Goal: Task Accomplishment & Management: Manage account settings

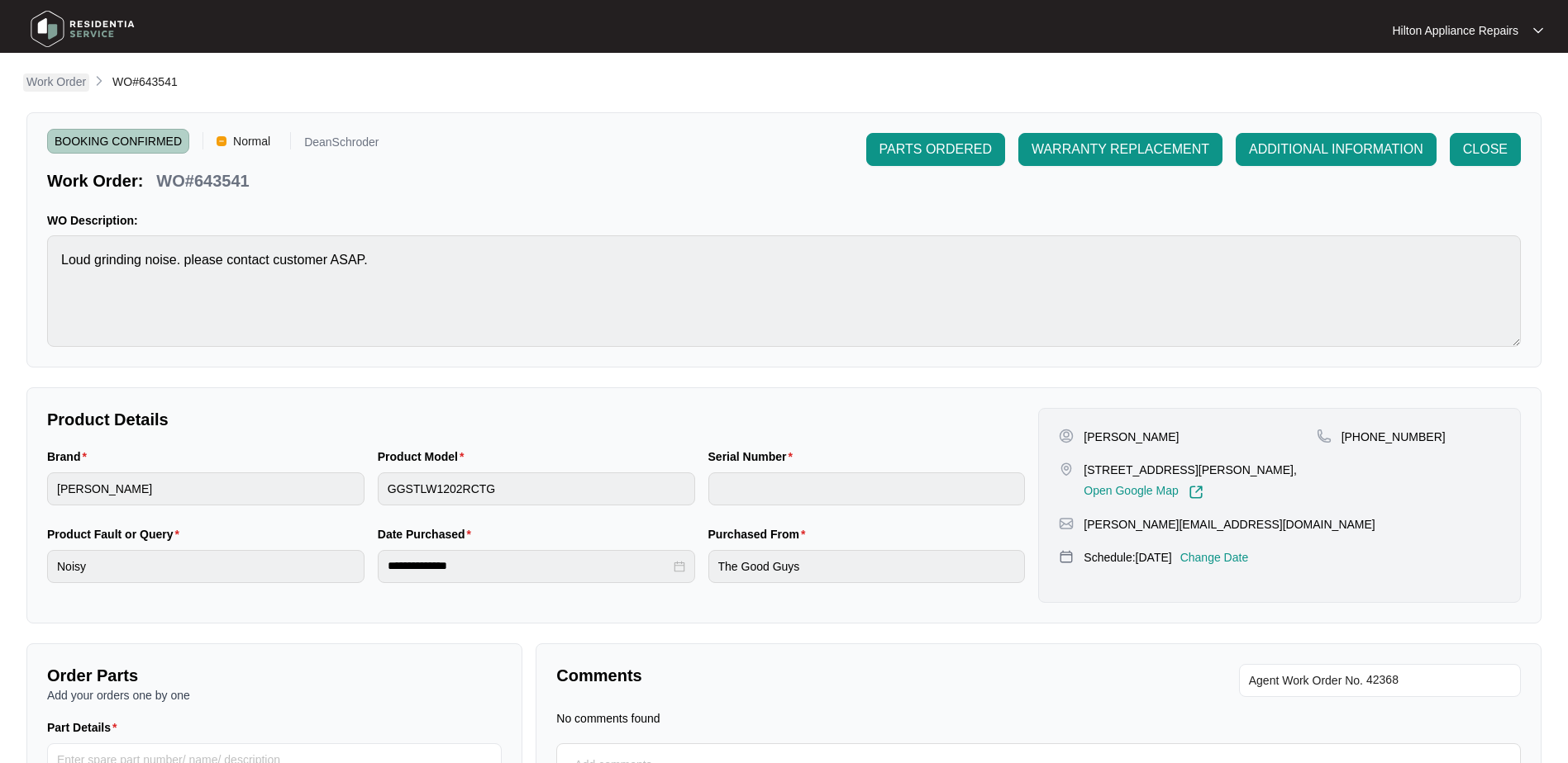
click at [44, 74] on p "Work Order" at bounding box center [56, 81] width 60 height 17
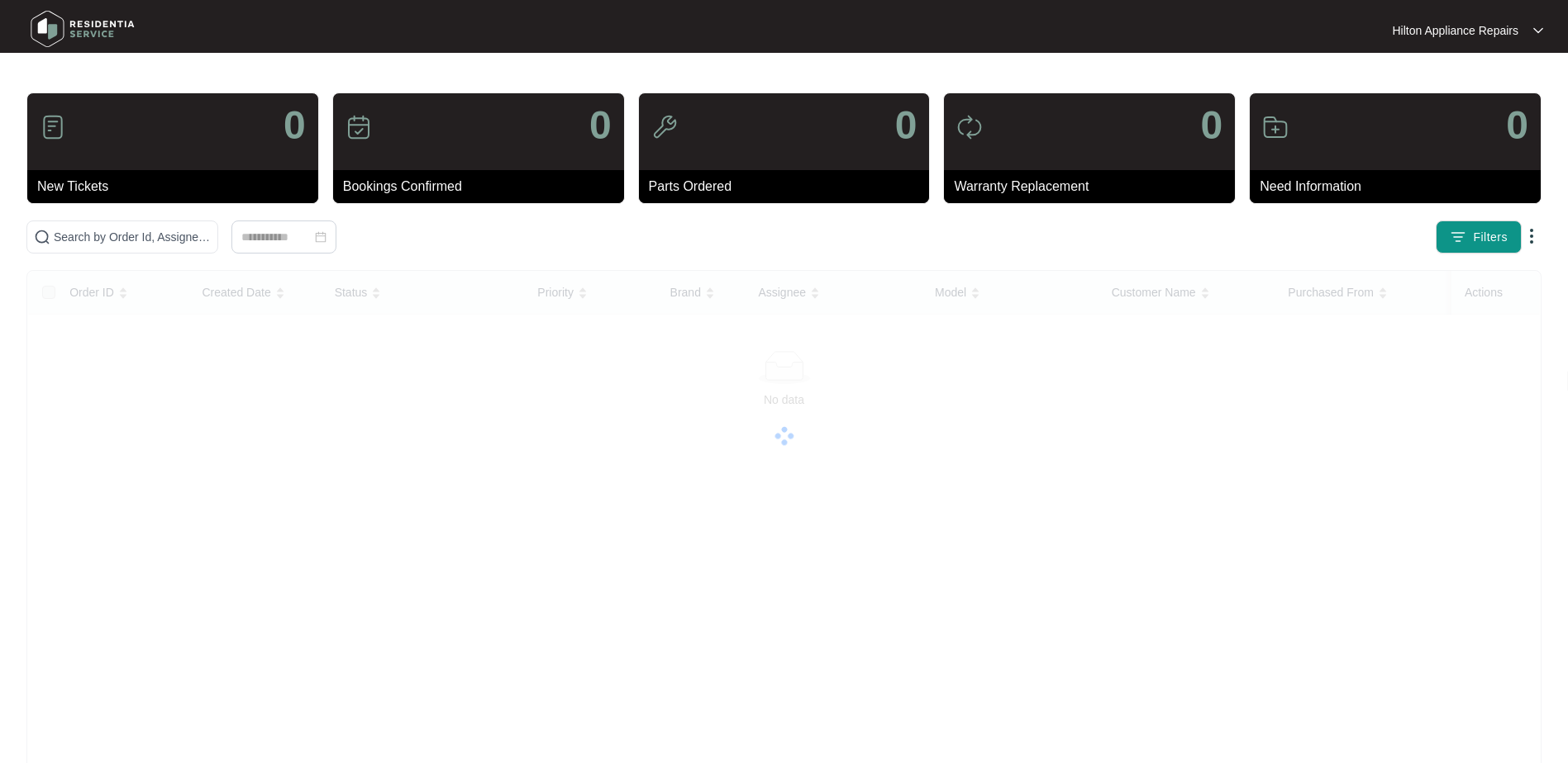
click at [39, 81] on main "0 New Tickets 0 Bookings Confirmed 0 Parts Ordered 0 Warranty Replacement 0 Nee…" at bounding box center [784, 415] width 1568 height 830
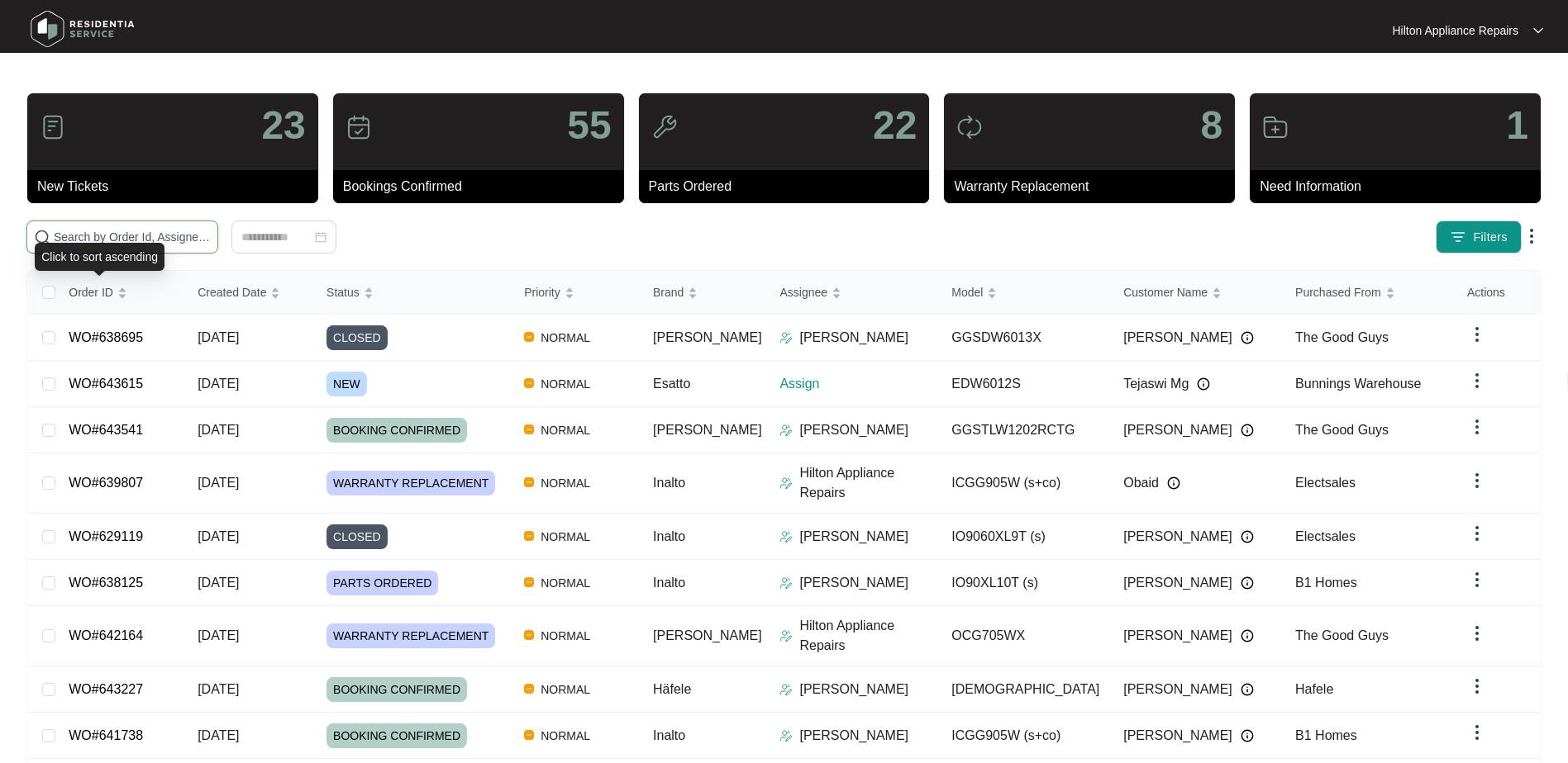
click at [96, 237] on input "text" at bounding box center [132, 237] width 157 height 19
paste input "643615"
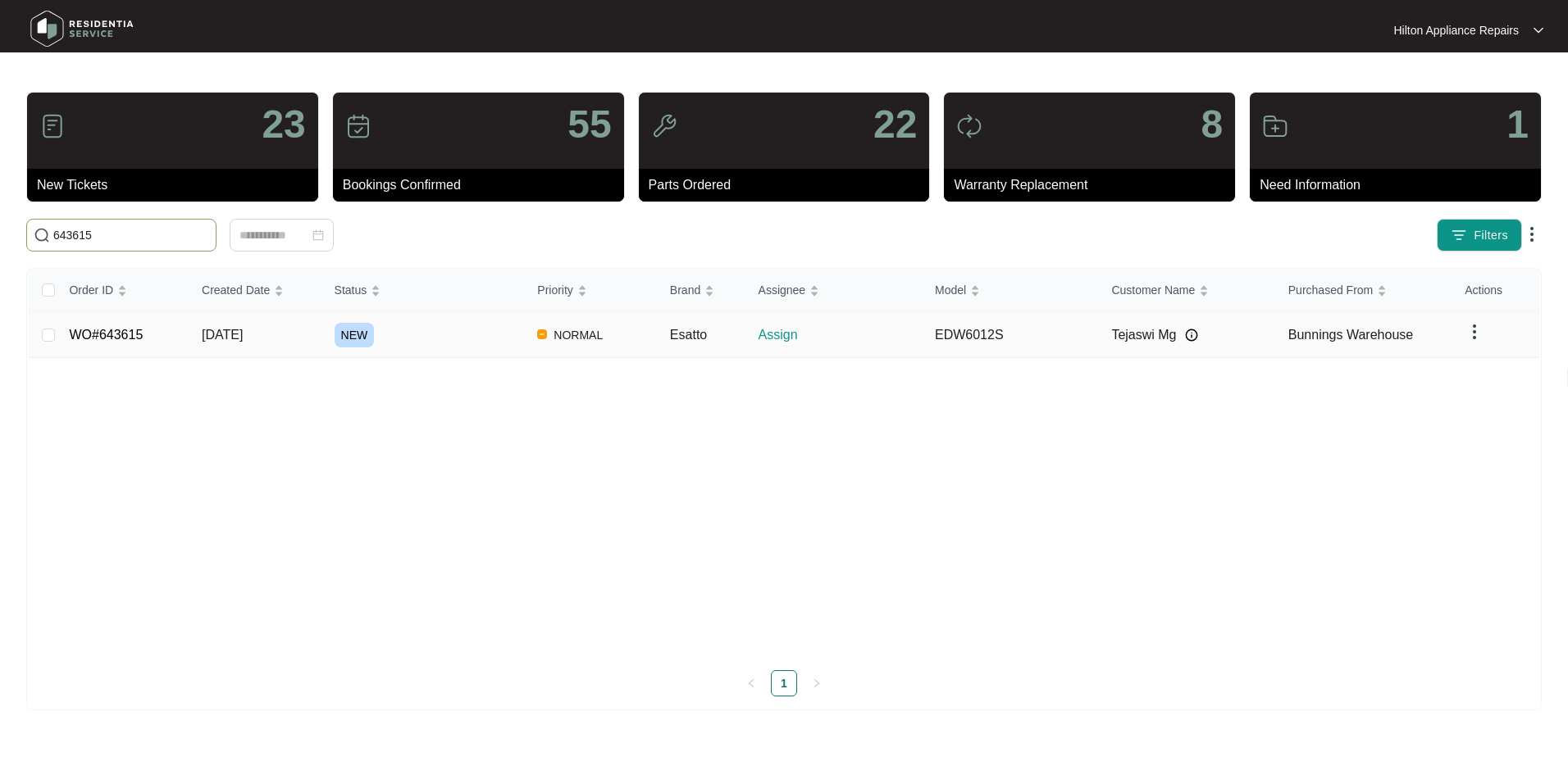
type input "643615"
click at [209, 334] on span "[DATE]" at bounding box center [222, 335] width 41 height 14
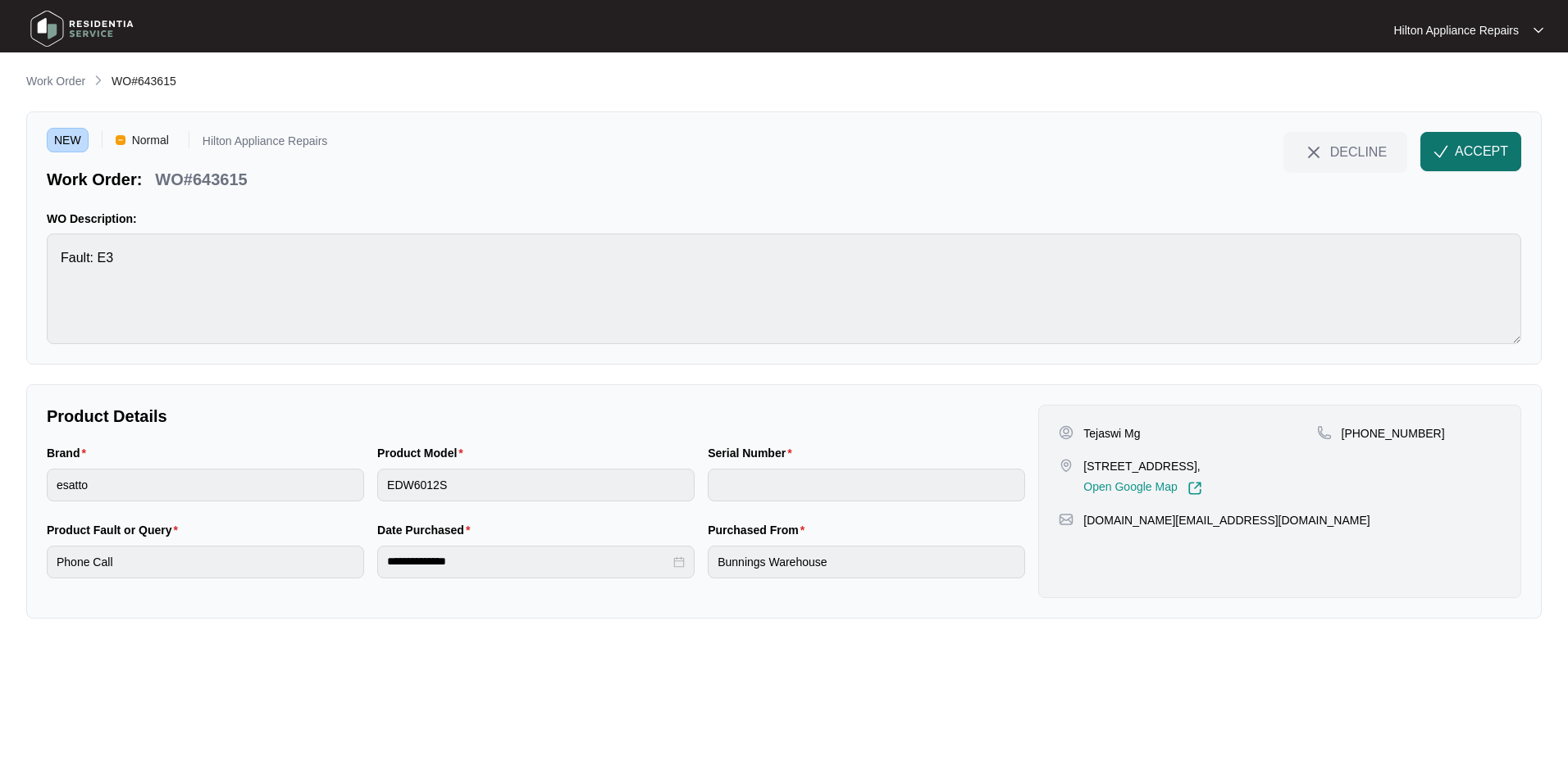
click at [1464, 153] on span "ACCEPT" at bounding box center [1481, 151] width 53 height 19
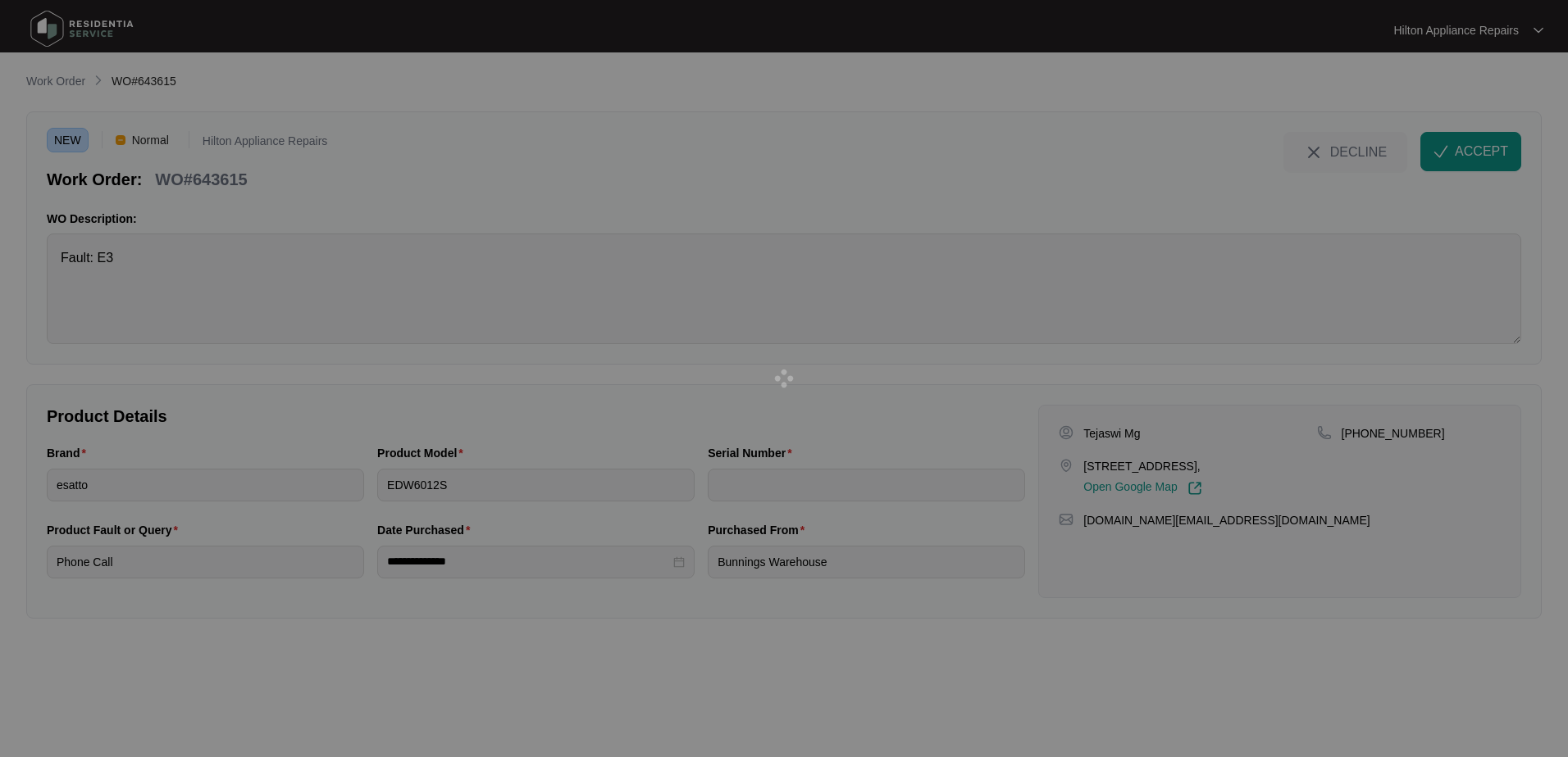
drag, startPoint x: 1248, startPoint y: 468, endPoint x: 1310, endPoint y: 469, distance: 62.0
click at [1214, 472] on div at bounding box center [784, 378] width 1568 height 757
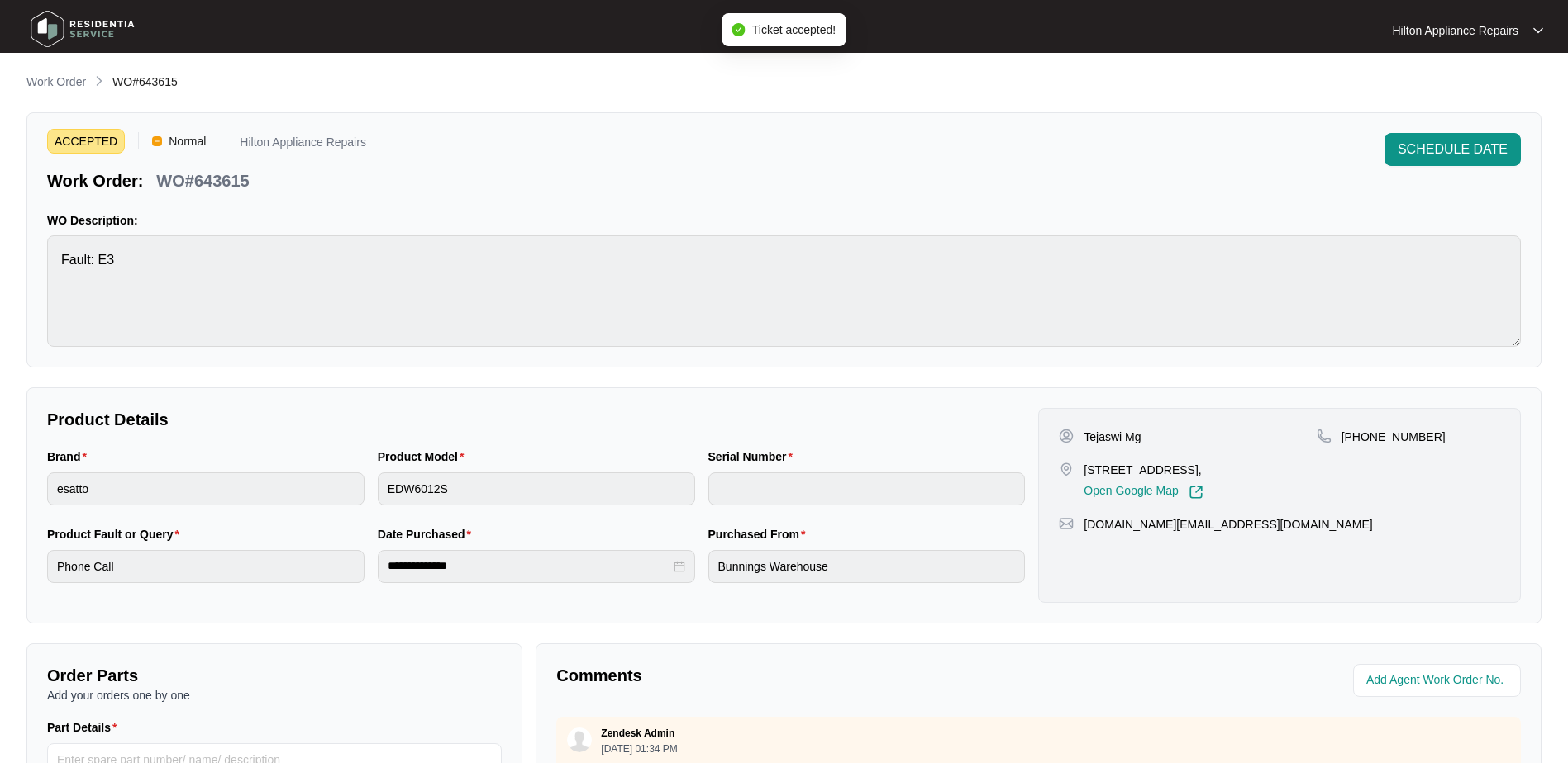
drag, startPoint x: 1251, startPoint y: 470, endPoint x: 1191, endPoint y: 475, distance: 60.2
click at [1191, 475] on p "[STREET_ADDRESS]," at bounding box center [1143, 469] width 119 height 17
copy p "[GEOGRAPHIC_DATA]"
click at [1203, 496] on div "Open Google Map" at bounding box center [1143, 489] width 119 height 21
drag, startPoint x: 1249, startPoint y: 469, endPoint x: 1081, endPoint y: 471, distance: 168.0
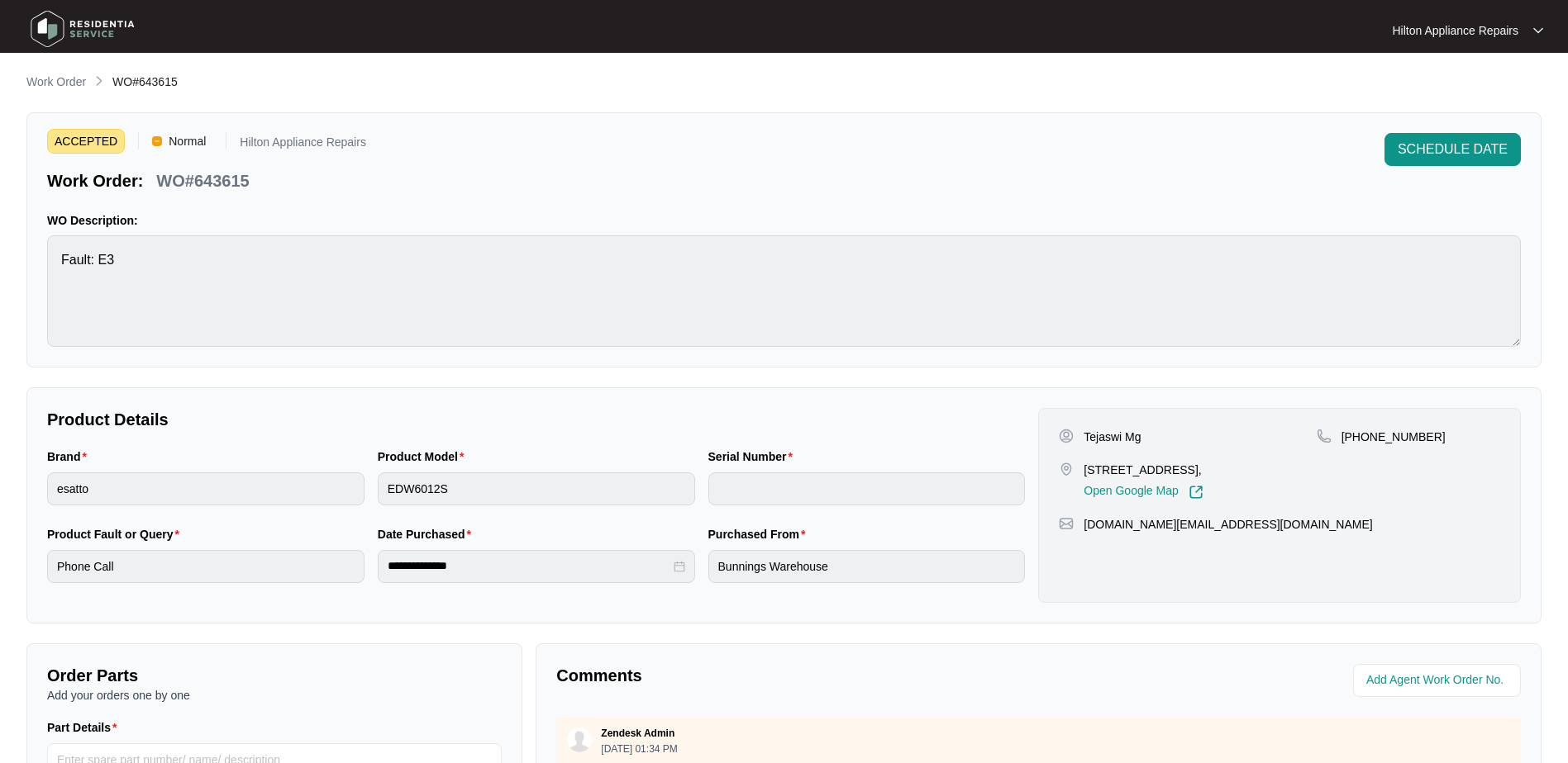
click at [1081, 471] on div "[STREET_ADDRESS], Open Google Map" at bounding box center [1187, 480] width 257 height 38
copy p "[STREET_ADDRESS]"
drag, startPoint x: 1124, startPoint y: 438, endPoint x: 1075, endPoint y: 440, distance: 49.0
click at [1075, 440] on div "Tejaswi Mg" at bounding box center [1187, 436] width 257 height 17
copy div "Tejaswi"
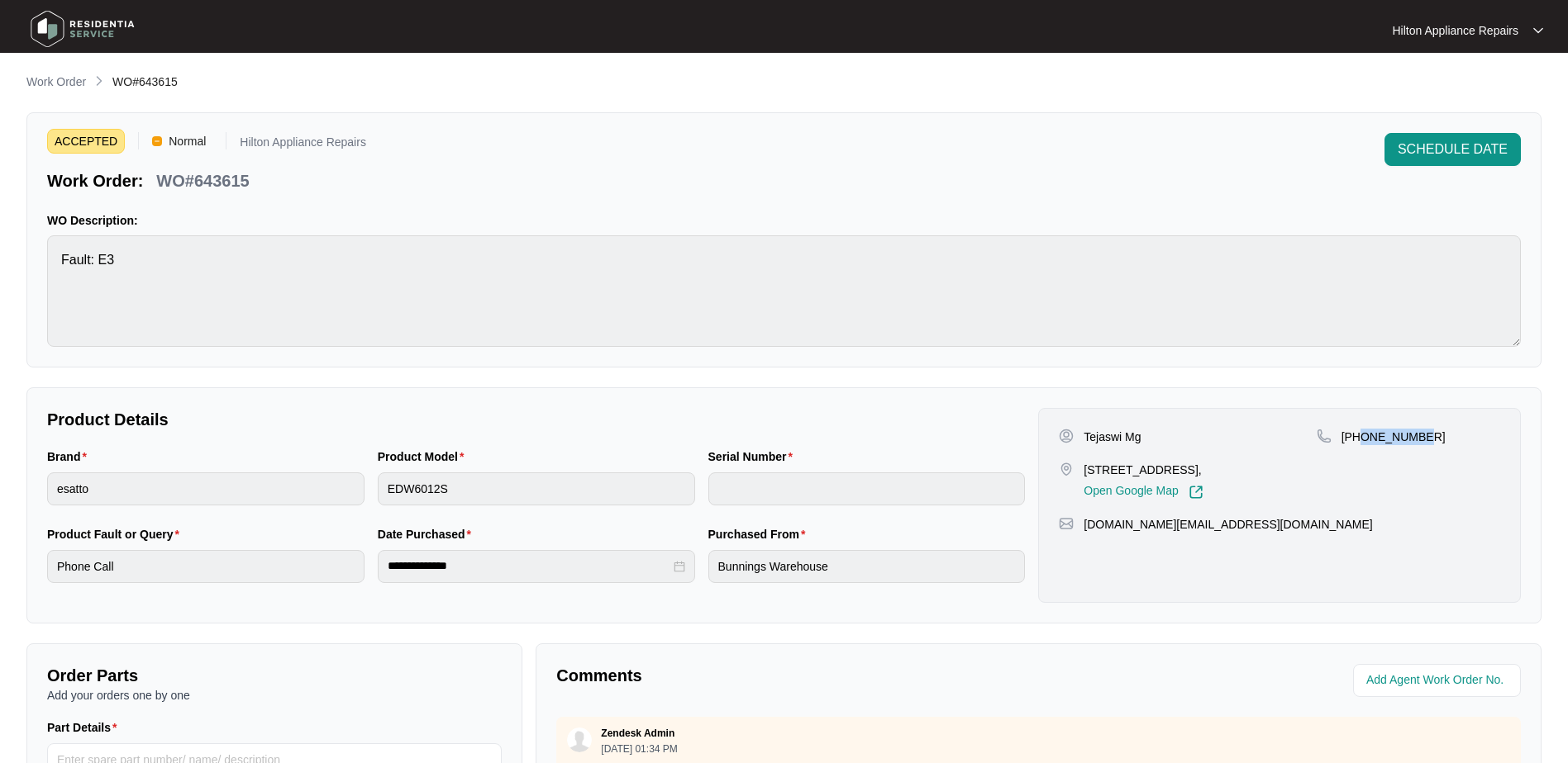
drag, startPoint x: 1425, startPoint y: 440, endPoint x: 1362, endPoint y: 434, distance: 63.3
click at [1362, 434] on div "[PHONE_NUMBER]" at bounding box center [1409, 436] width 184 height 17
copy p "410596515"
drag, startPoint x: 1212, startPoint y: 526, endPoint x: 1080, endPoint y: 522, distance: 132.1
click at [1080, 522] on div "[DOMAIN_NAME][EMAIL_ADDRESS][DOMAIN_NAME]" at bounding box center [1280, 524] width 441 height 17
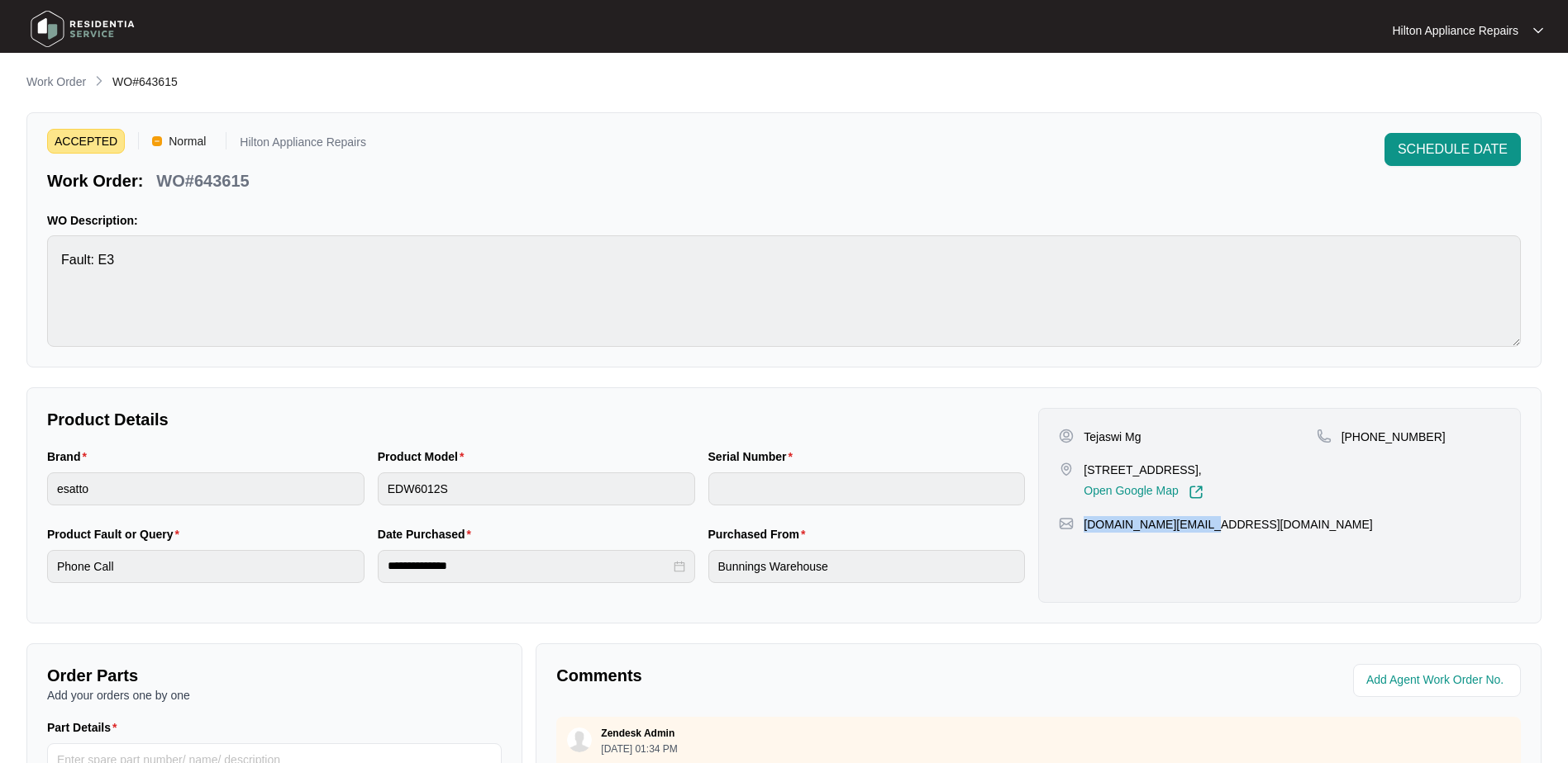
copy p "[DOMAIN_NAME][EMAIL_ADDRESS][DOMAIN_NAME]"
click at [279, 489] on div "Brand esatto Product Model EDW6012S Serial Number" at bounding box center [535, 487] width 991 height 78
drag, startPoint x: 245, startPoint y: 181, endPoint x: 163, endPoint y: 181, distance: 82.0
click at [163, 181] on p "WO#643615" at bounding box center [202, 181] width 93 height 23
copy p "WO#643615"
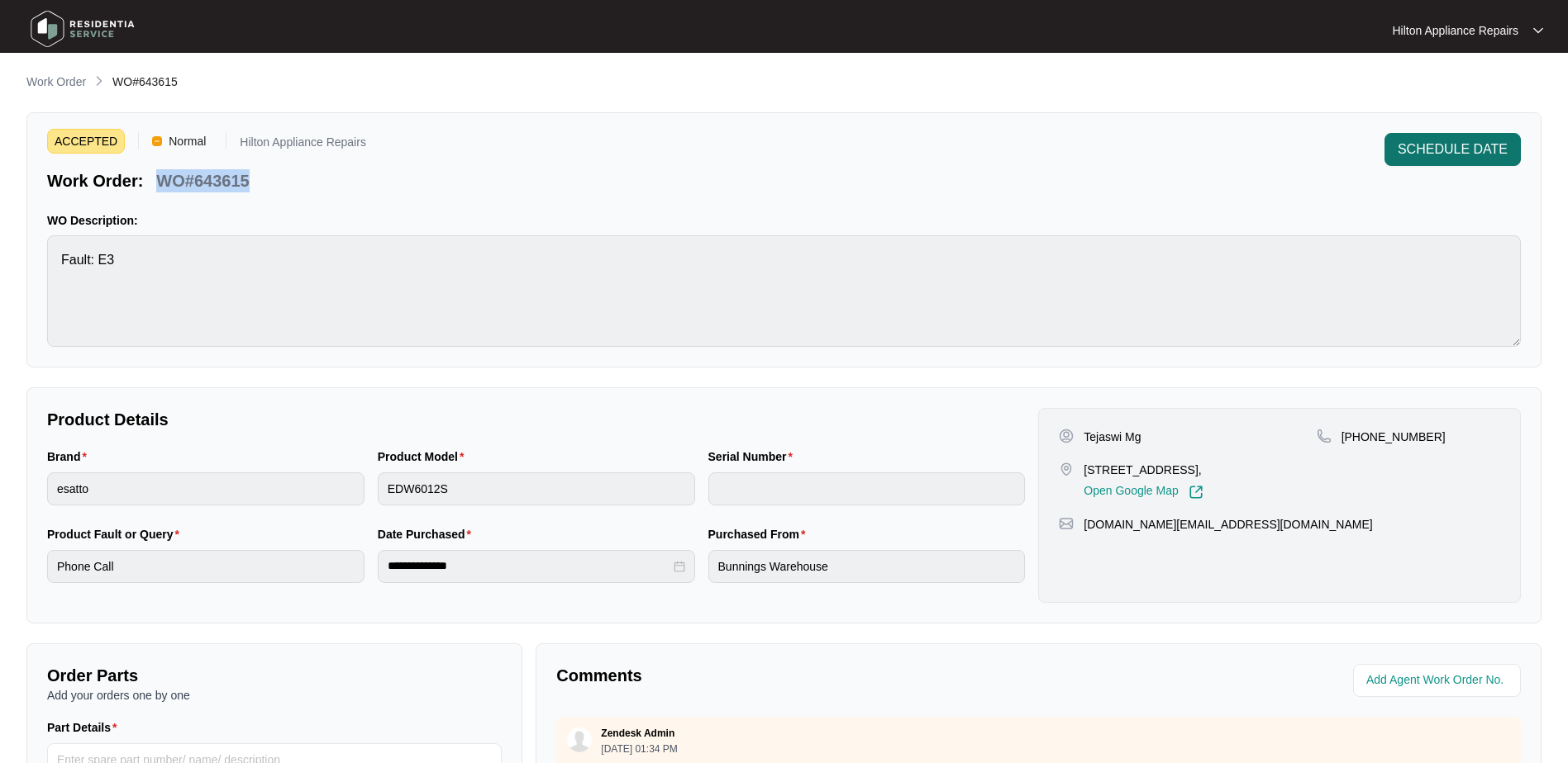
click at [1440, 150] on span "SCHEDULE DATE" at bounding box center [1453, 149] width 110 height 20
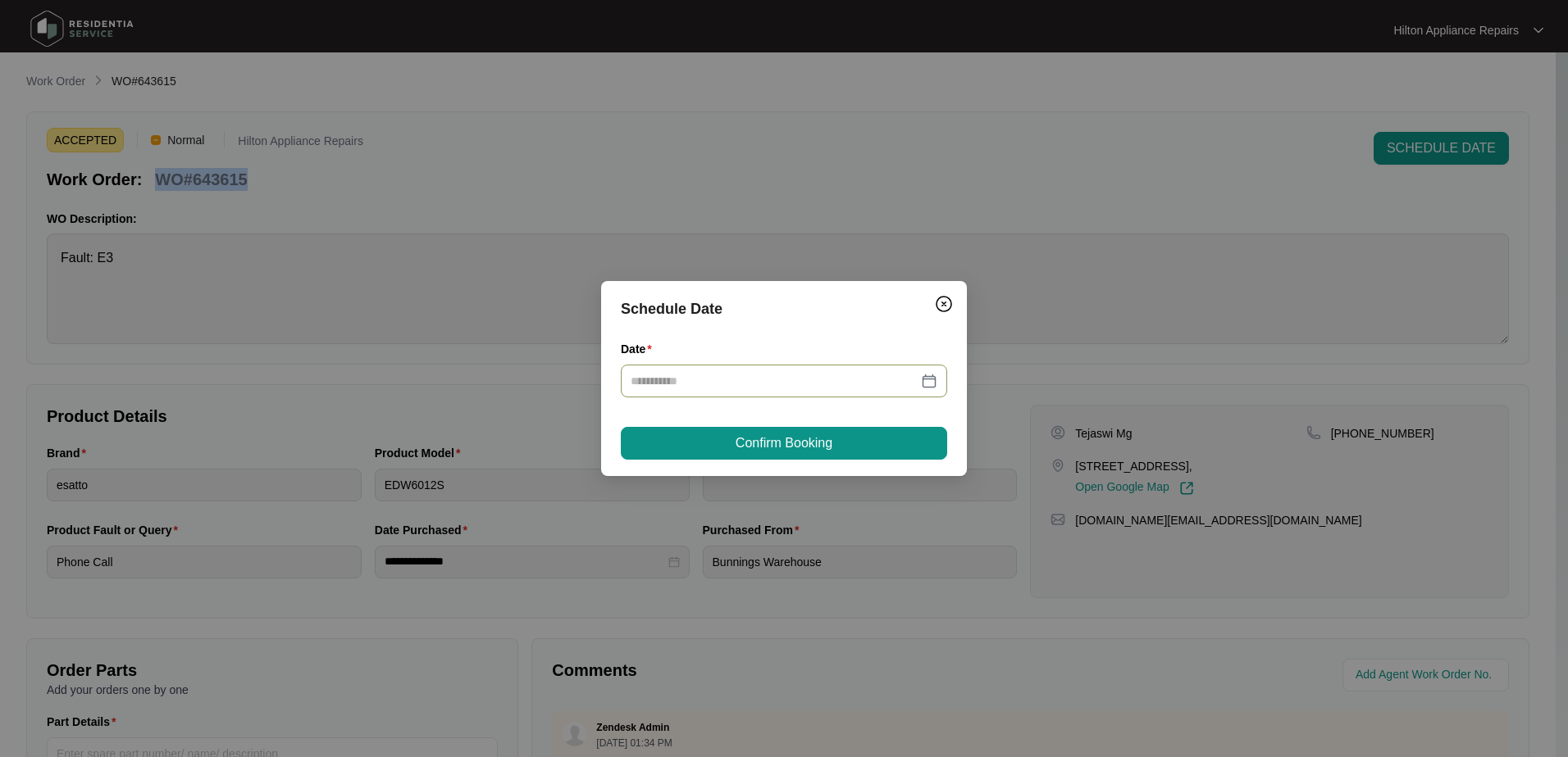
click at [928, 378] on div at bounding box center [784, 380] width 307 height 18
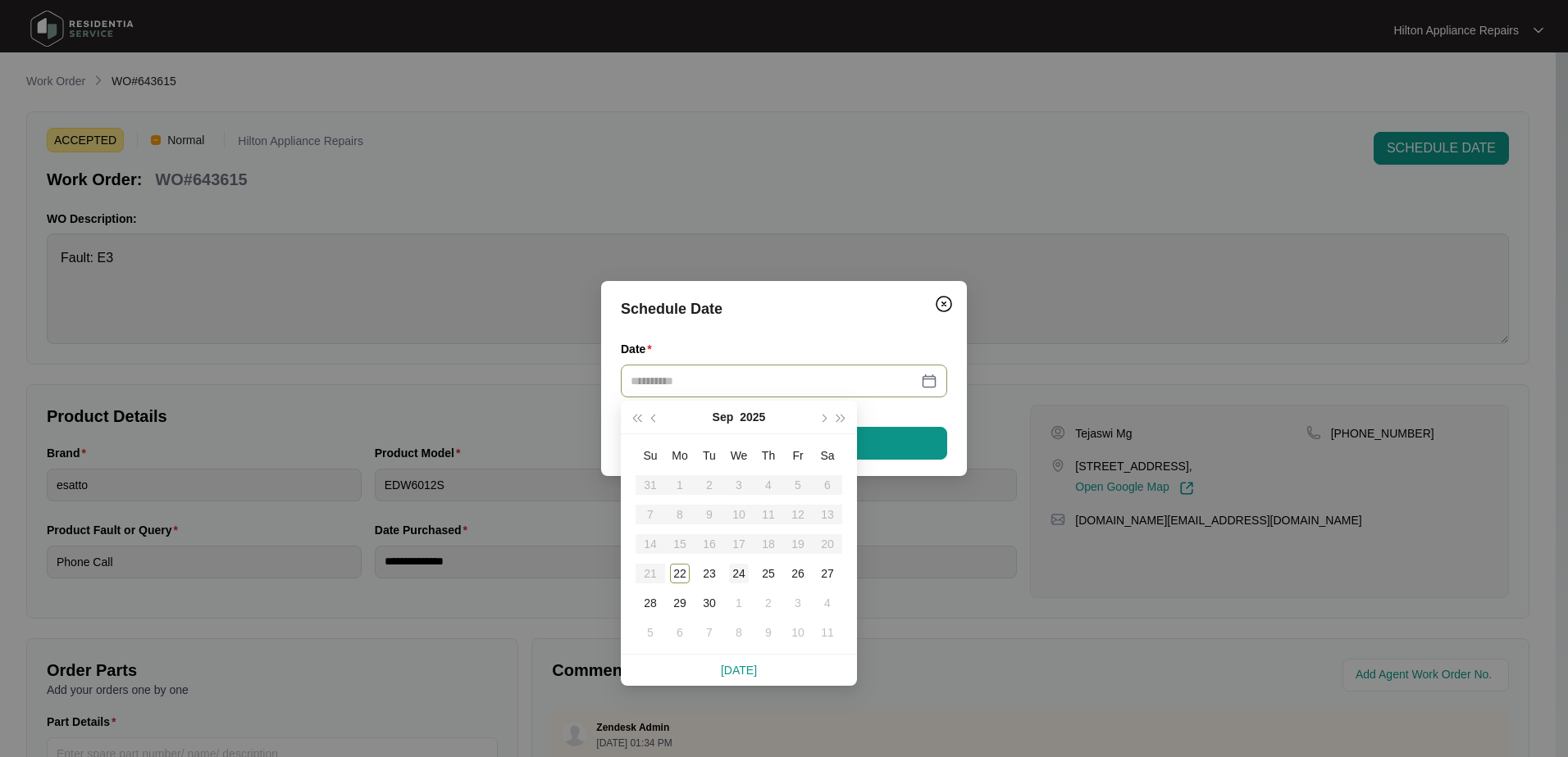
type input "**********"
click at [736, 569] on div "24" at bounding box center [739, 574] width 19 height 19
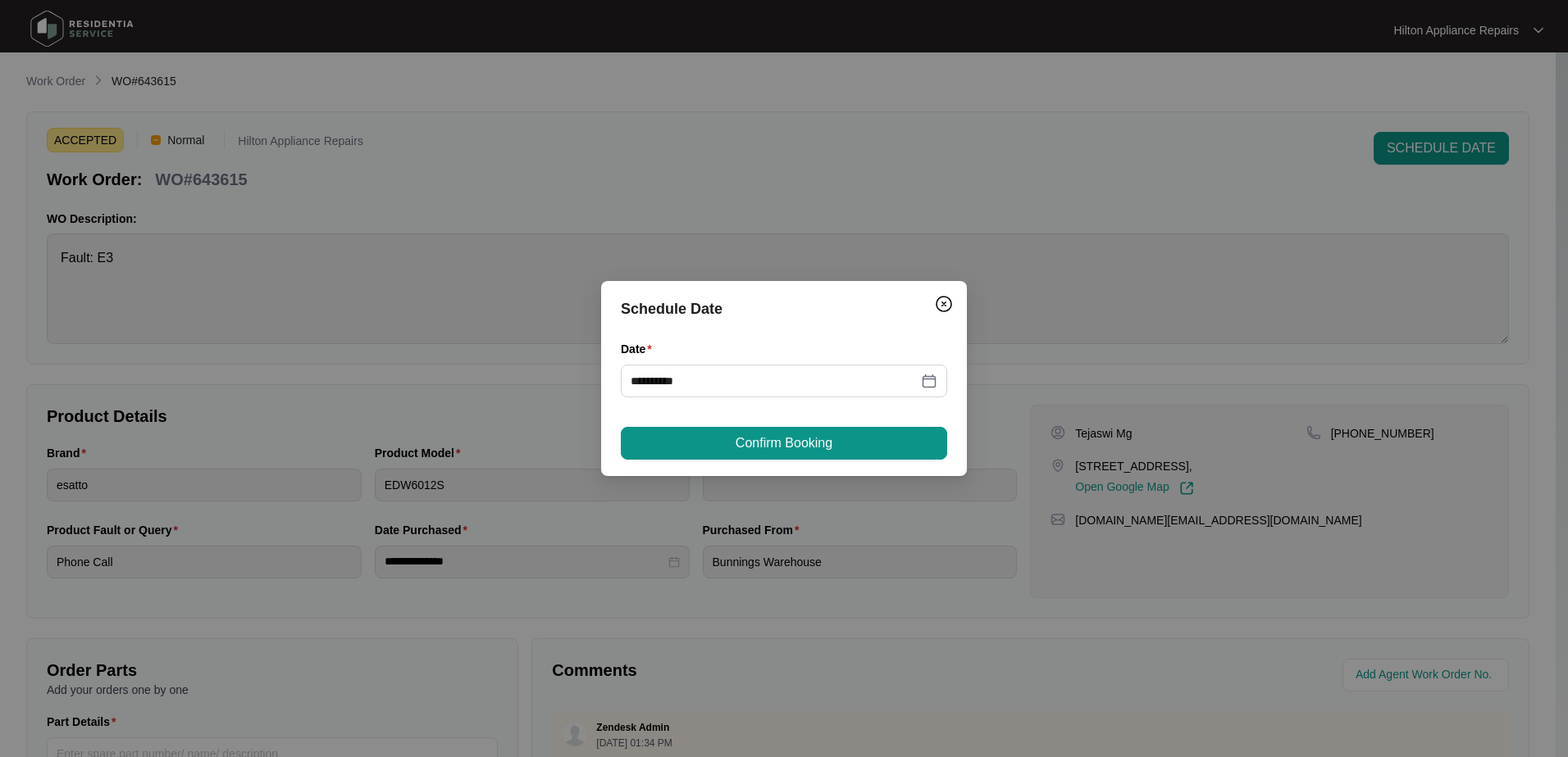
click at [739, 449] on span "Confirm Booking" at bounding box center [784, 443] width 97 height 19
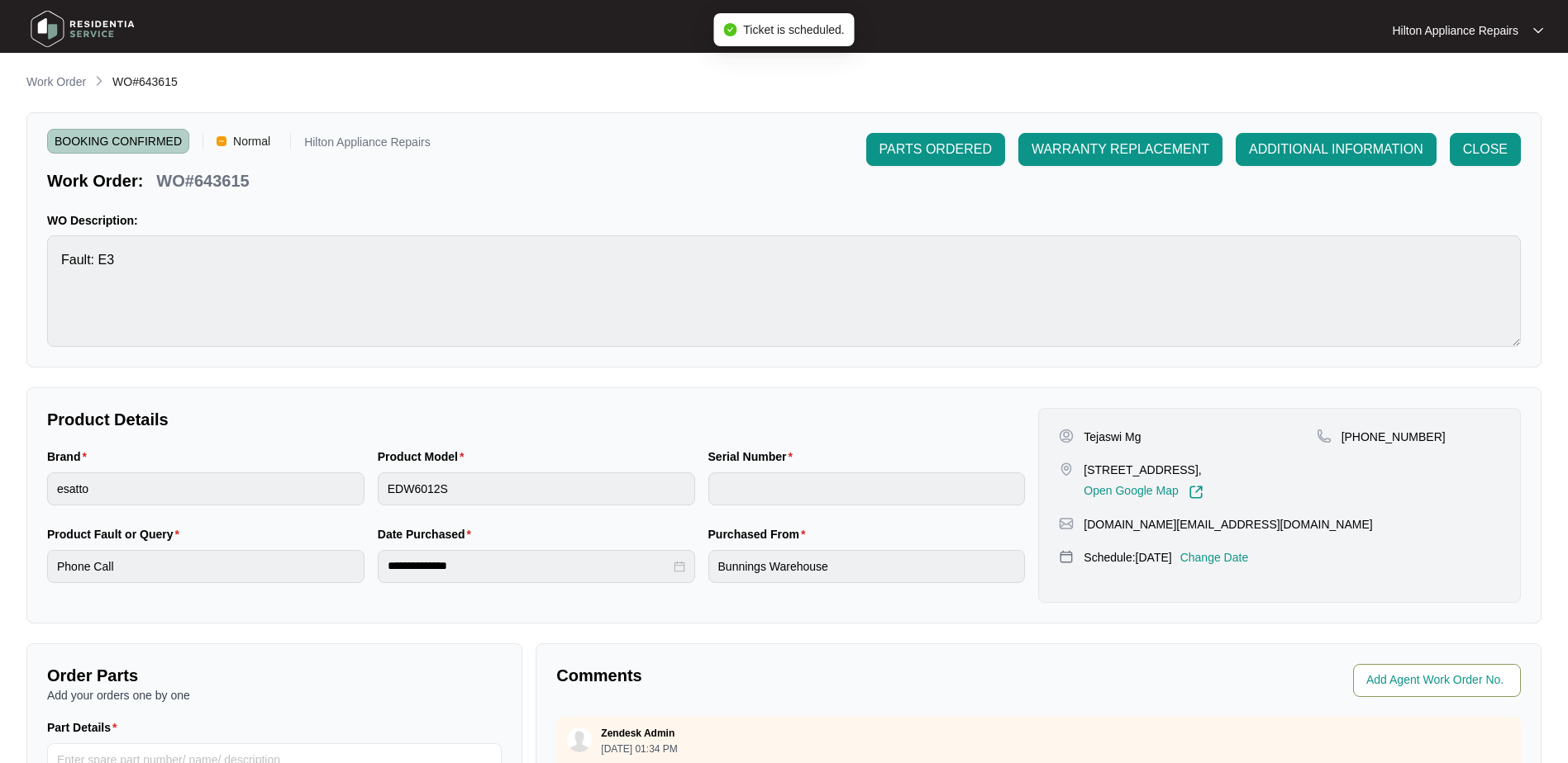
click at [1396, 667] on span at bounding box center [1437, 681] width 168 height 33
type input "42375"
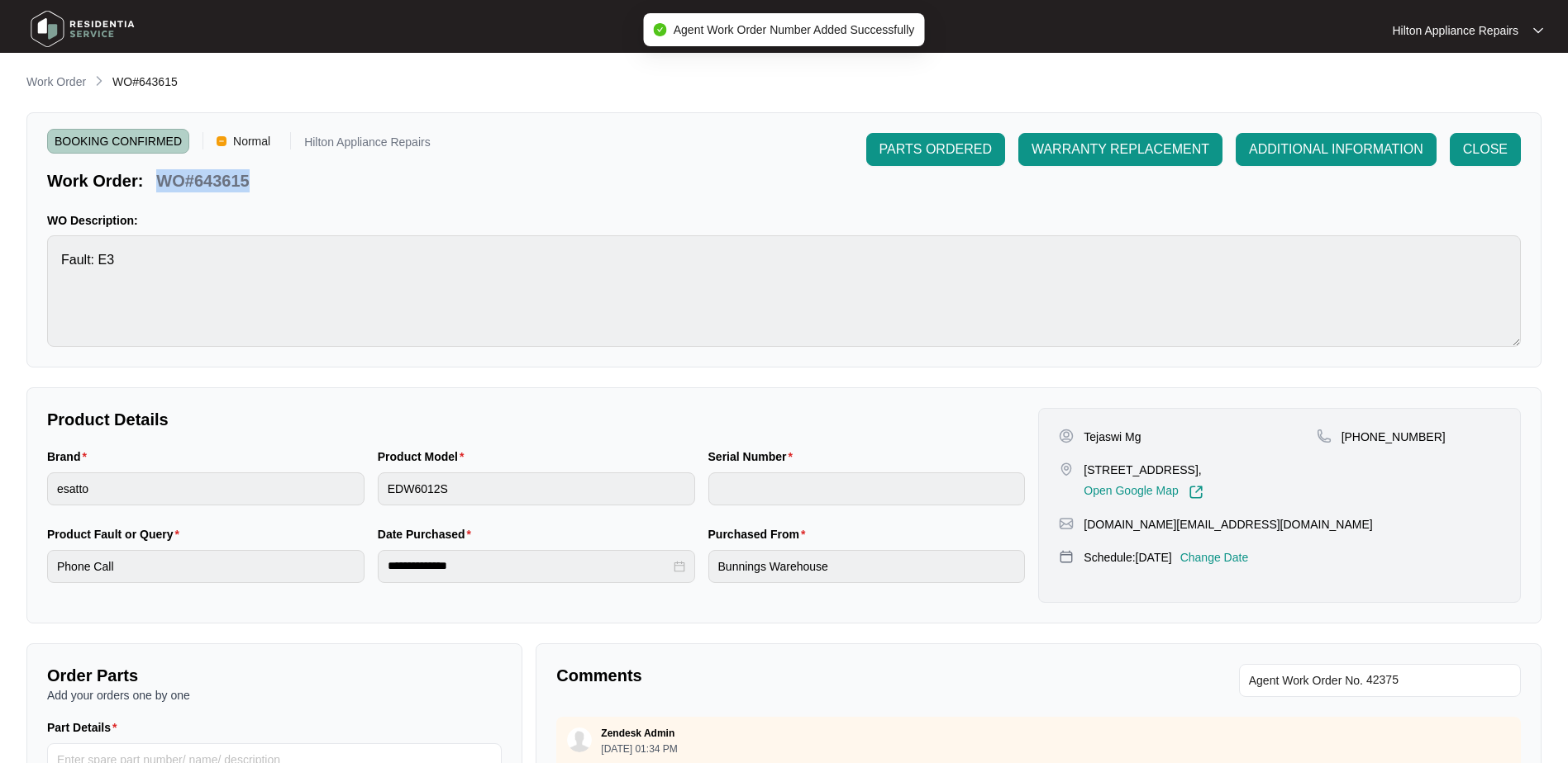
drag, startPoint x: 259, startPoint y: 184, endPoint x: 159, endPoint y: 183, distance: 100.0
click at [159, 183] on div "Work Order: WO#643615" at bounding box center [238, 179] width 384 height 29
copy p "WO#643615"
click at [43, 82] on p "Work Order" at bounding box center [56, 81] width 60 height 17
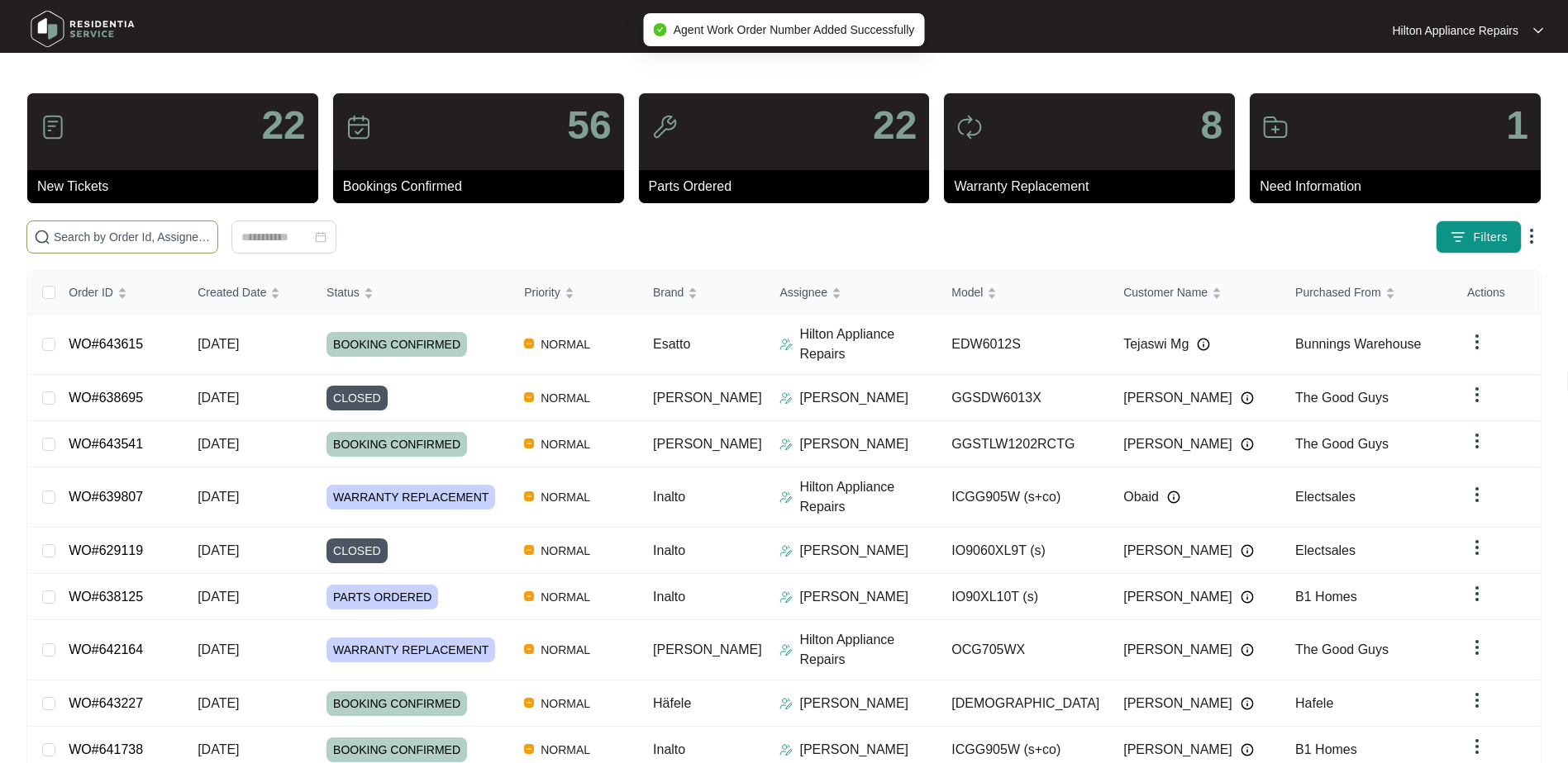
click at [51, 231] on span at bounding box center [122, 237] width 191 height 33
paste input "WO#643615"
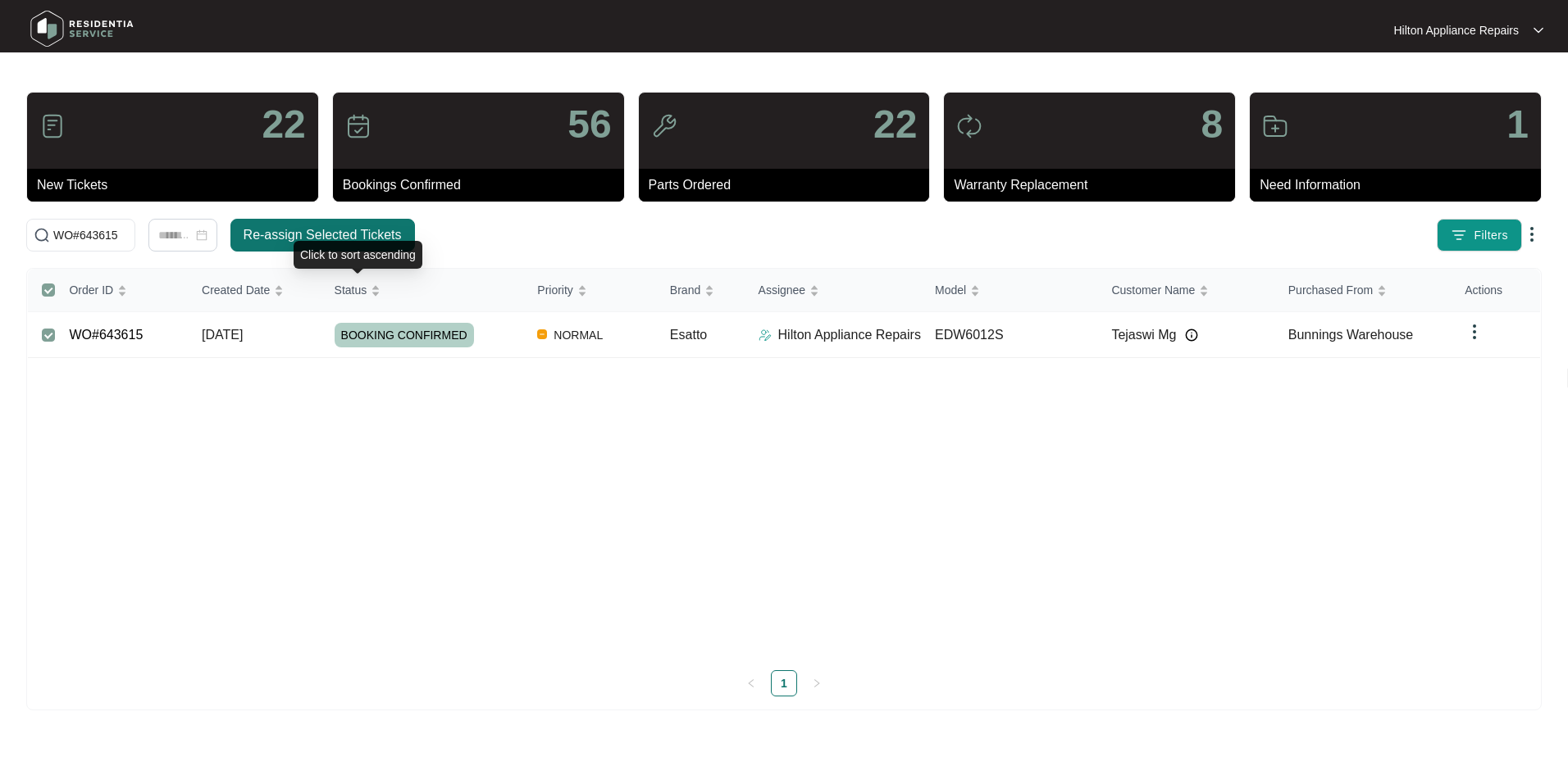
click at [337, 226] on span "Re-assign Selected Tickets" at bounding box center [322, 235] width 158 height 19
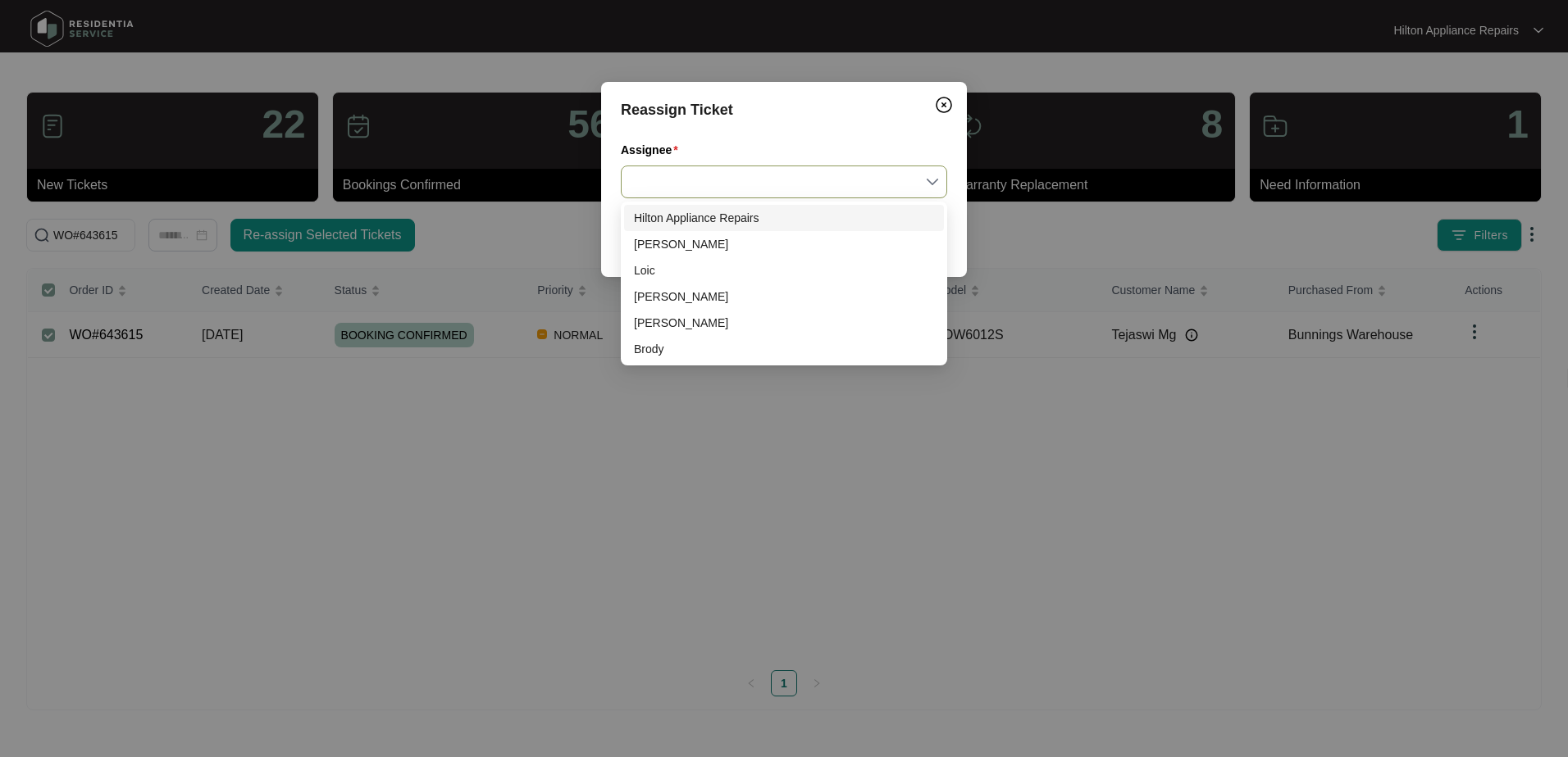
click at [931, 179] on input "Assignee" at bounding box center [784, 182] width 307 height 31
click at [651, 270] on div "Loic" at bounding box center [784, 270] width 300 height 18
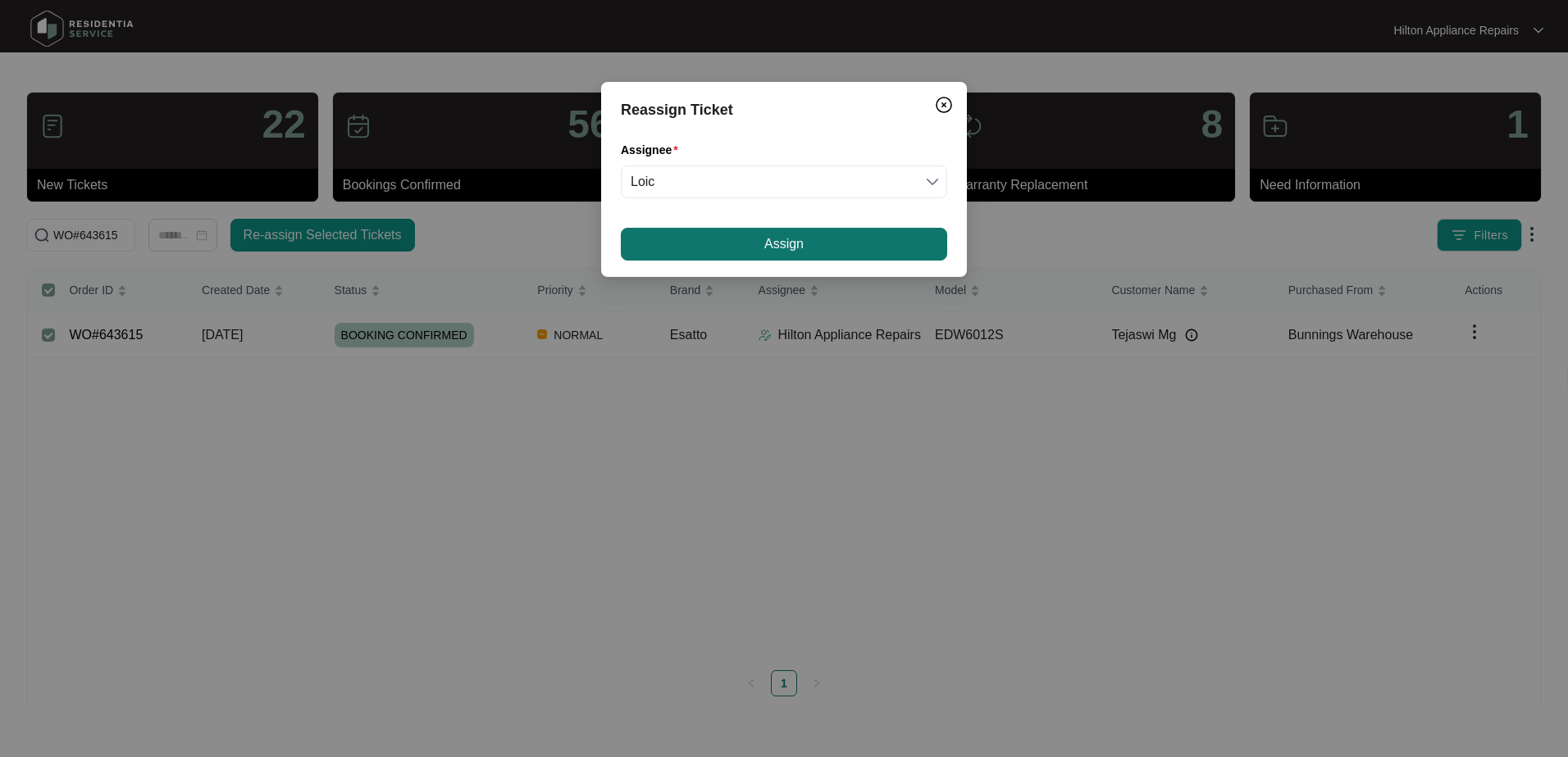
click at [714, 251] on button "Assign" at bounding box center [784, 244] width 326 height 33
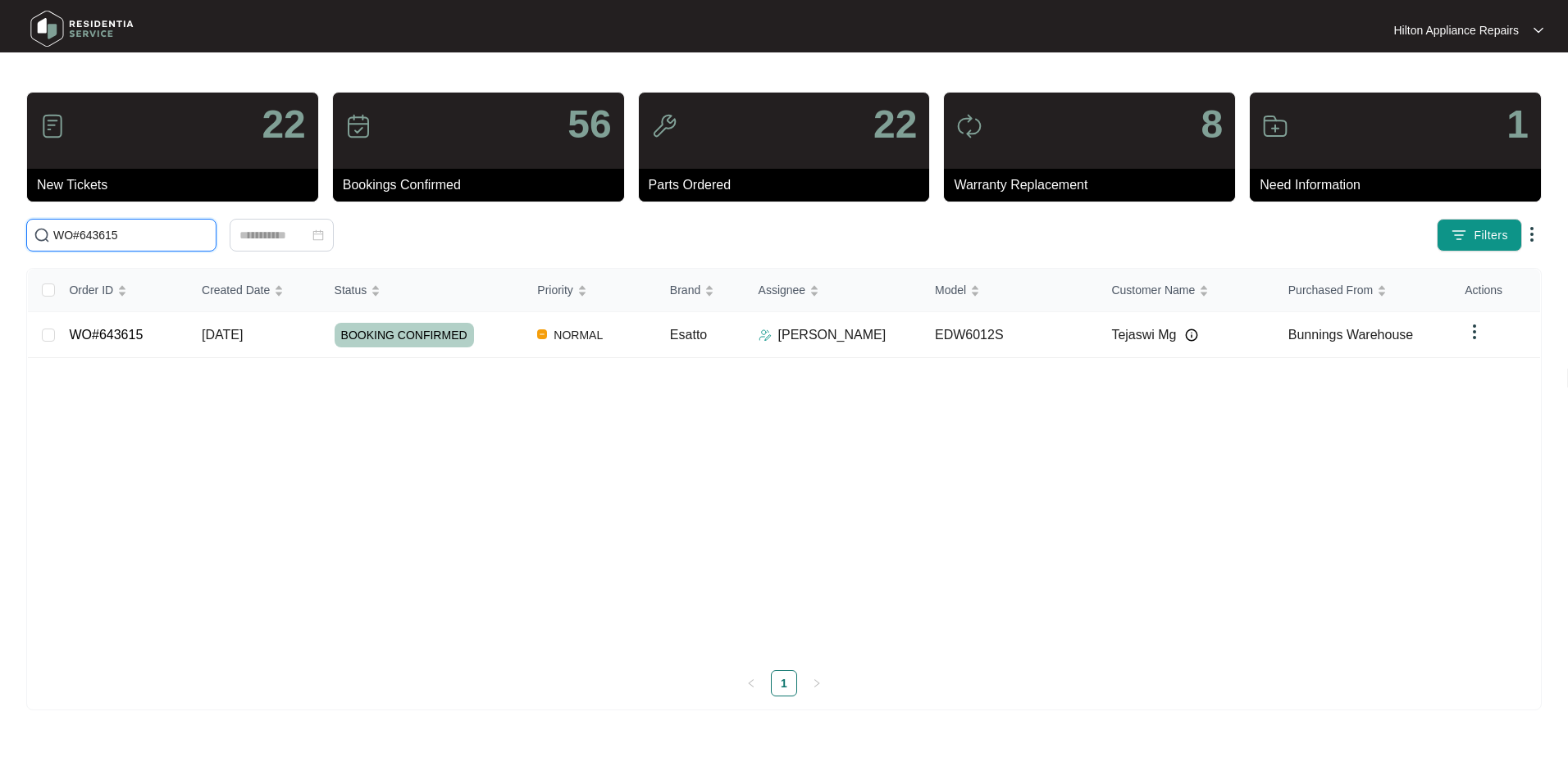
drag, startPoint x: 5, startPoint y: 241, endPoint x: -49, endPoint y: 247, distance: 54.3
click at [0, 247] on html "Hilton Appliance Repairs Hilton App... 22 New Tickets 56 Bookings Confirmed 22 …" at bounding box center [784, 378] width 1568 height 757
paste input "2689"
type input "WO#642689"
click at [209, 339] on span "[DATE]" at bounding box center [222, 335] width 41 height 14
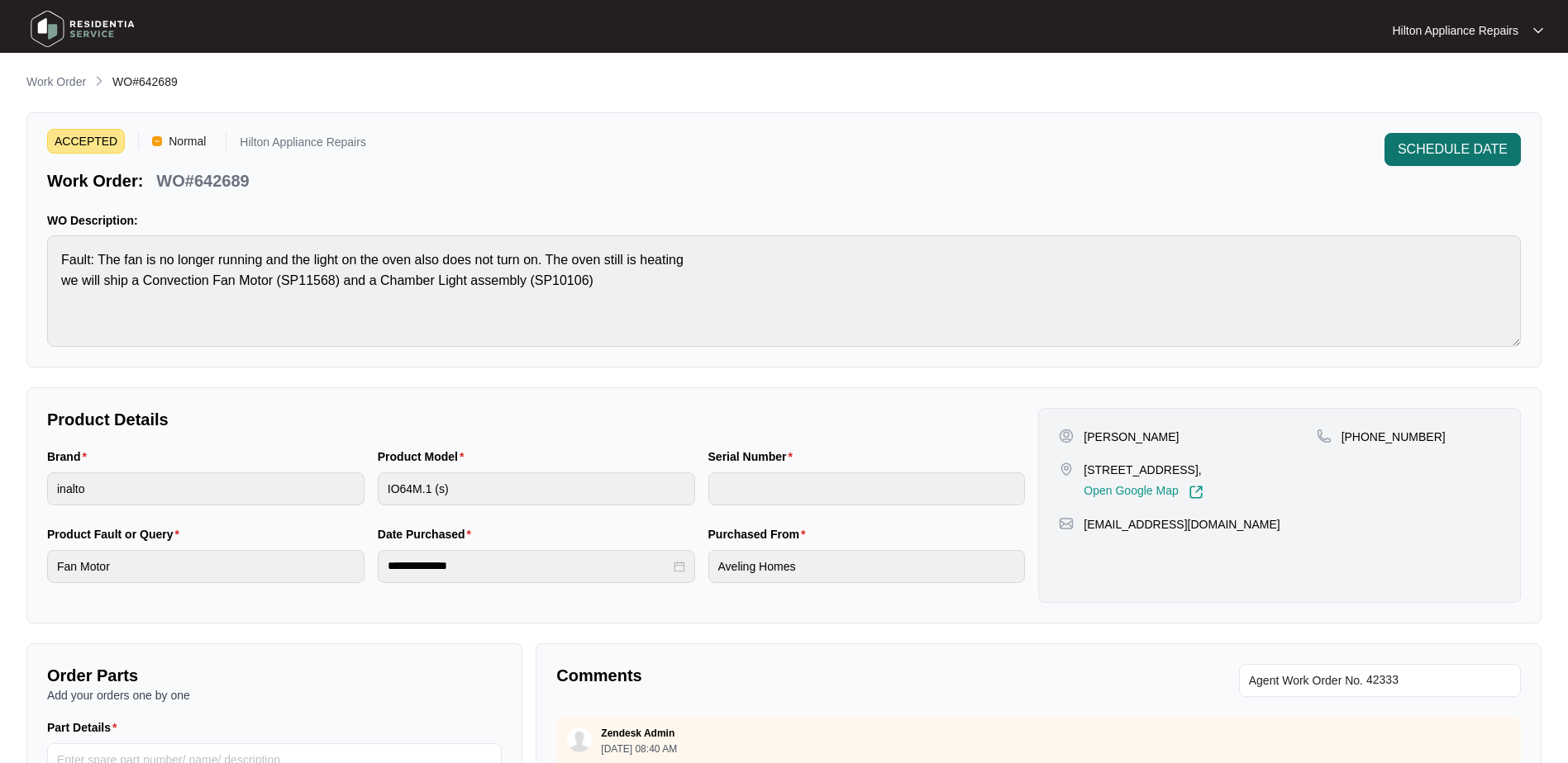
click at [1420, 157] on span "SCHEDULE DATE" at bounding box center [1453, 149] width 110 height 20
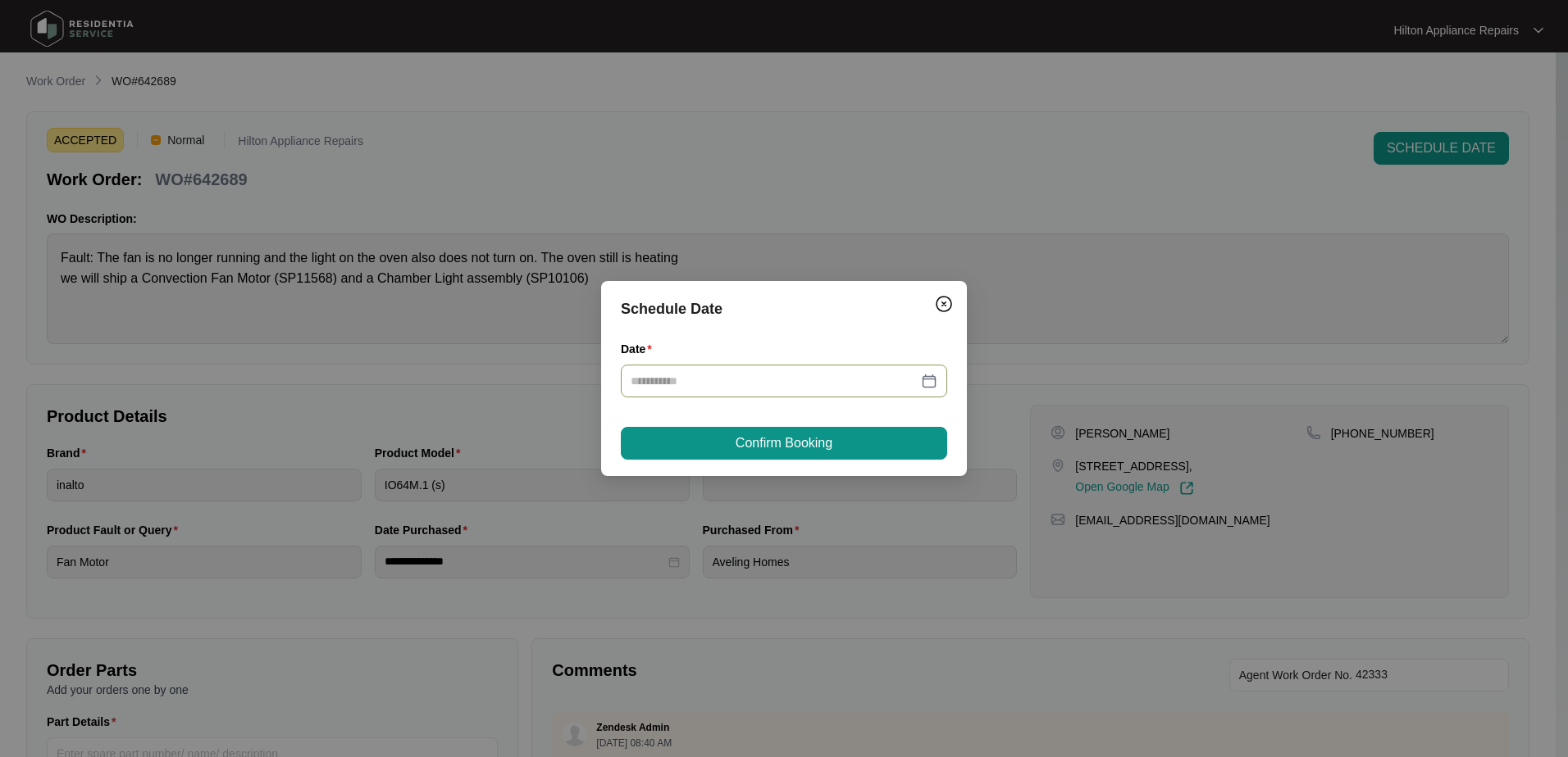
click at [927, 382] on div at bounding box center [784, 380] width 307 height 18
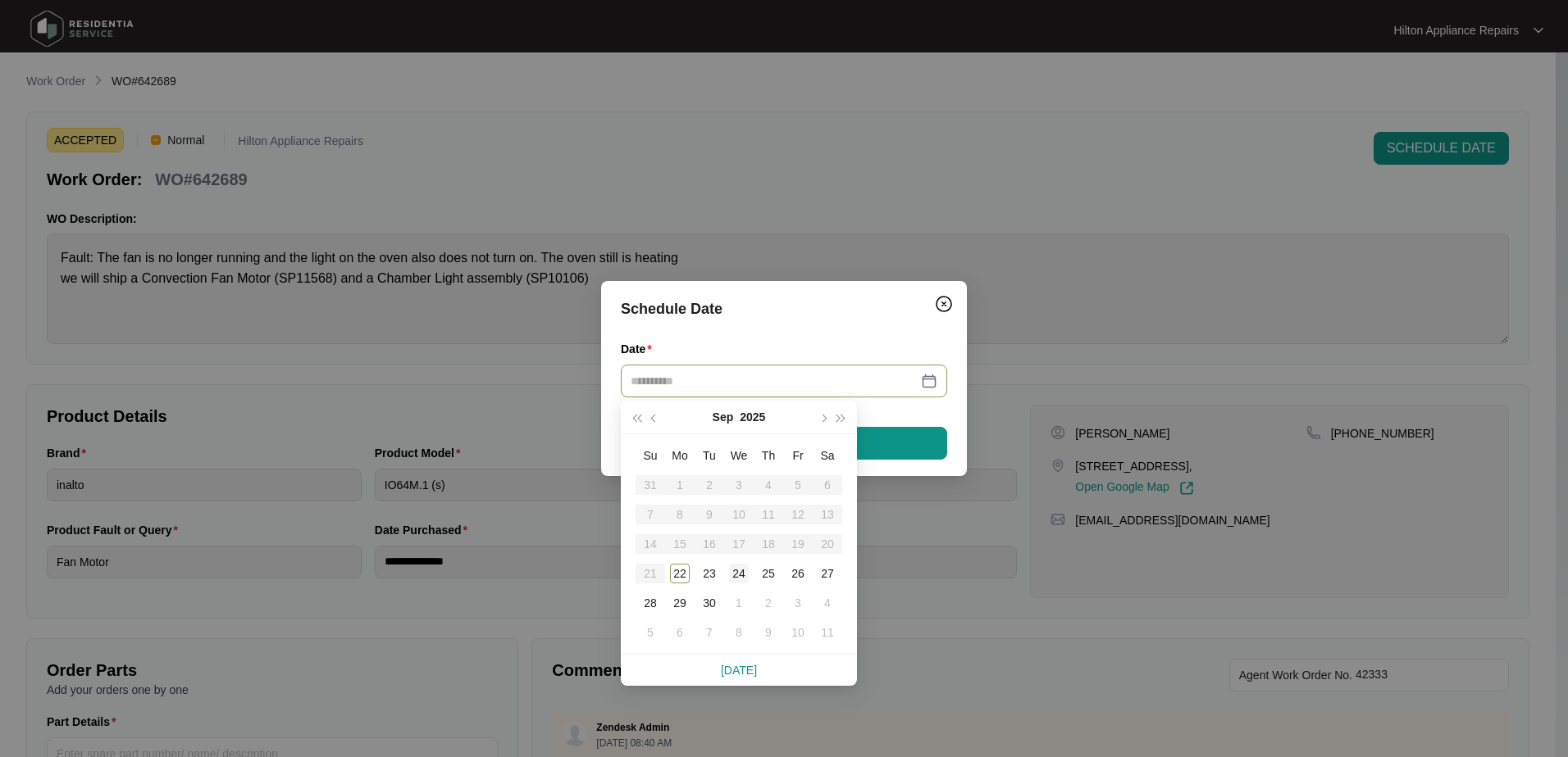
click at [738, 567] on div "24" at bounding box center [739, 574] width 19 height 19
type input "**********"
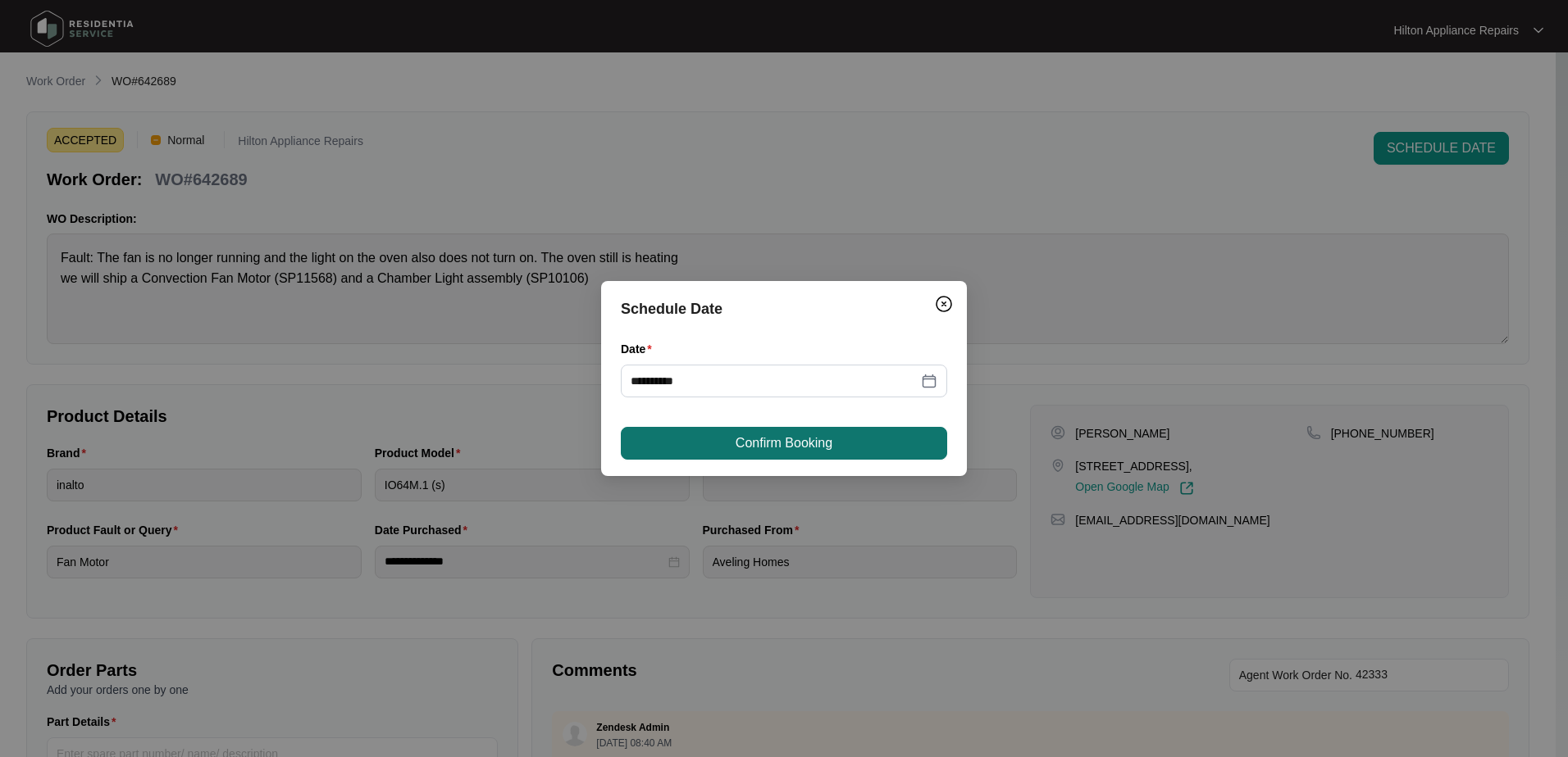
click at [784, 449] on span "Confirm Booking" at bounding box center [784, 443] width 97 height 19
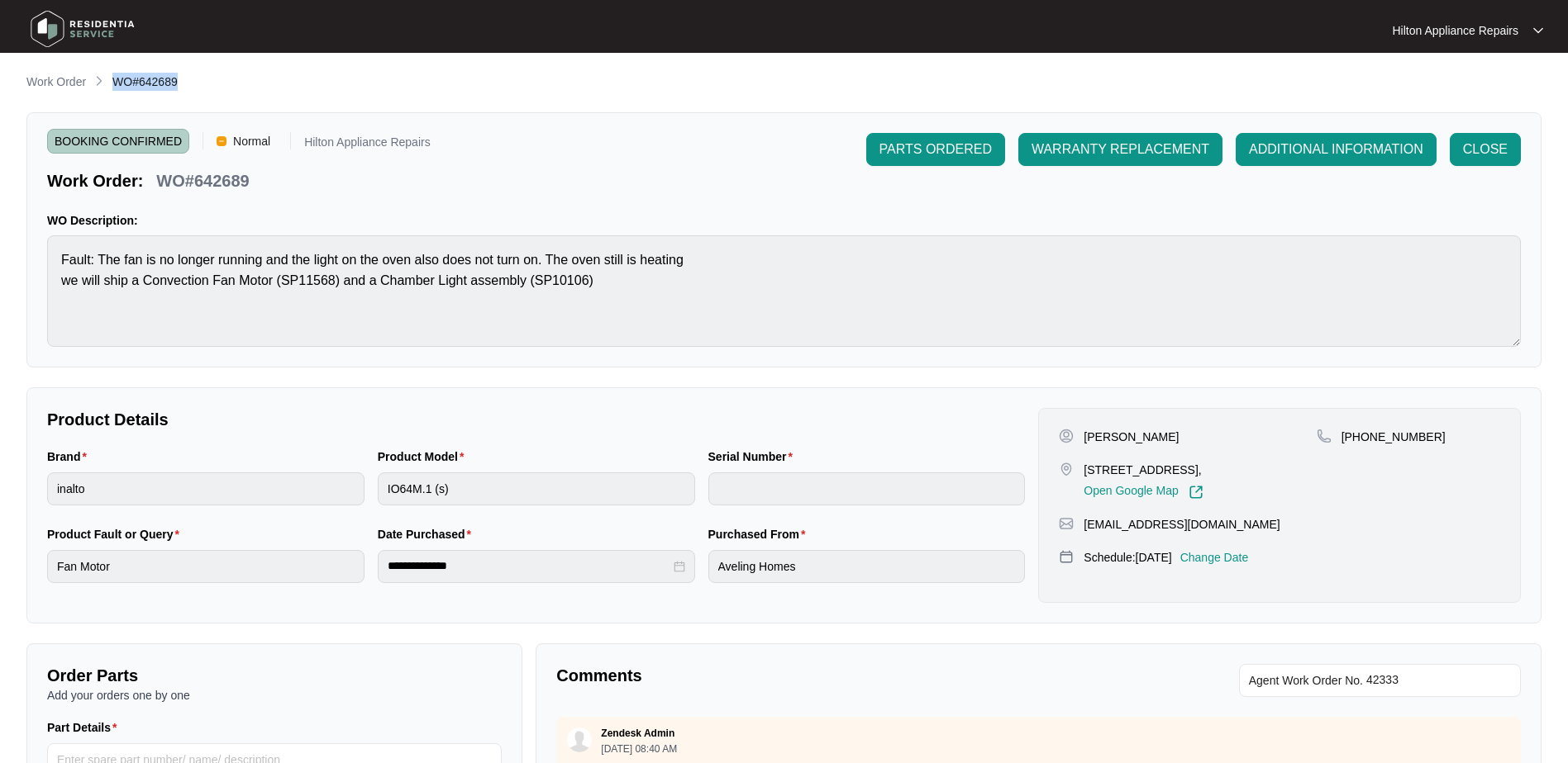
drag, startPoint x: 168, startPoint y: 84, endPoint x: 116, endPoint y: 80, distance: 52.2
click at [116, 80] on div "Work Order WO#642689" at bounding box center [784, 83] width 1515 height 20
copy span "WO#642689"
click at [54, 86] on p "Work Order" at bounding box center [56, 81] width 60 height 17
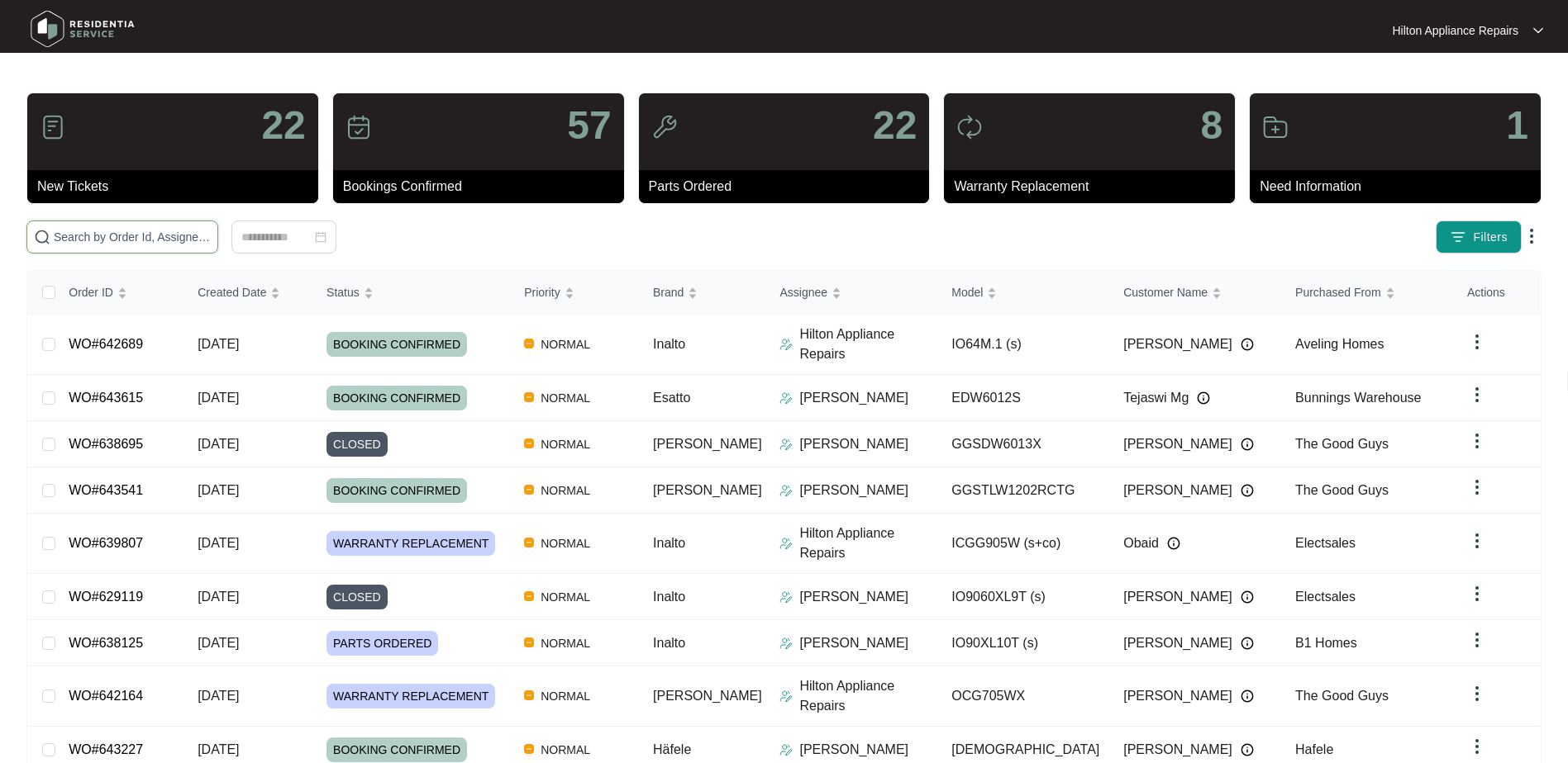
click at [89, 238] on input "text" at bounding box center [132, 237] width 157 height 19
paste input "WO#642689"
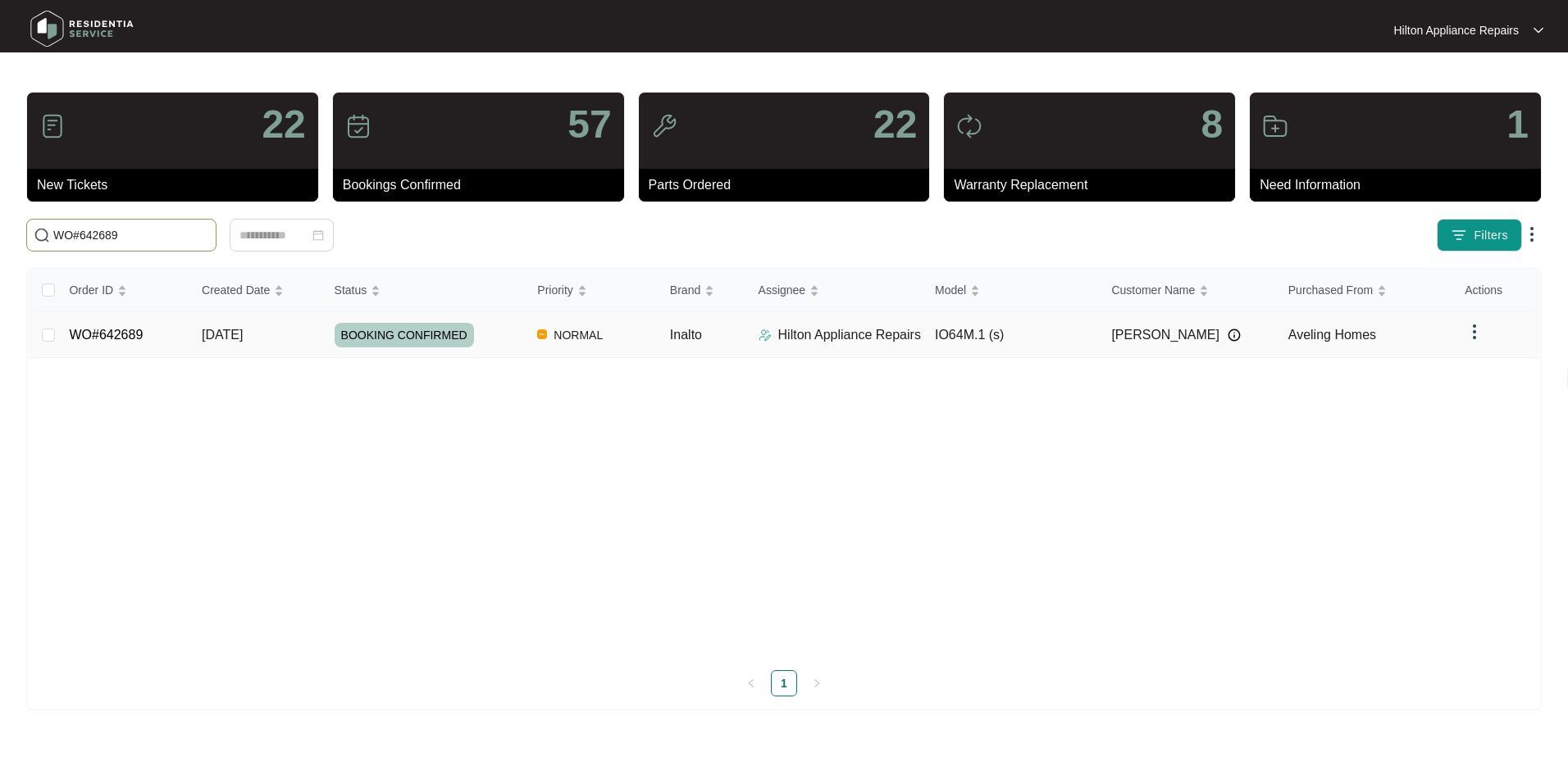
type input "WO#642689"
click at [56, 336] on td "WO#642689" at bounding box center [122, 335] width 133 height 45
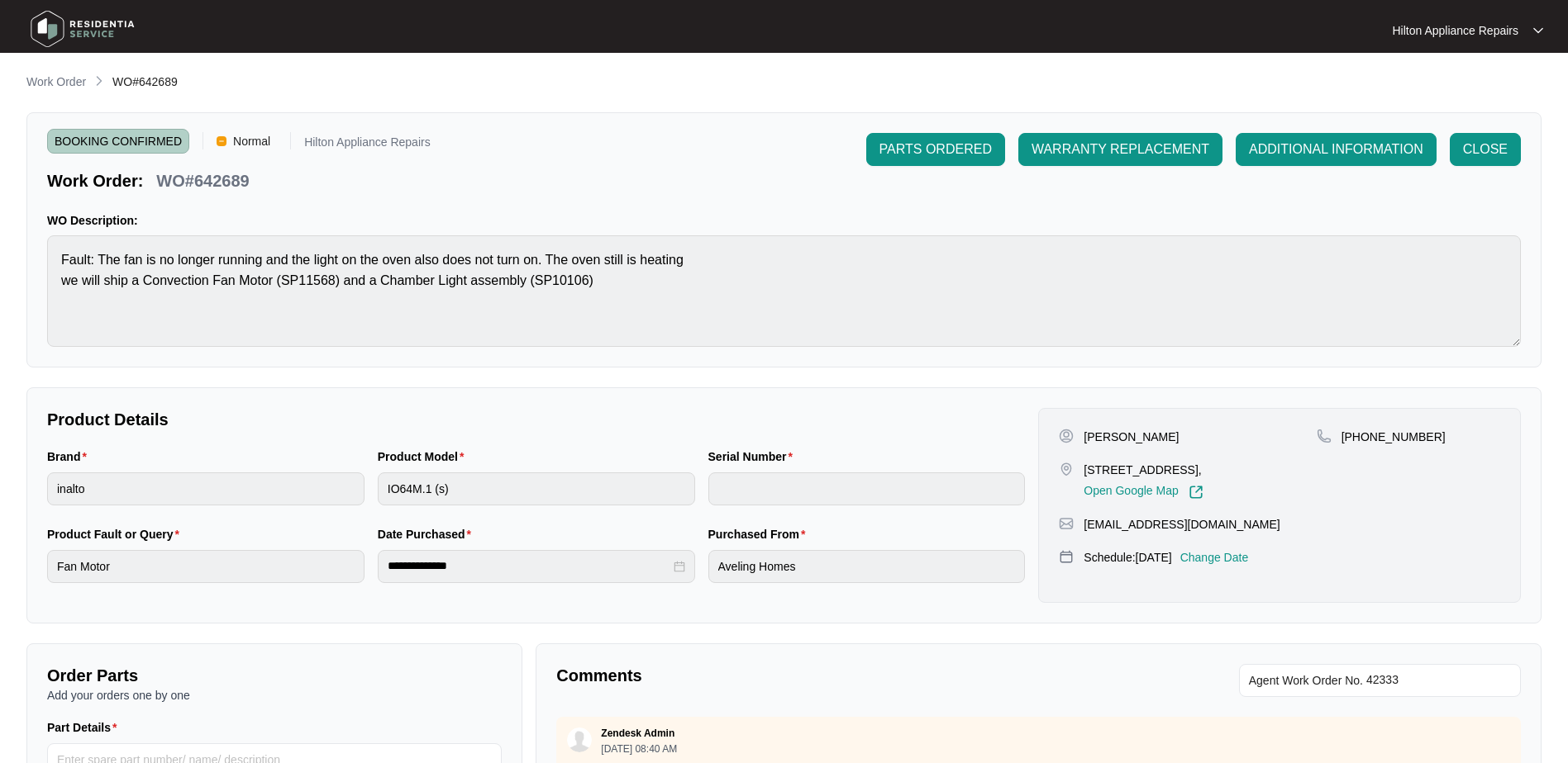
click at [58, 79] on p "Work Order" at bounding box center [56, 81] width 60 height 17
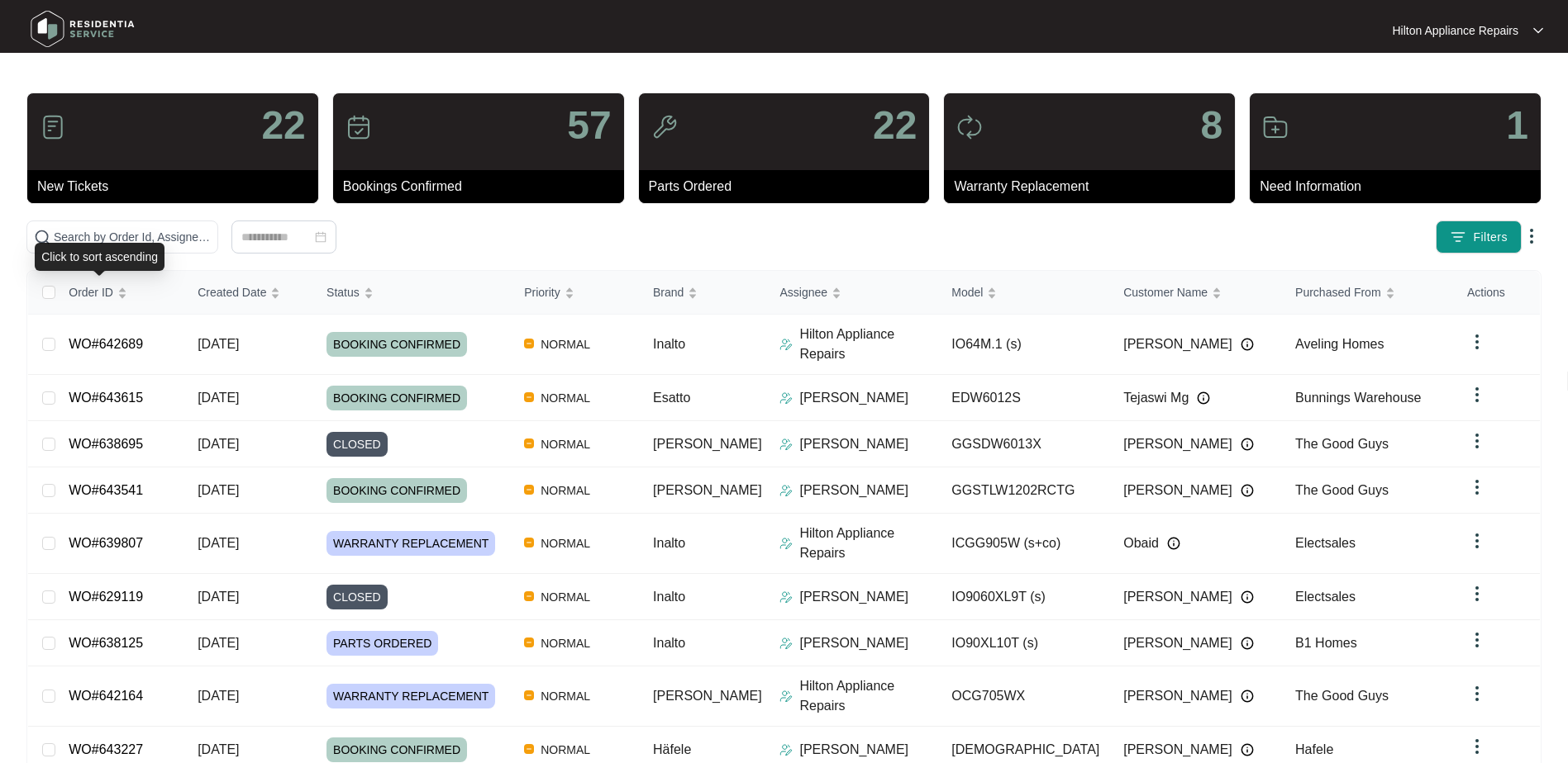
click at [113, 245] on div "Click to sort ascending" at bounding box center [100, 257] width 130 height 28
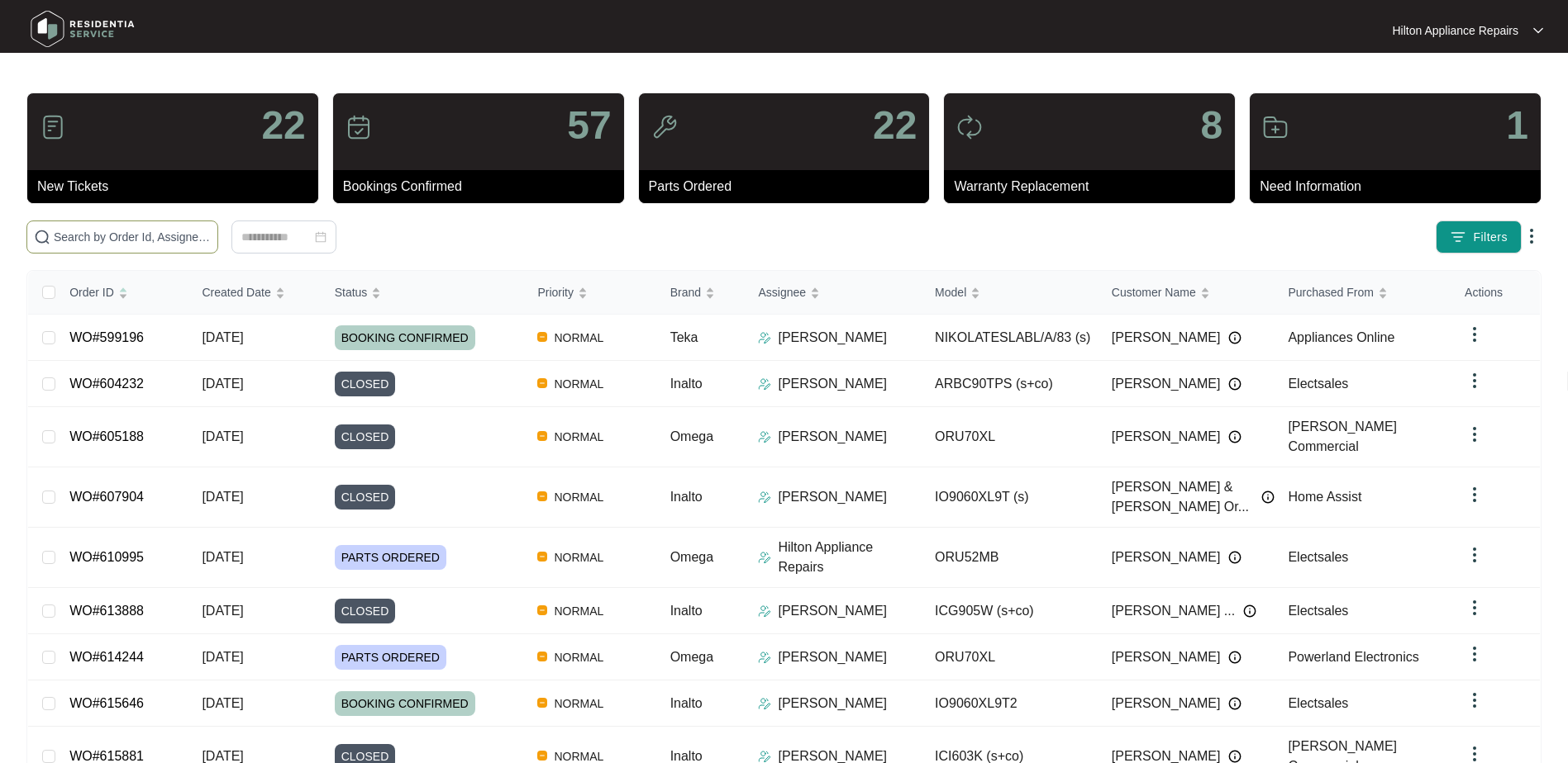
click at [135, 234] on input "text" at bounding box center [132, 237] width 157 height 19
paste input "WO#642689"
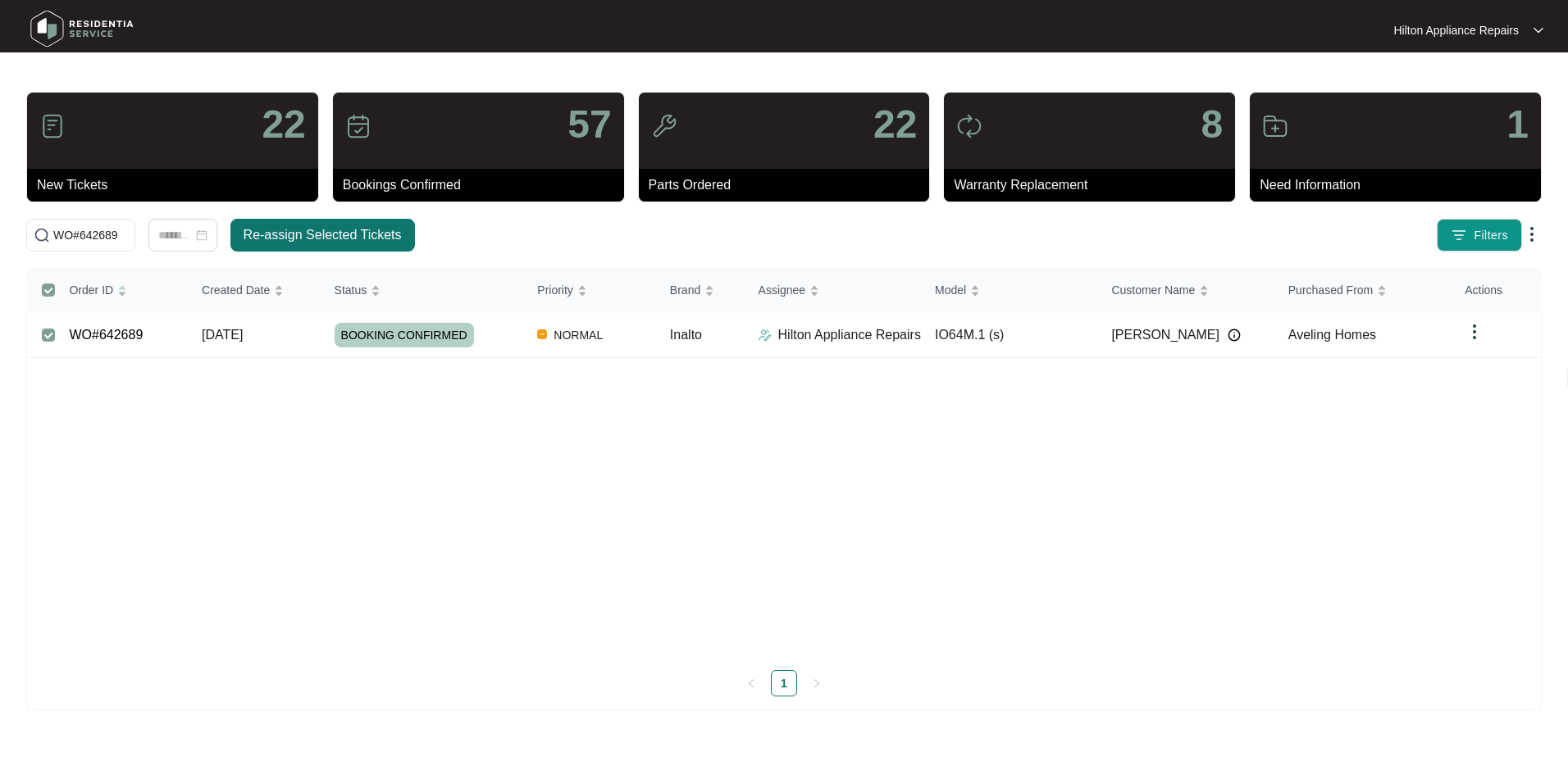
click at [319, 232] on span "Re-assign Selected Tickets" at bounding box center [322, 235] width 158 height 19
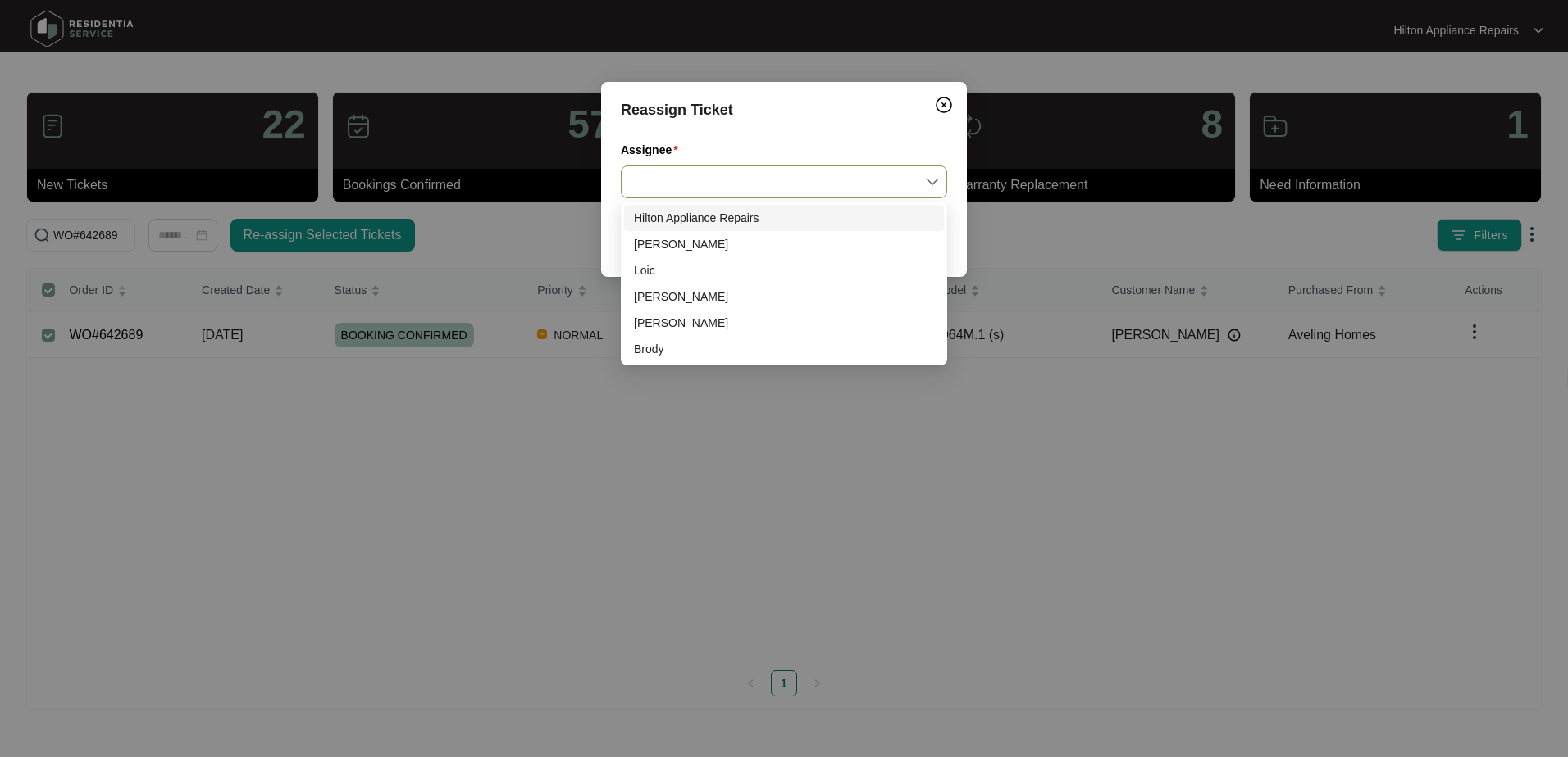
click at [938, 183] on div at bounding box center [784, 182] width 326 height 33
click at [688, 272] on div "Loic" at bounding box center [784, 270] width 300 height 18
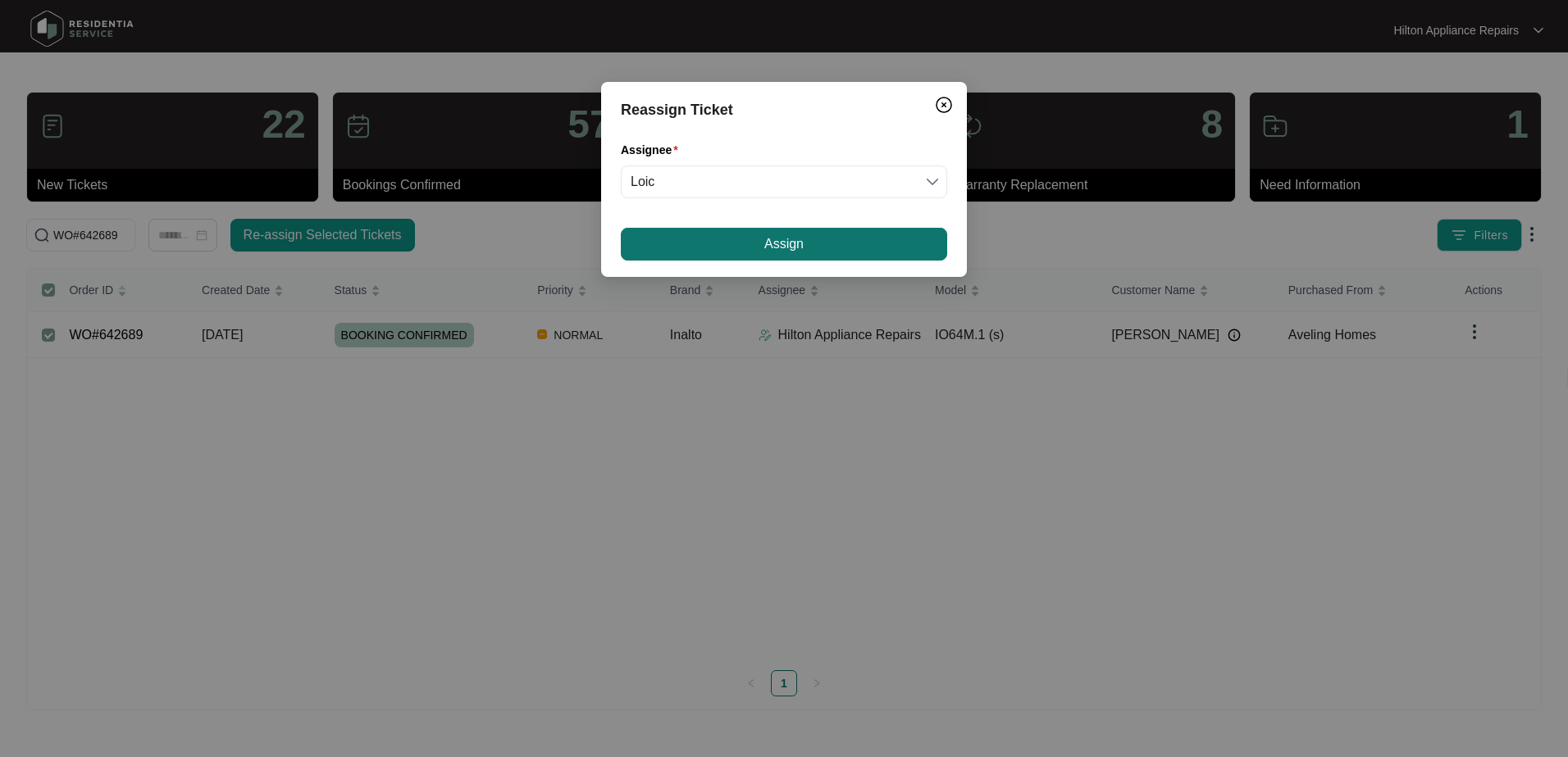
click at [762, 240] on button "Assign" at bounding box center [784, 244] width 326 height 33
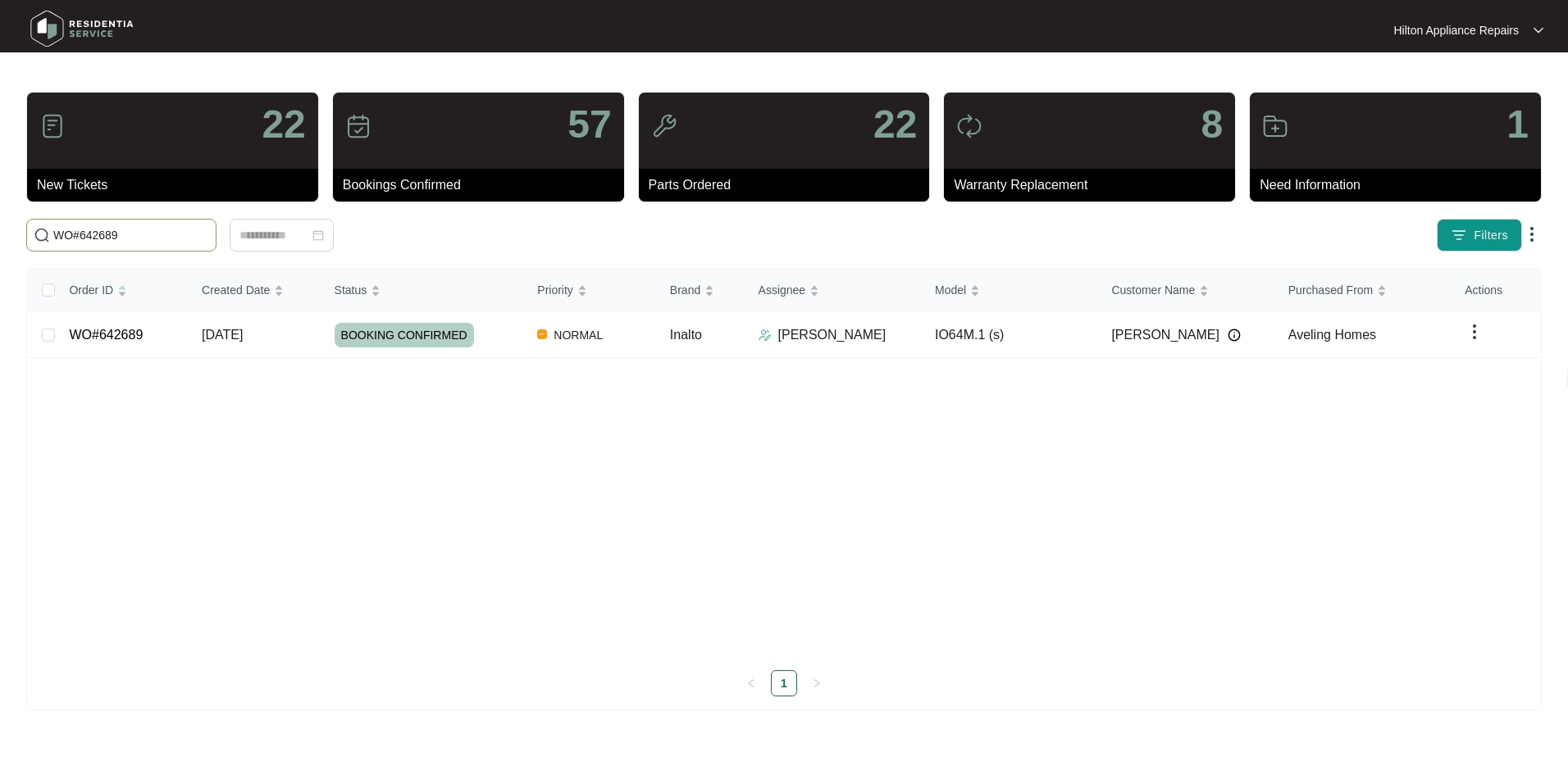
drag, startPoint x: 48, startPoint y: 242, endPoint x: -82, endPoint y: 239, distance: 130.0
click at [0, 239] on html "Hilton Appliance Repairs Hilton App... 22 New Tickets 57 Bookings Confirmed 22 …" at bounding box center [784, 378] width 1568 height 757
paste input "1260"
type input "WO#641260"
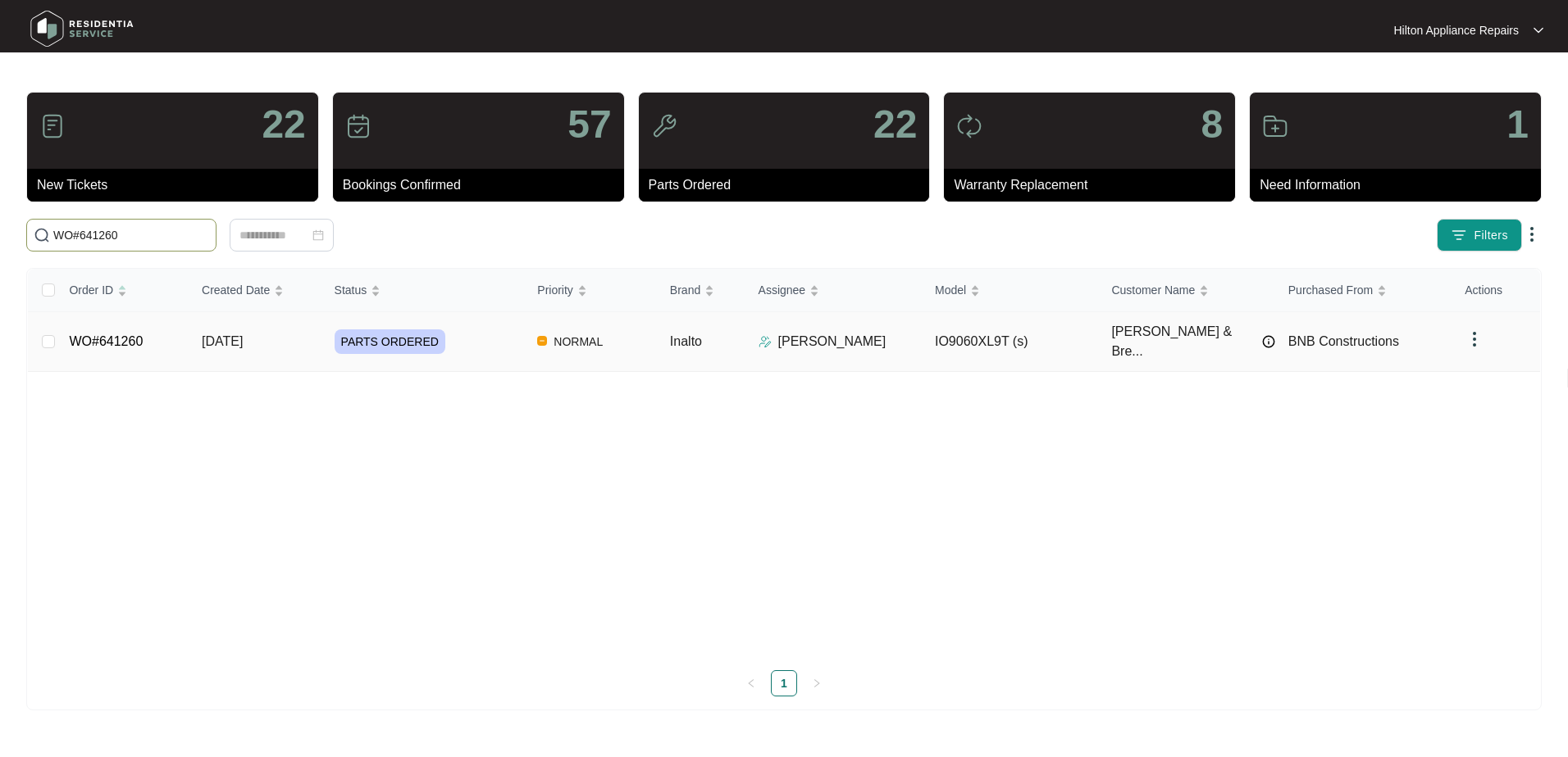
click at [206, 341] on span "[DATE]" at bounding box center [222, 341] width 41 height 14
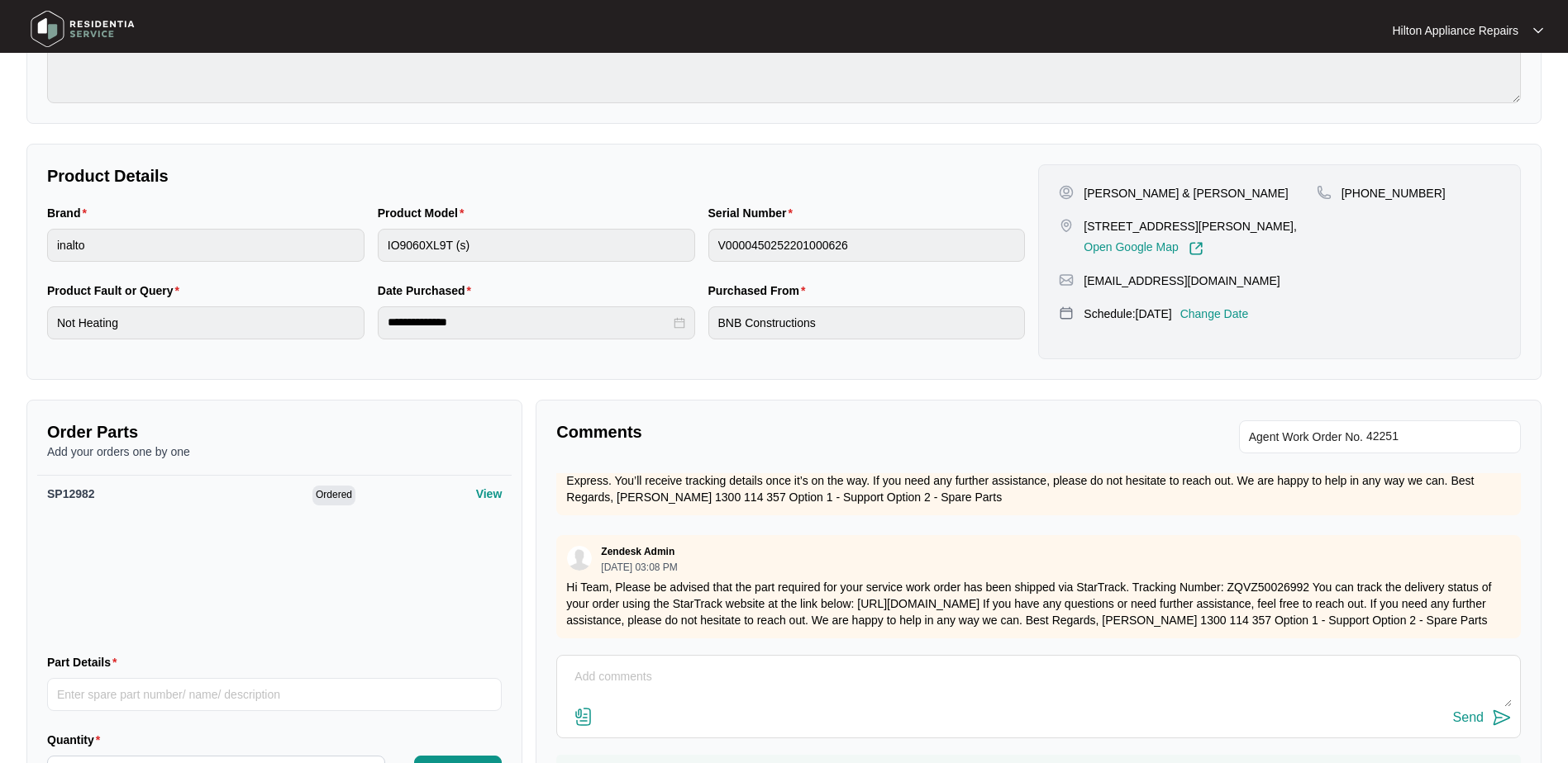
scroll to position [337, 0]
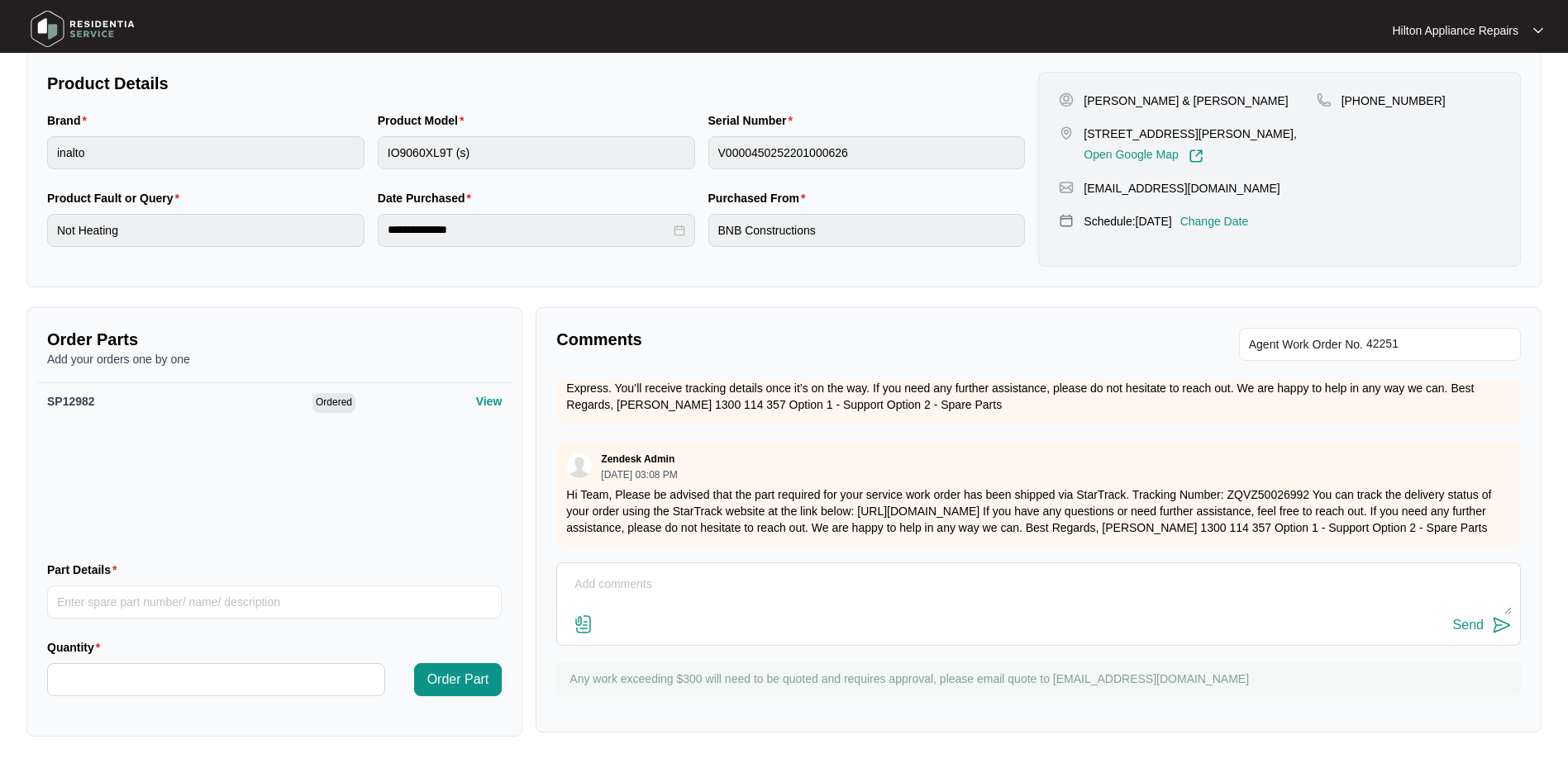
click at [625, 584] on textarea at bounding box center [1038, 593] width 946 height 43
paste textarea "Called [PERSON_NAME] LMTC & texted"
click at [634, 584] on textarea "Part arrived Called [PERSON_NAME] LMTC & texted" at bounding box center [1038, 593] width 946 height 43
type textarea "Part arrived. Called [PERSON_NAME] LMTC & texted"
click at [1465, 627] on div "Send" at bounding box center [1467, 624] width 30 height 15
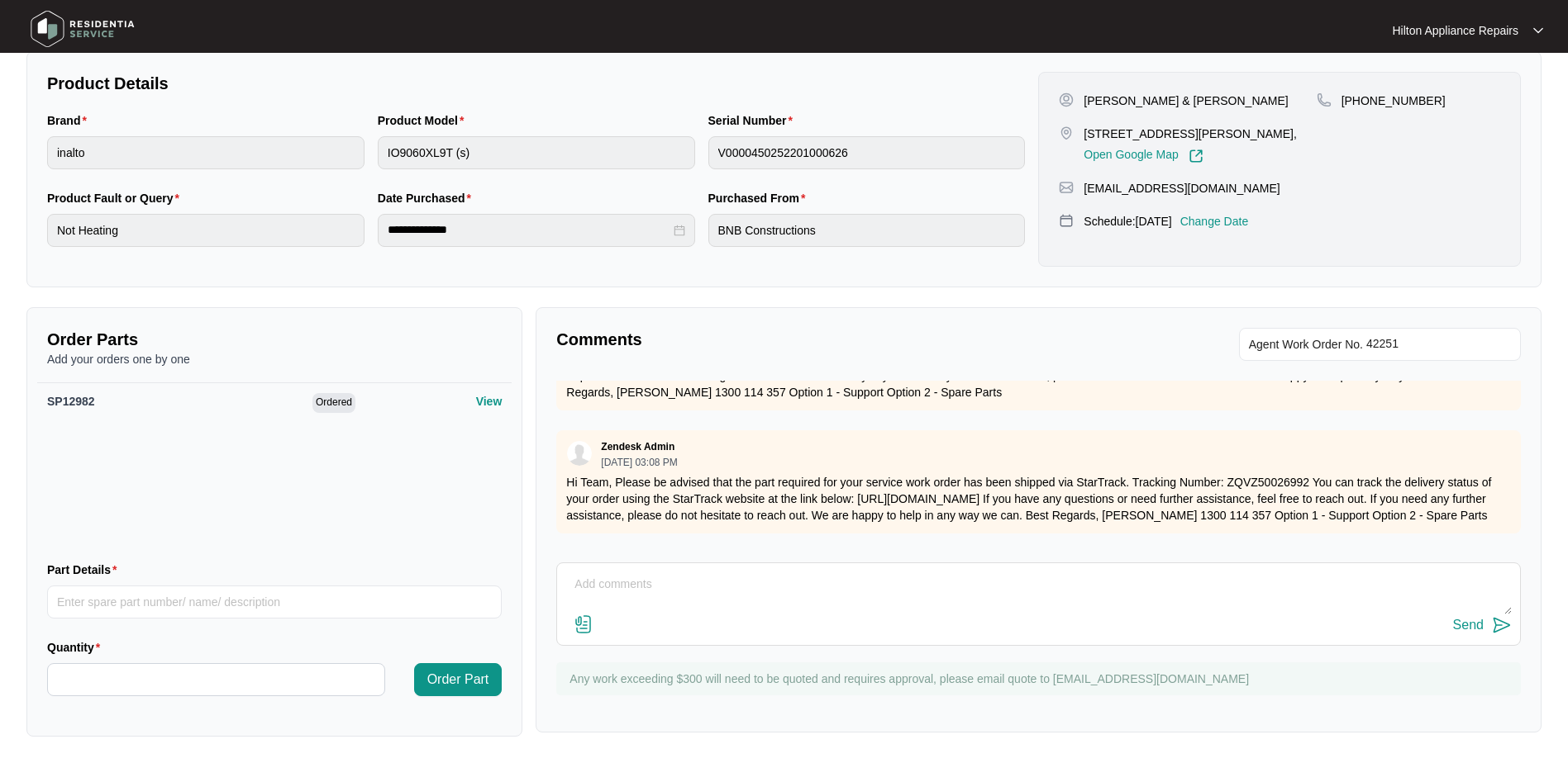
scroll to position [0, 0]
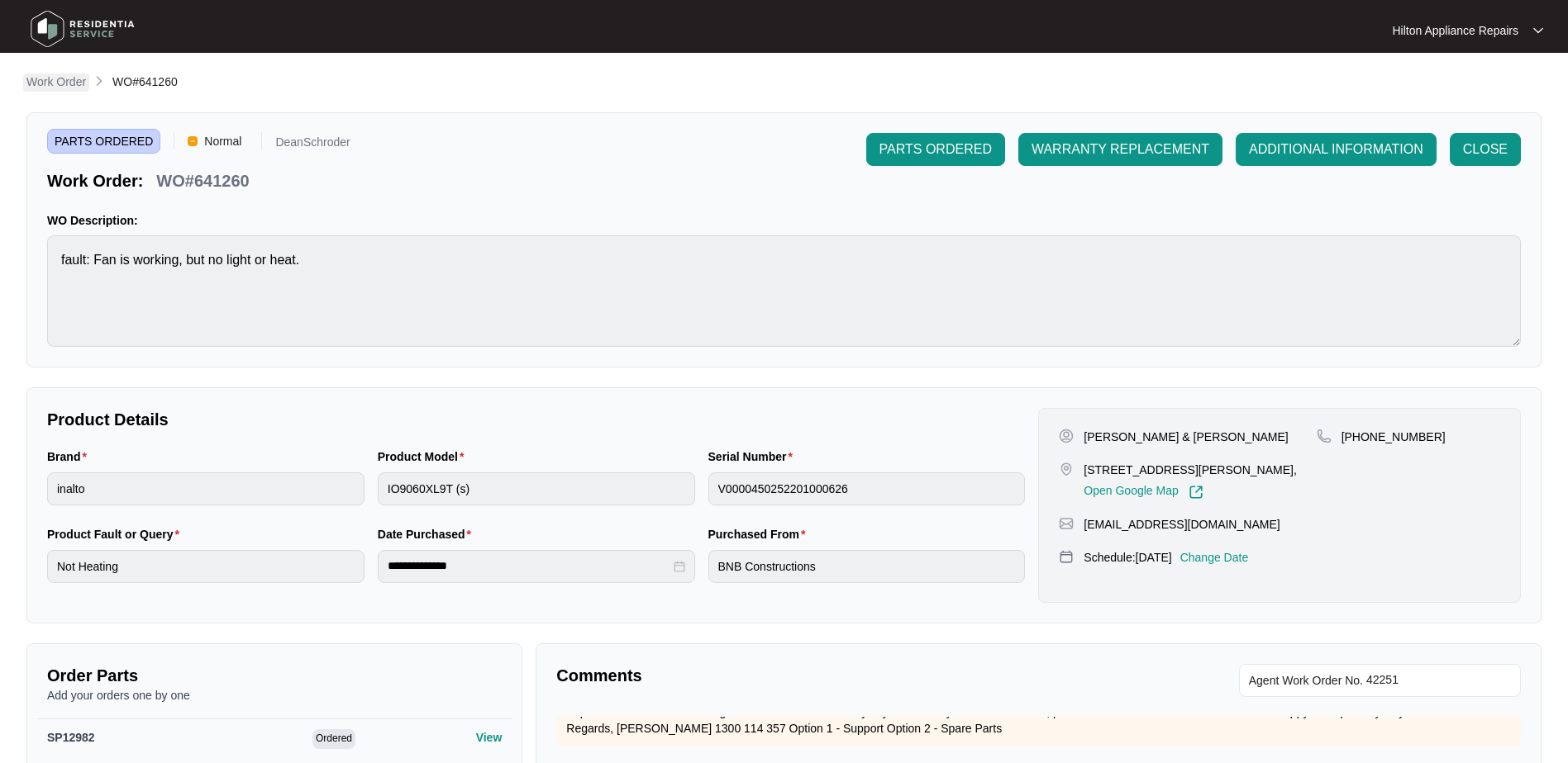
click at [74, 85] on p "Work Order" at bounding box center [56, 81] width 60 height 17
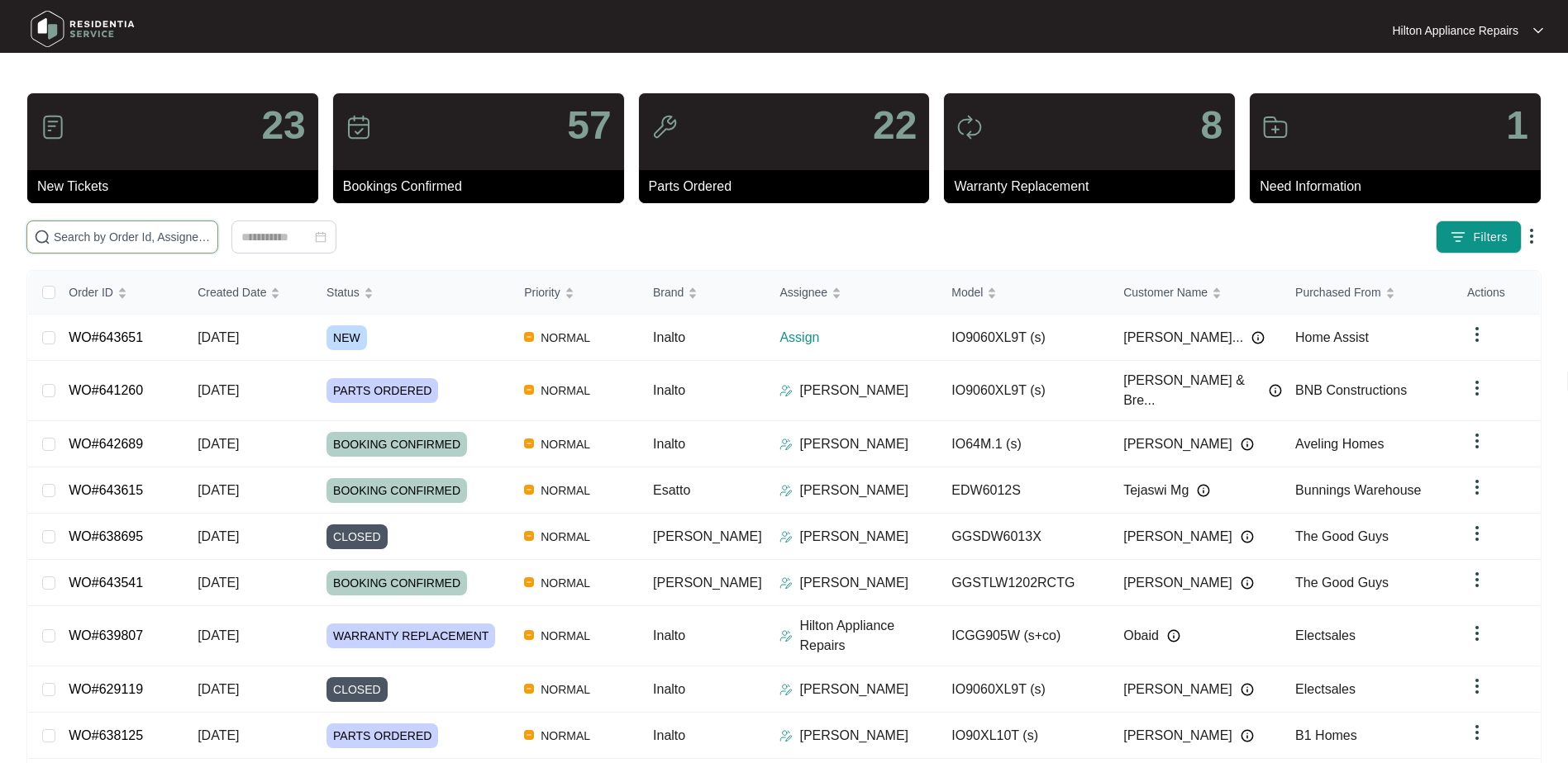
drag, startPoint x: 67, startPoint y: 238, endPoint x: 75, endPoint y: 234, distance: 8.9
click at [67, 237] on input "text" at bounding box center [132, 237] width 157 height 19
paste input "O#641260"
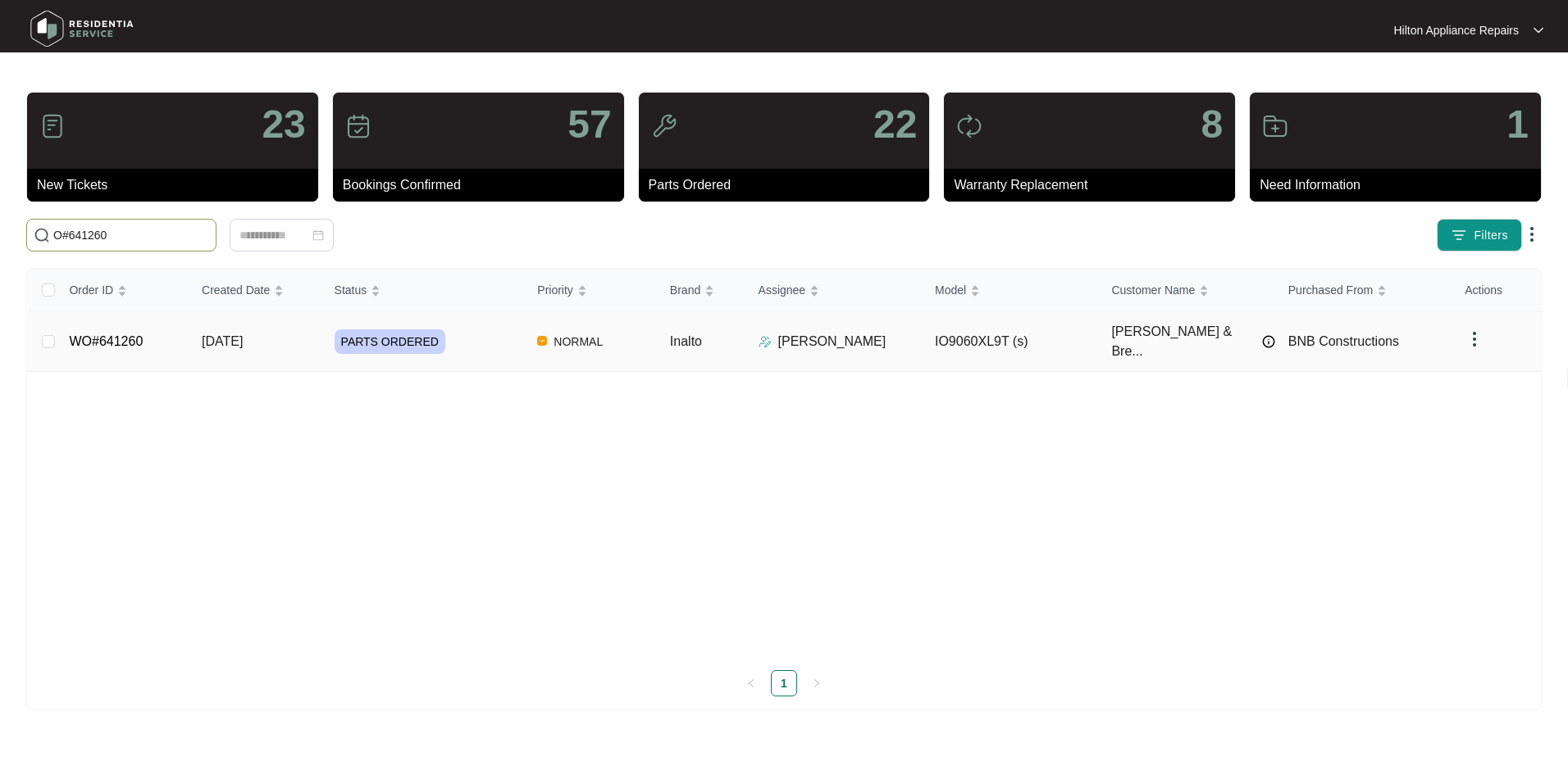
type input "O#641260"
click at [222, 335] on span "[DATE]" at bounding box center [222, 341] width 41 height 14
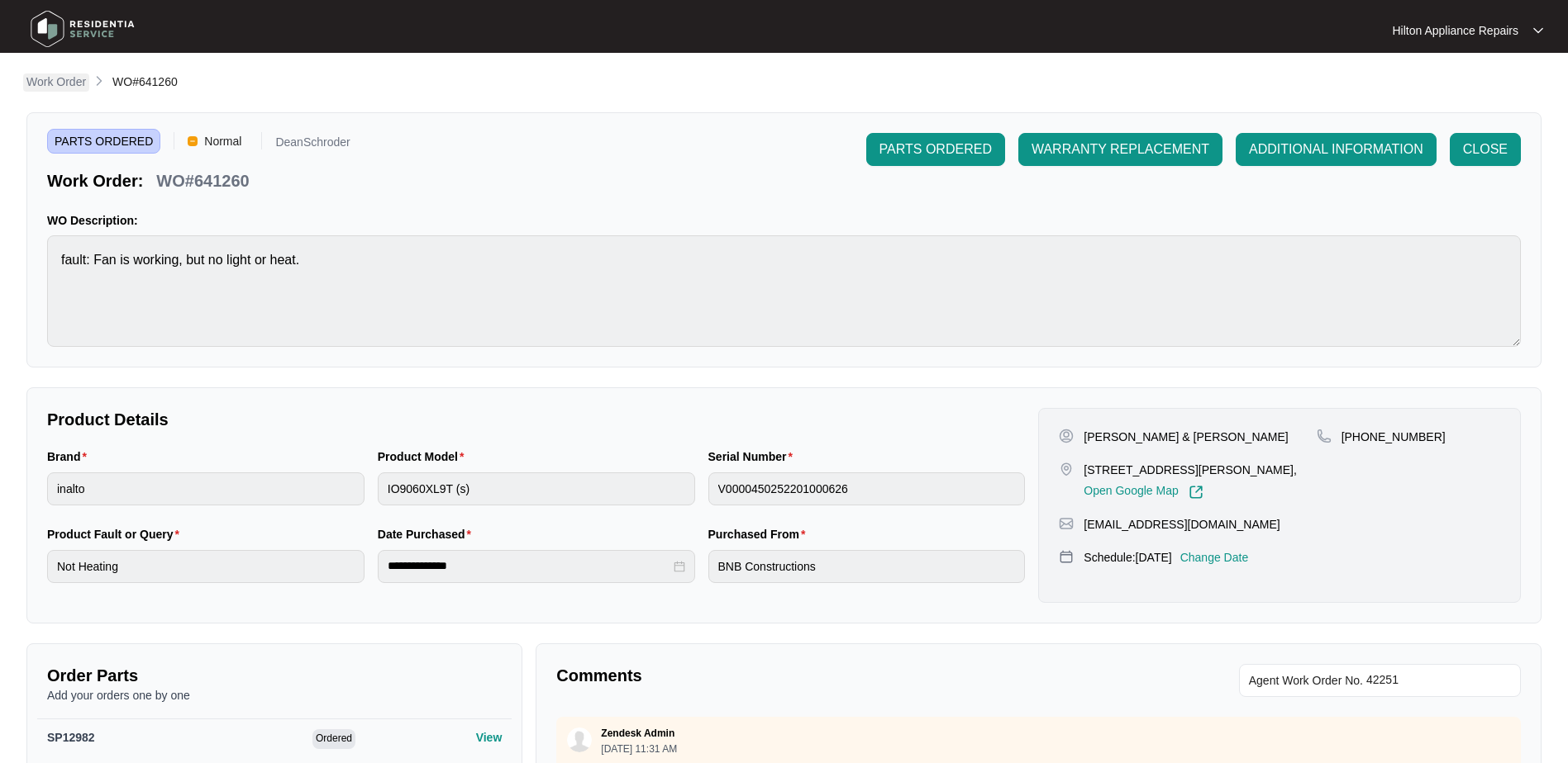
click at [53, 81] on p "Work Order" at bounding box center [56, 81] width 60 height 17
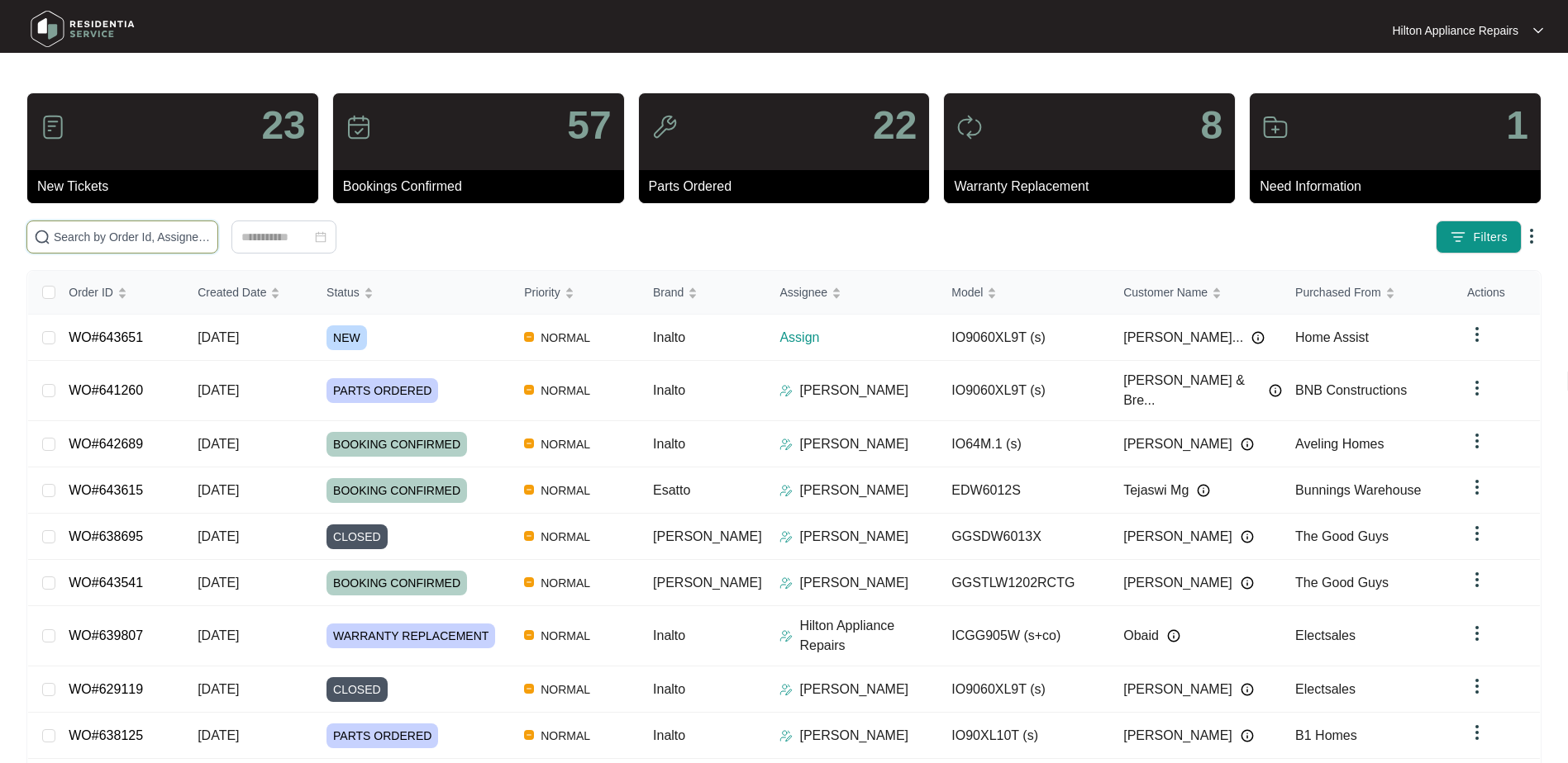
click at [90, 237] on input "text" at bounding box center [132, 237] width 157 height 19
paste input "O#641260"
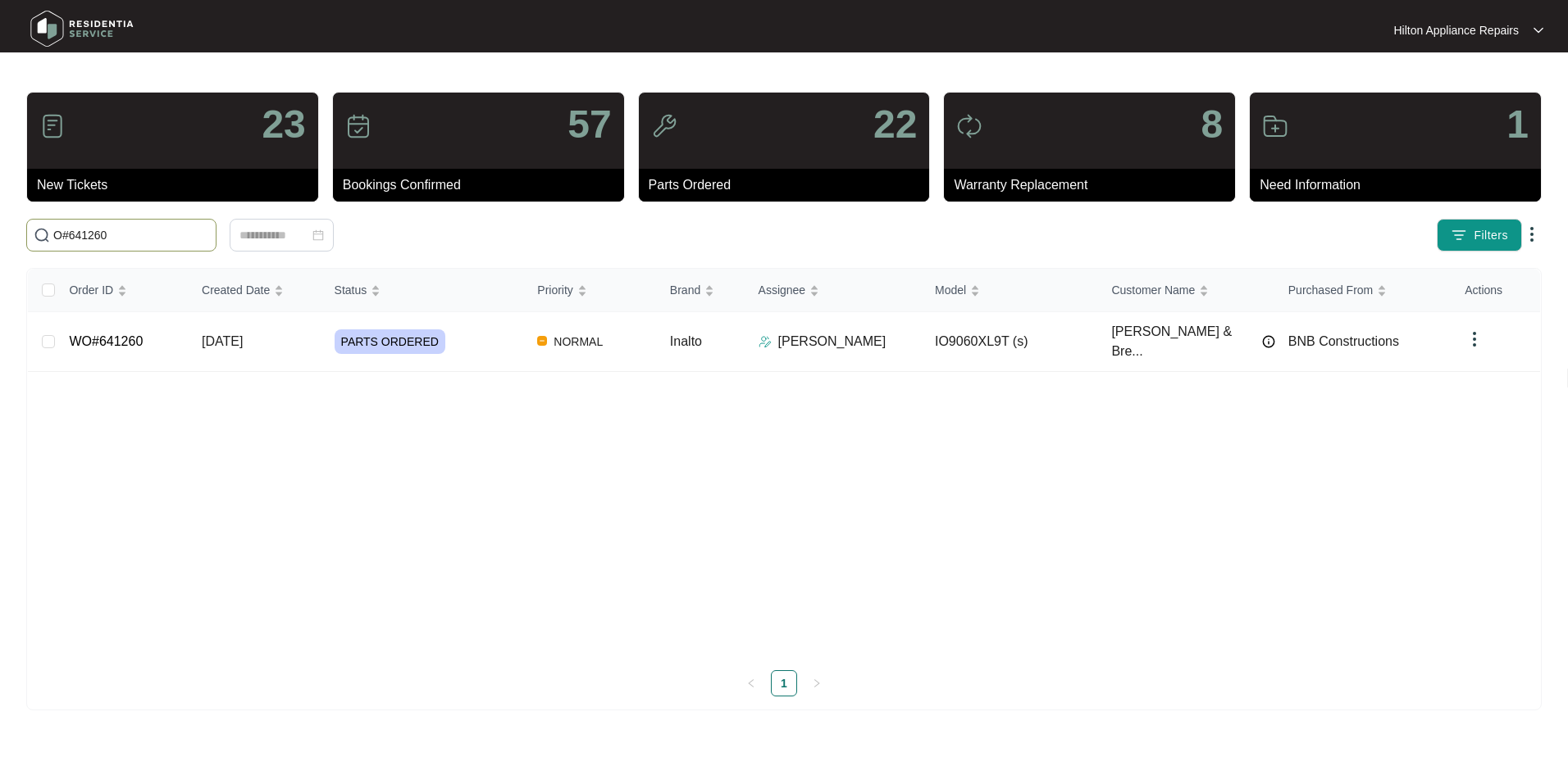
click at [73, 235] on input "O#641260" at bounding box center [131, 235] width 156 height 18
click at [67, 237] on input "O#641260" at bounding box center [131, 235] width 156 height 18
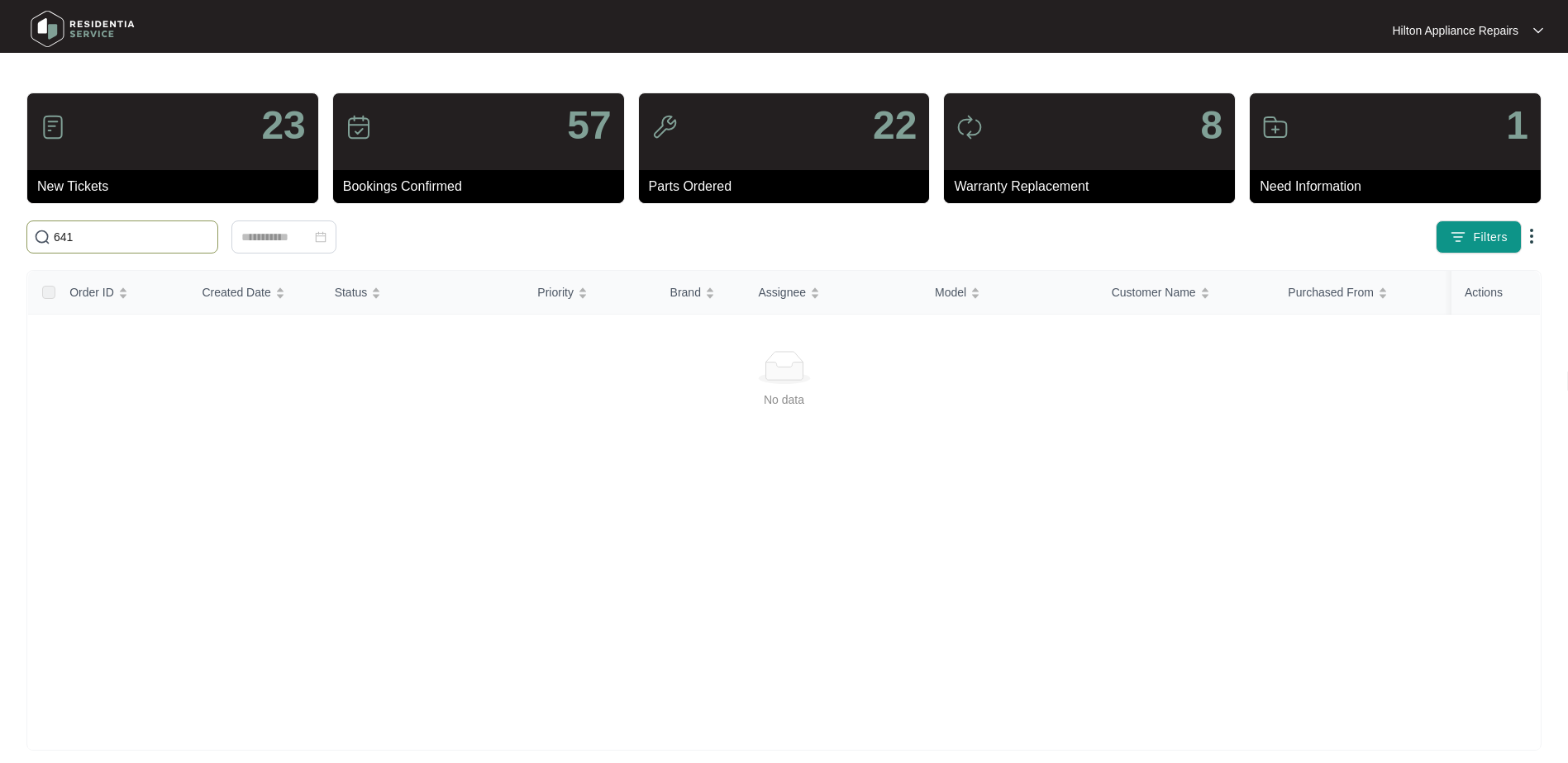
click at [110, 236] on input "641" at bounding box center [132, 237] width 157 height 19
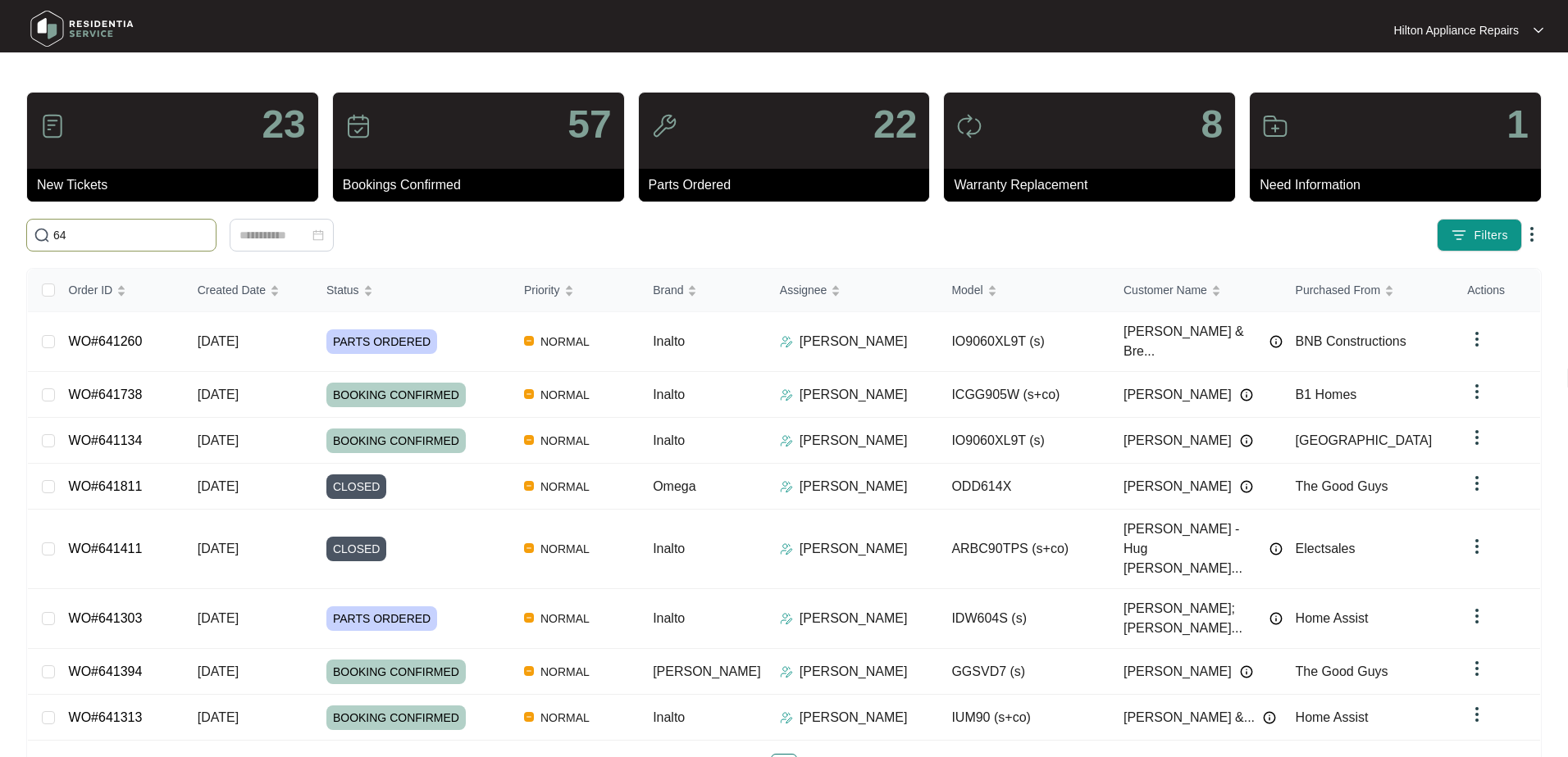
type input "6"
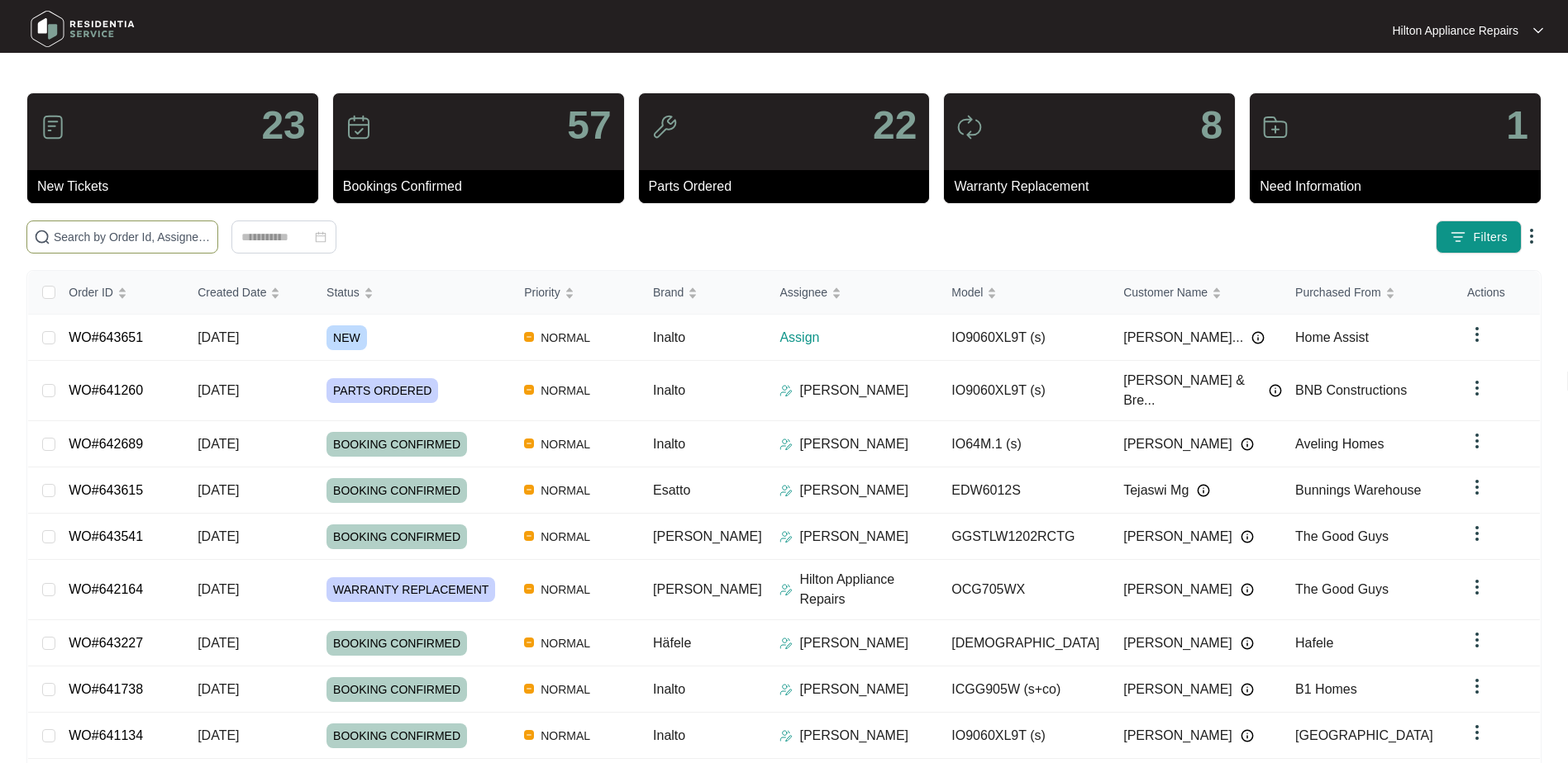
paste input "O#641260"
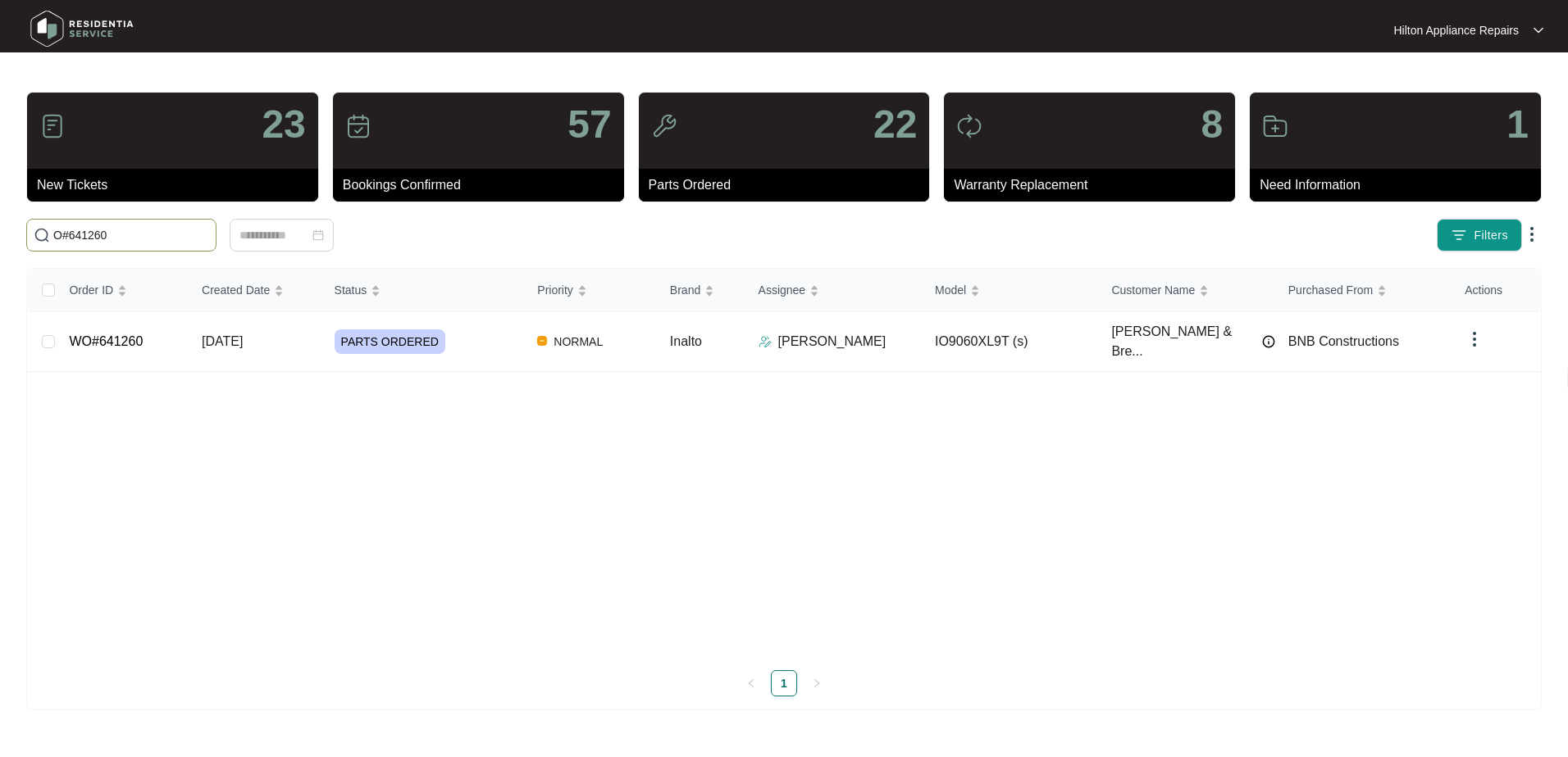
click at [70, 236] on input "O#641260" at bounding box center [131, 235] width 156 height 18
type input "641260"
click at [217, 334] on span "[DATE]" at bounding box center [222, 341] width 41 height 14
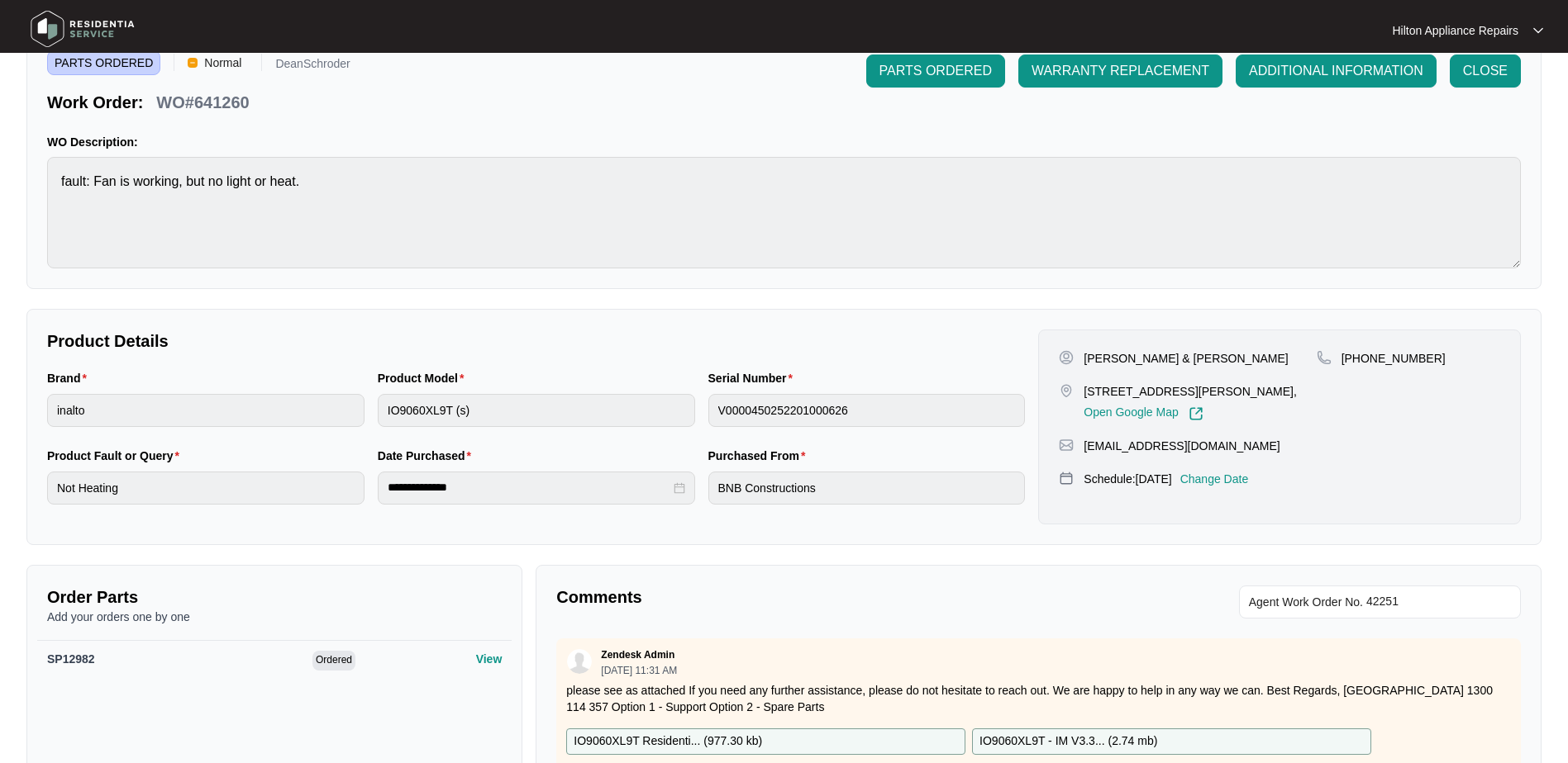
scroll to position [165, 0]
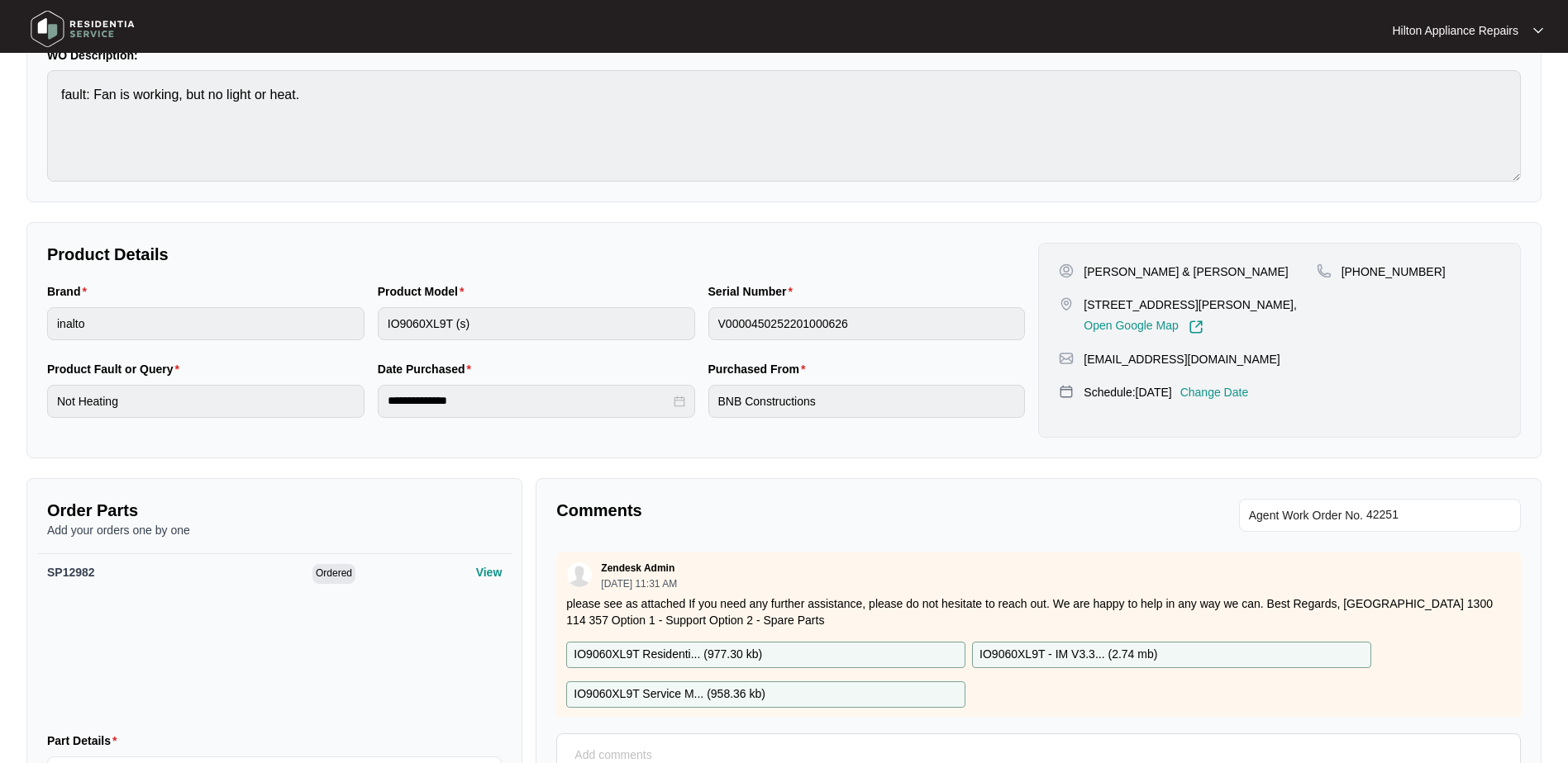
click at [1235, 390] on p "Change Date" at bounding box center [1215, 392] width 68 height 17
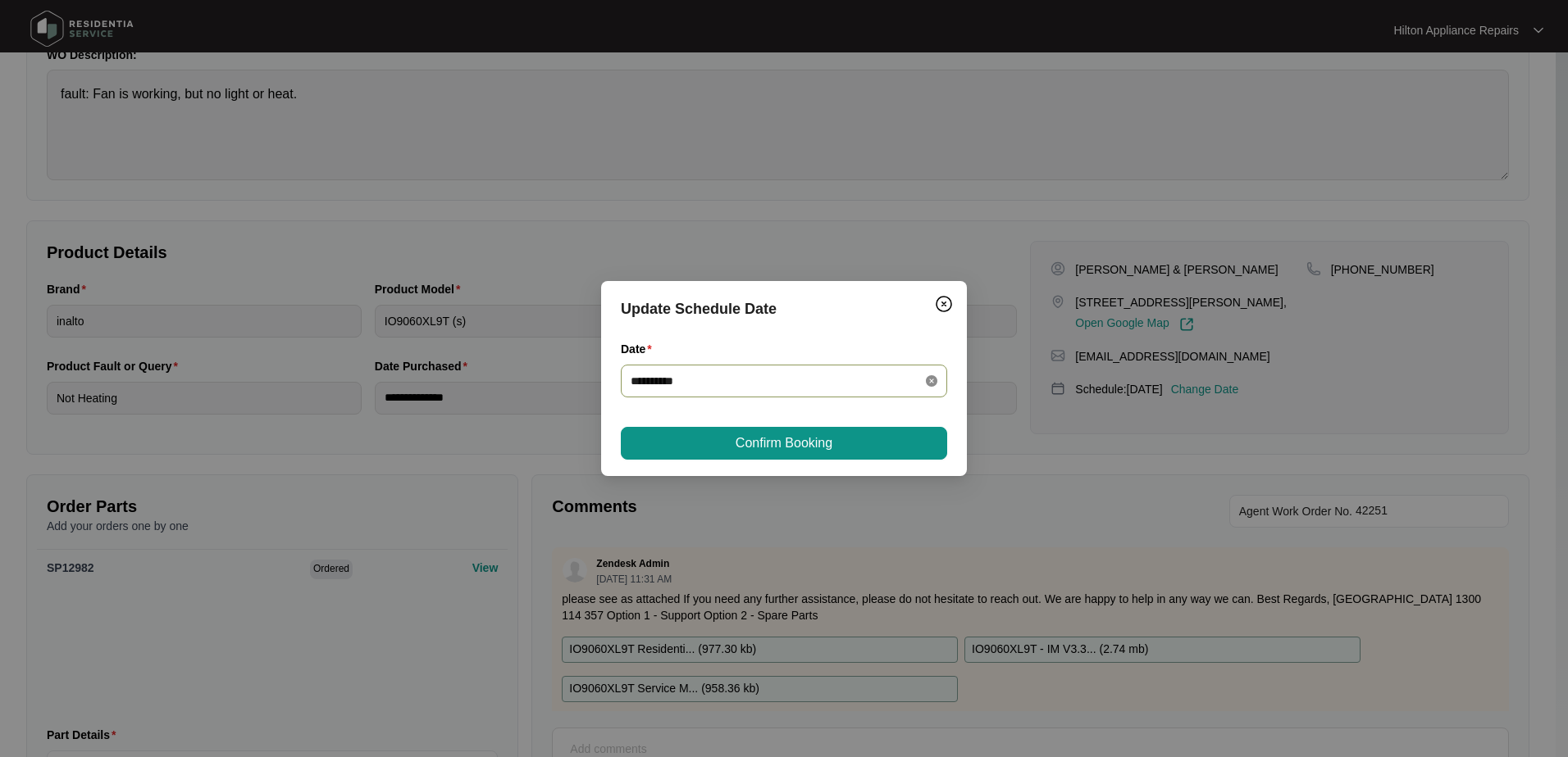
click at [927, 381] on icon "close-circle" at bounding box center [932, 381] width 12 height 12
click at [928, 380] on div at bounding box center [784, 380] width 307 height 18
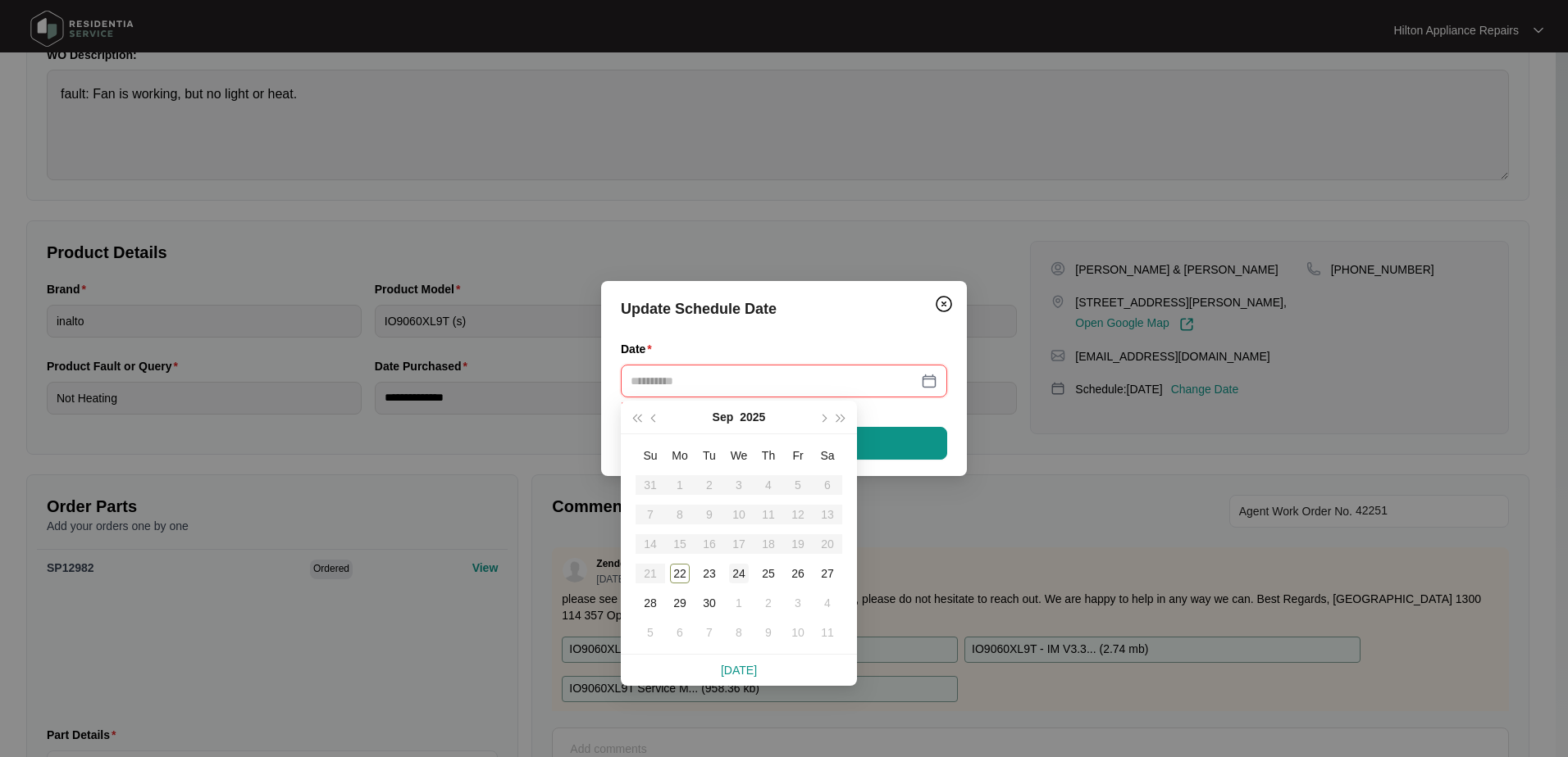
type input "**********"
click at [738, 569] on div "24" at bounding box center [739, 574] width 19 height 19
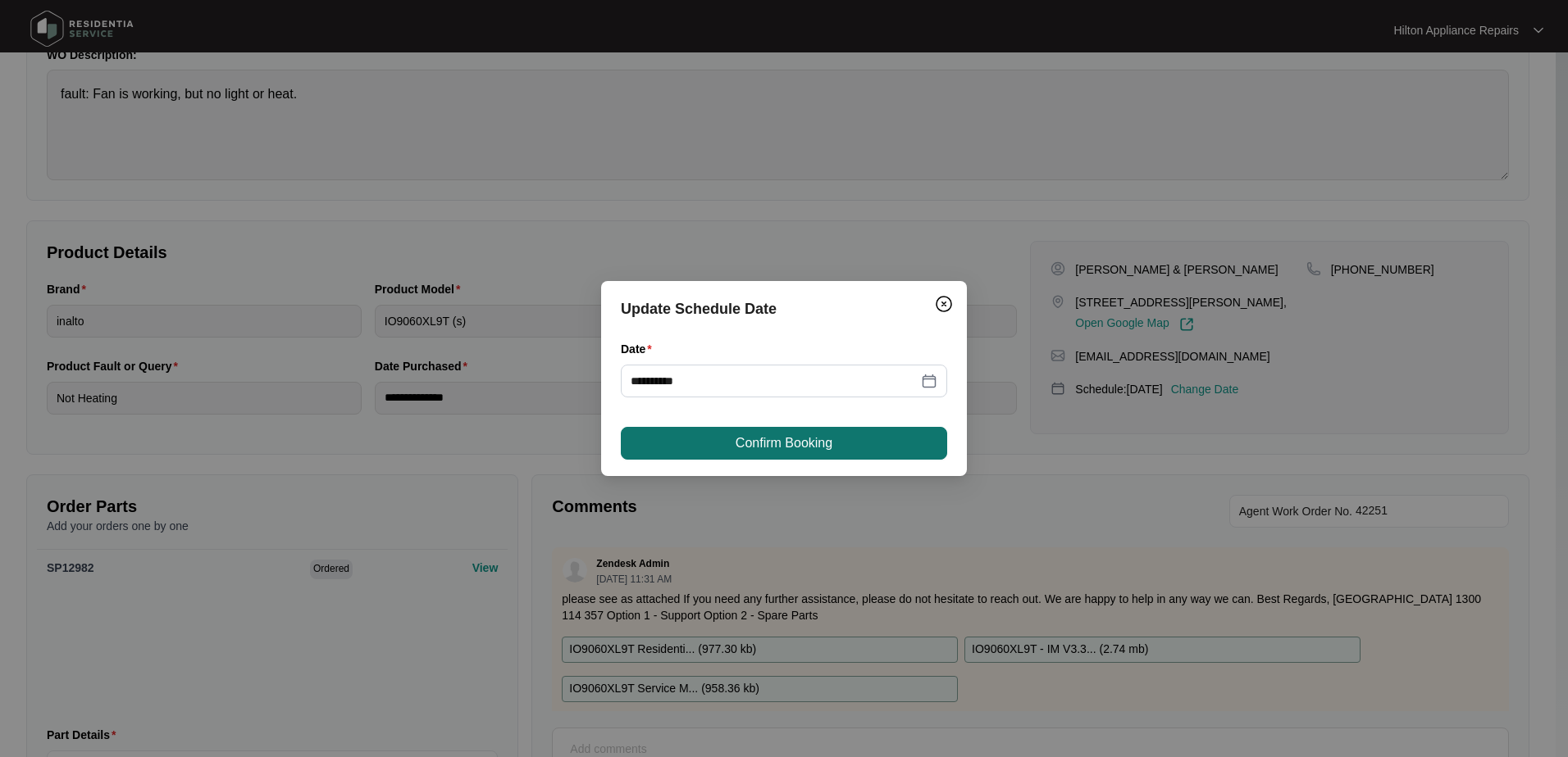
click at [767, 443] on span "Confirm Booking" at bounding box center [784, 443] width 97 height 19
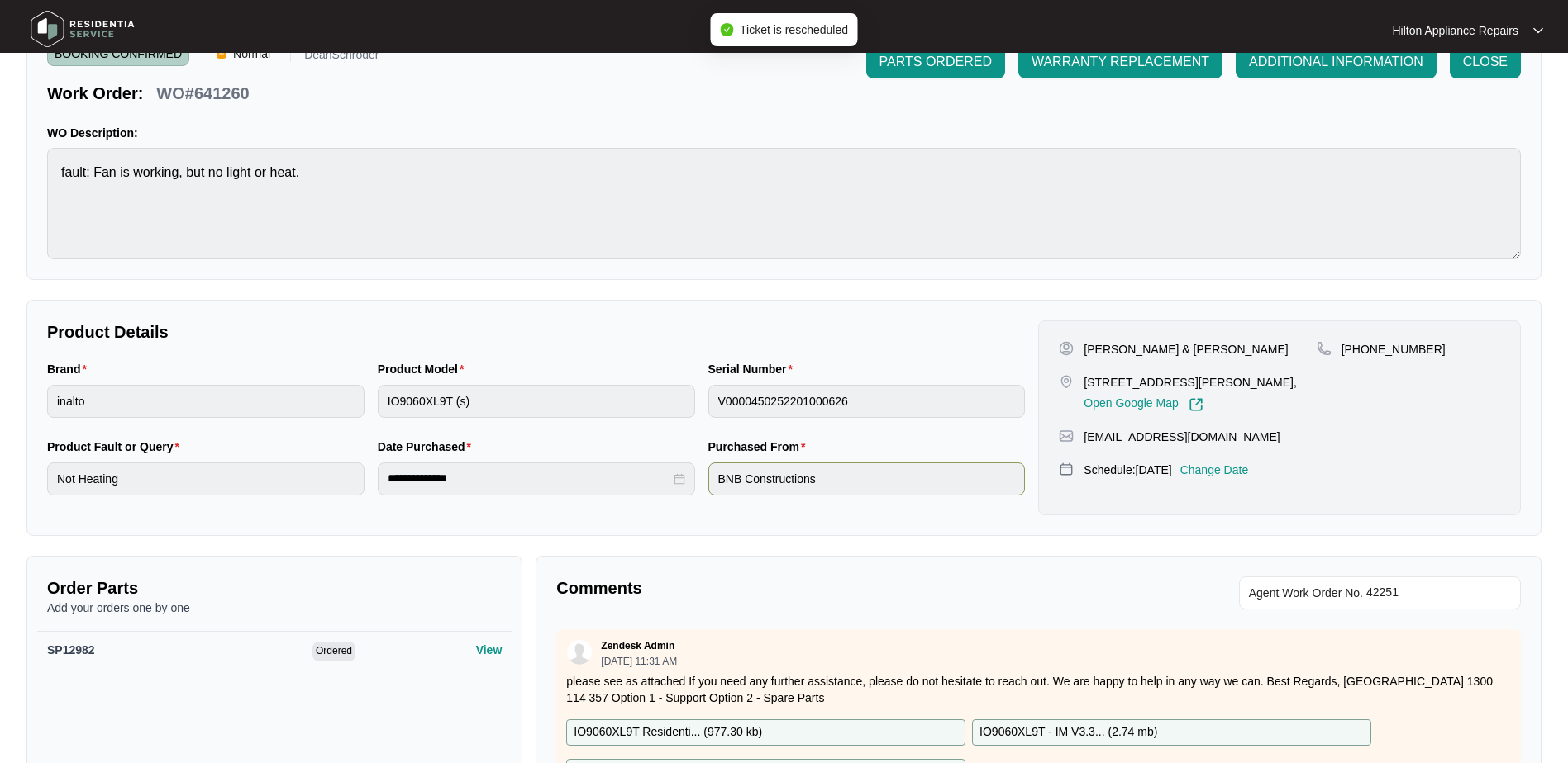
scroll to position [0, 0]
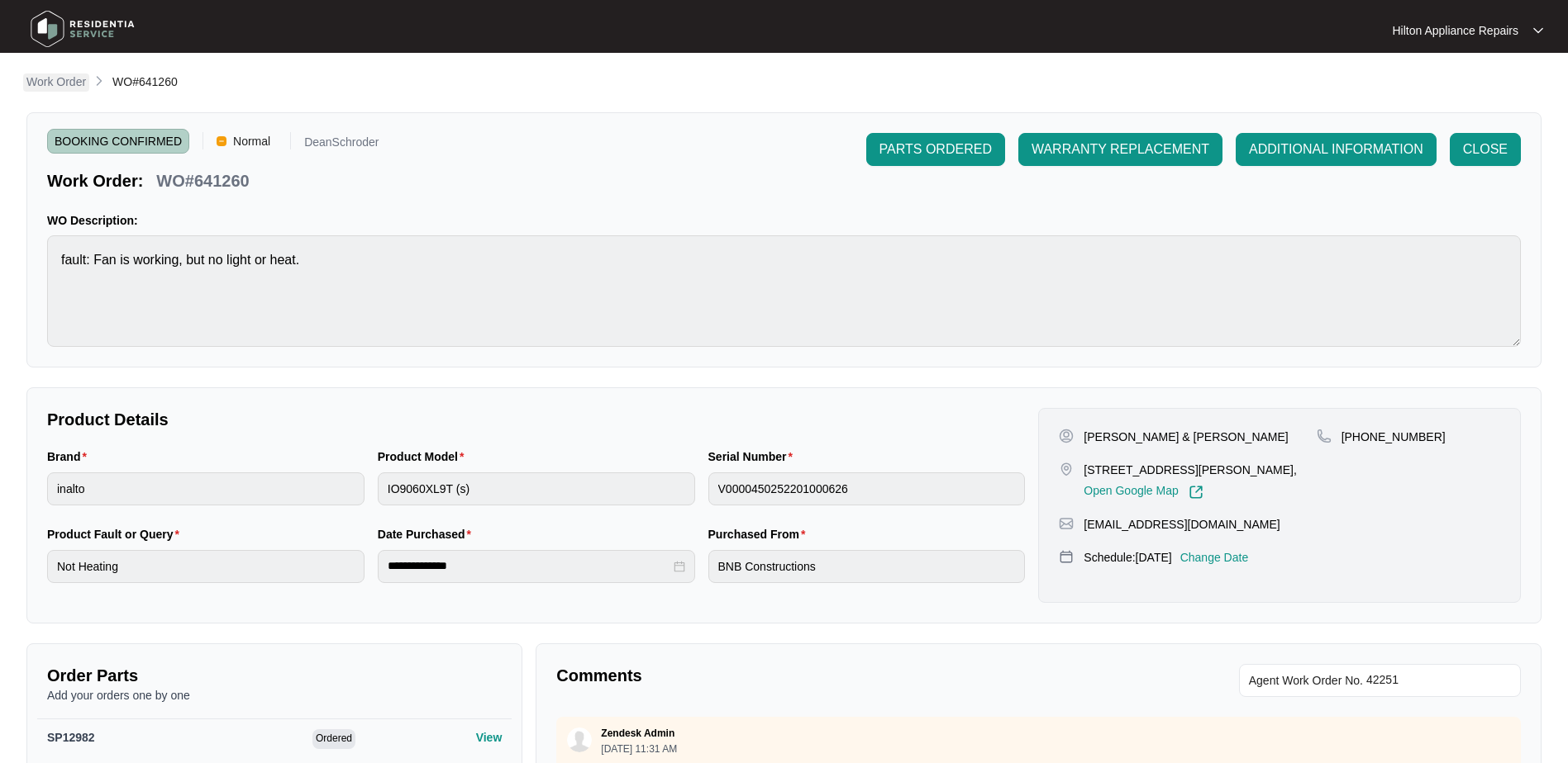
click at [39, 84] on p "Work Order" at bounding box center [56, 81] width 60 height 17
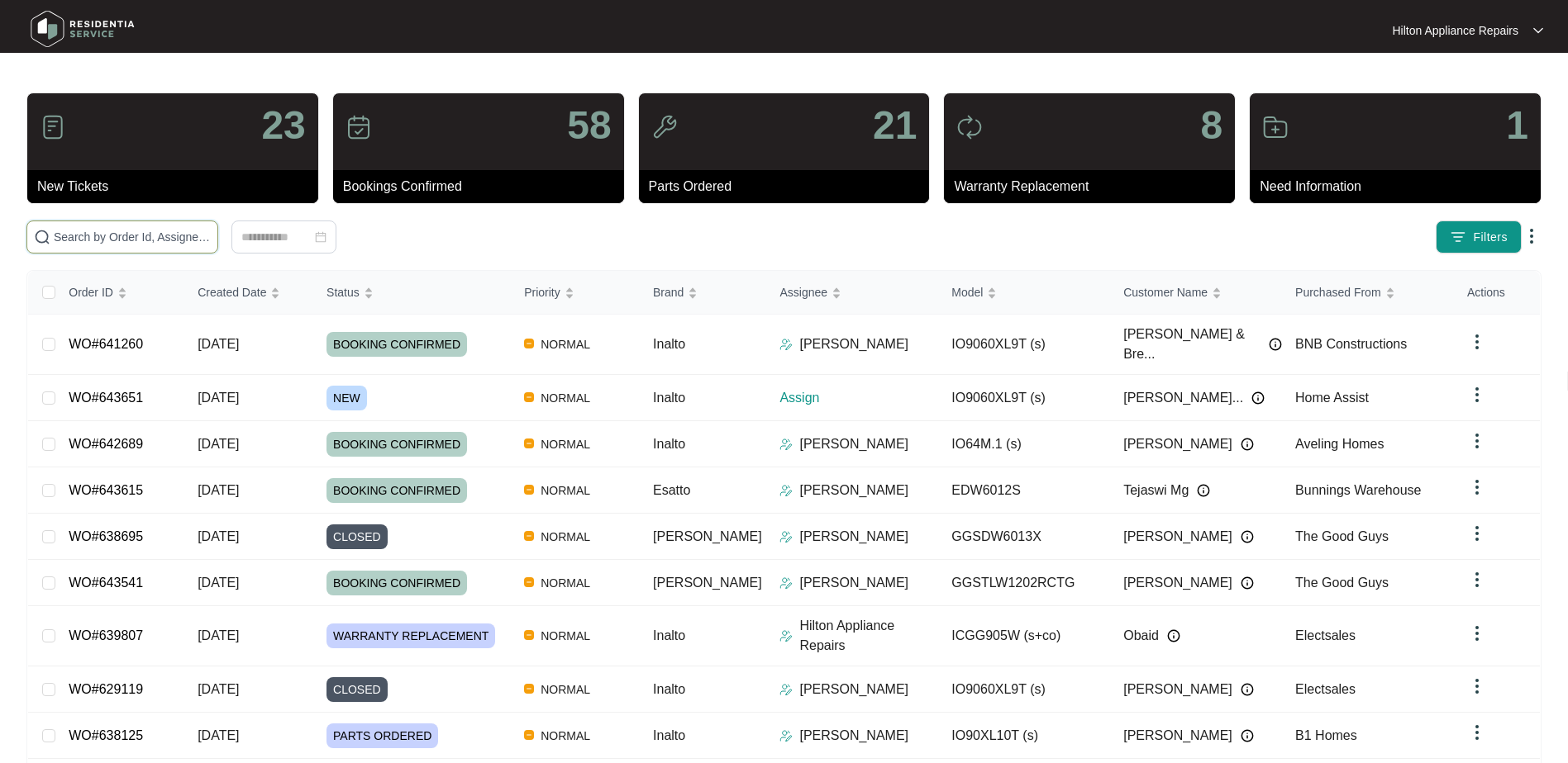
click at [72, 229] on input "text" at bounding box center [132, 237] width 157 height 19
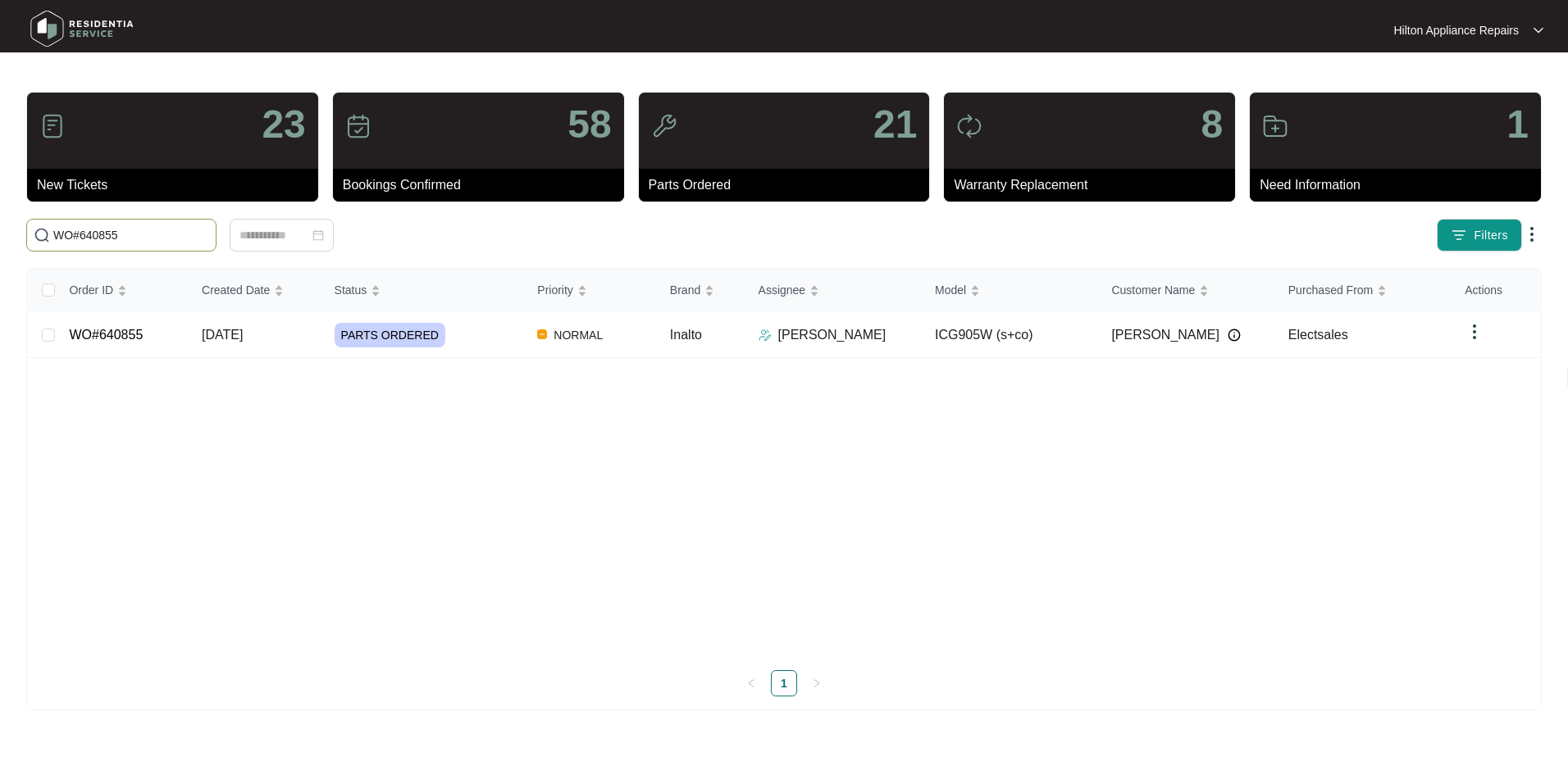
drag, startPoint x: 141, startPoint y: 228, endPoint x: -15, endPoint y: 222, distance: 156.1
click at [0, 222] on html "Hilton Appliance Repairs Hilton App... 23 New Tickets 58 Bookings Confirmed 21 …" at bounding box center [784, 378] width 1568 height 757
type input "WO#640855"
click at [228, 334] on span "[DATE]" at bounding box center [222, 335] width 41 height 14
